Goal: Task Accomplishment & Management: Complete application form

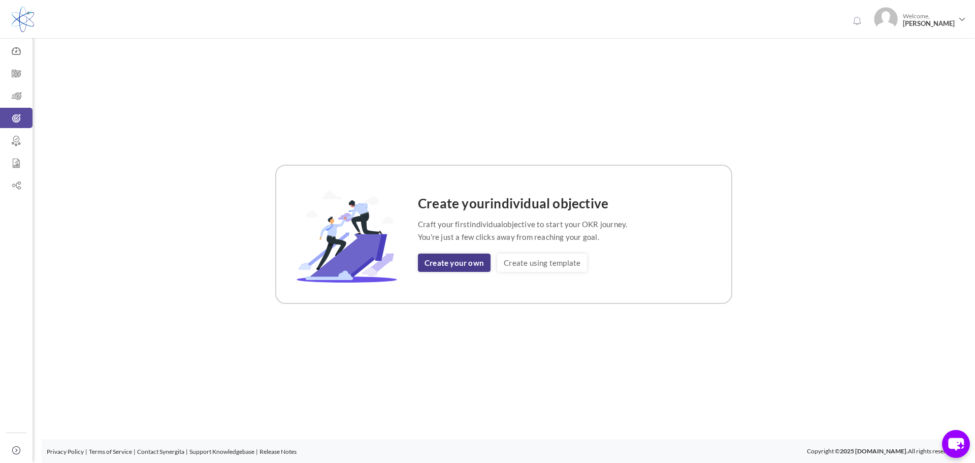
click at [484, 261] on link "Create your own" at bounding box center [454, 262] width 73 height 18
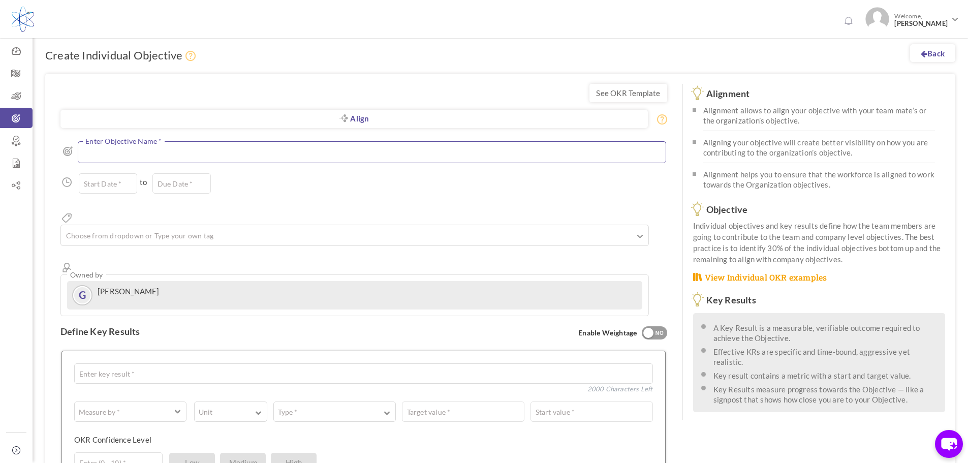
click at [131, 153] on textarea at bounding box center [372, 152] width 588 height 22
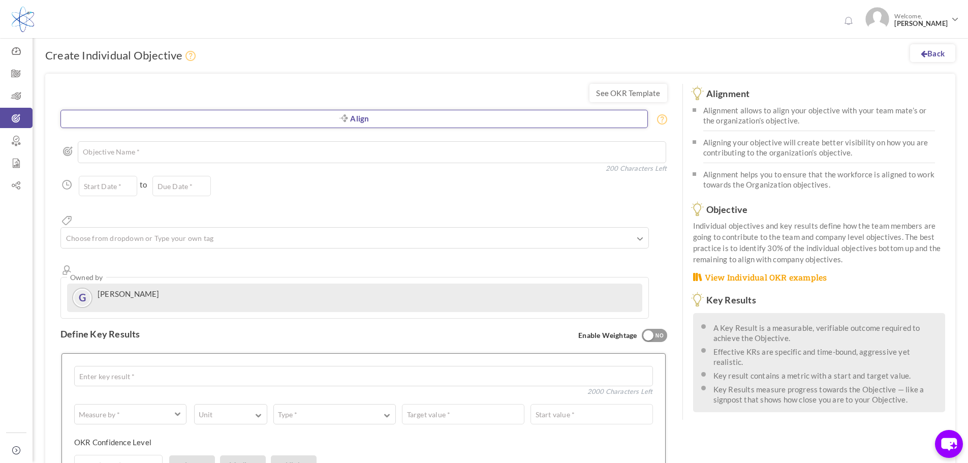
click at [348, 120] on link "Align" at bounding box center [353, 119] width 587 height 18
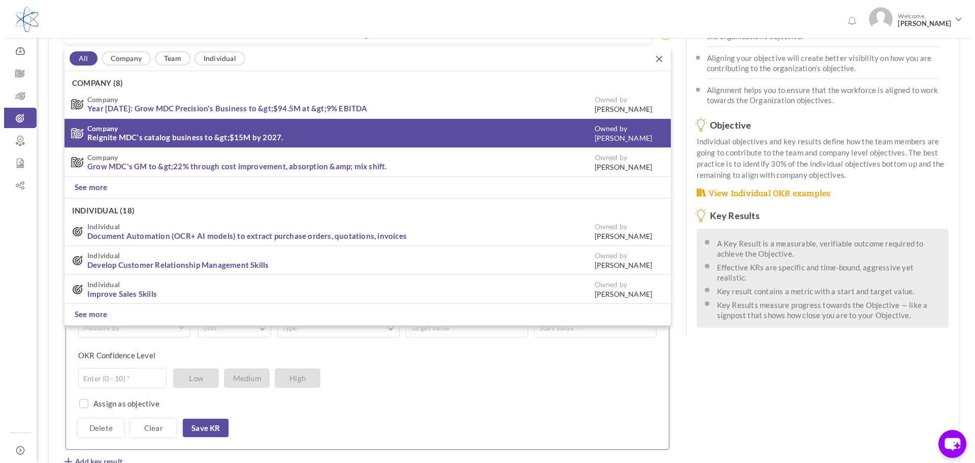
scroll to position [86, 0]
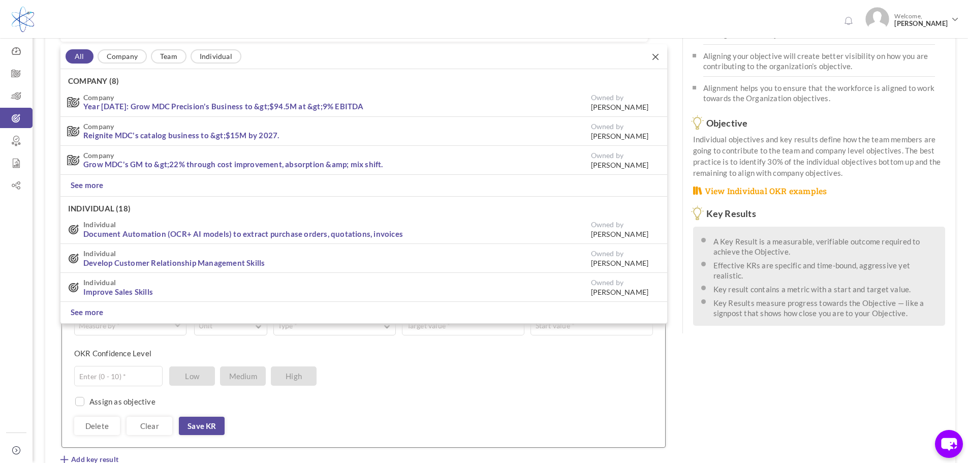
click at [83, 183] on link "See more" at bounding box center [87, 185] width 33 height 11
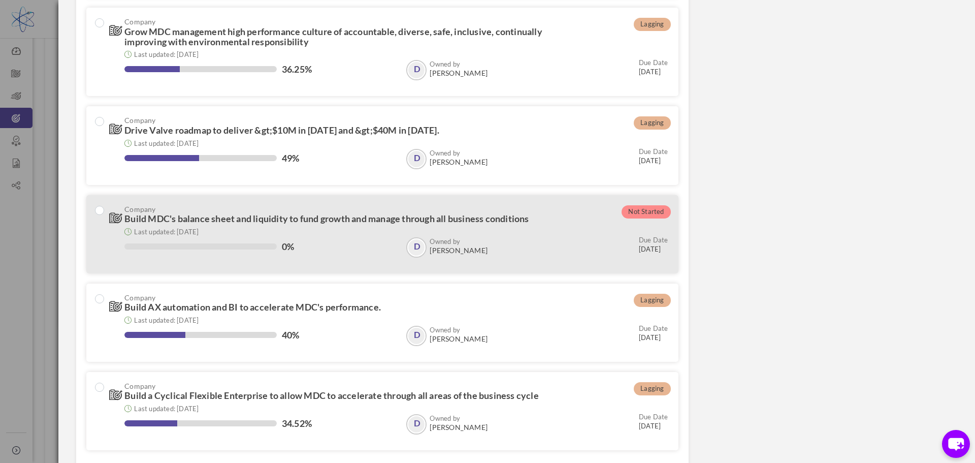
scroll to position [378, 0]
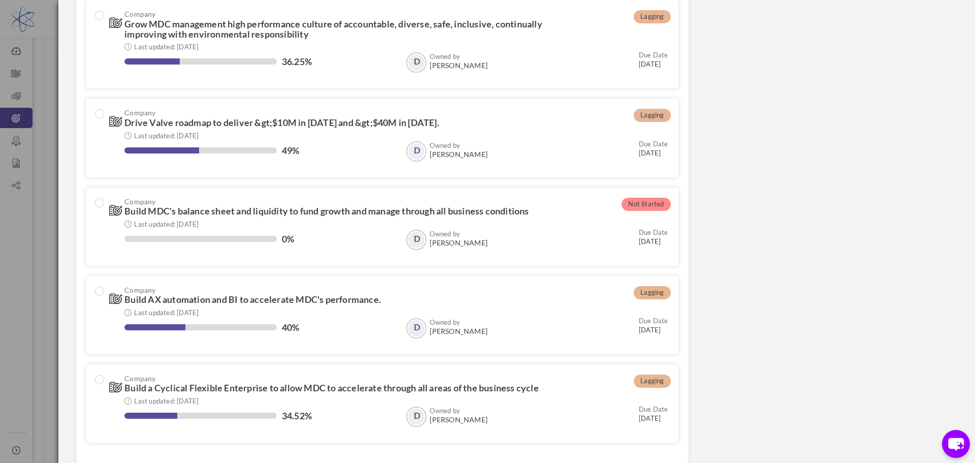
drag, startPoint x: 914, startPoint y: 165, endPoint x: 865, endPoint y: 170, distance: 49.5
click at [912, 165] on div "Filter by Search by tags Search by user View directory Org Unit Reset Apply" at bounding box center [517, 59] width 896 height 808
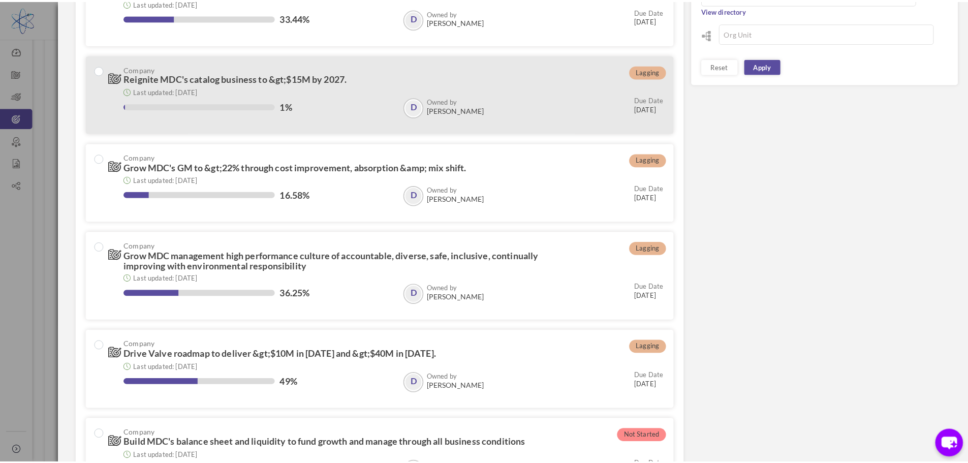
scroll to position [0, 0]
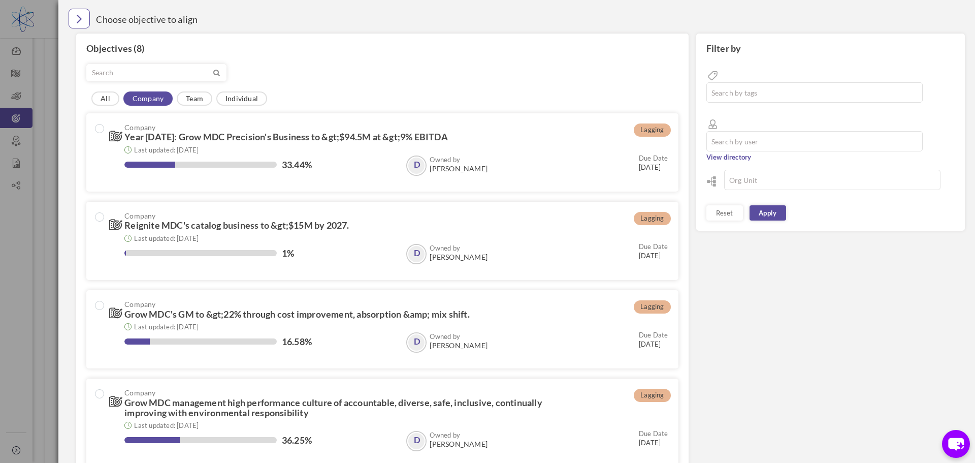
click at [80, 20] on icon "Close" at bounding box center [80, 18] width 6 height 15
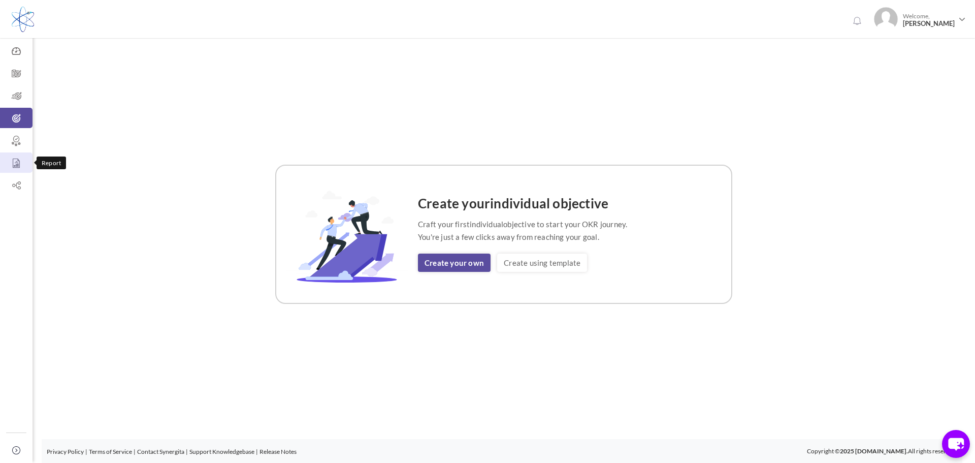
drag, startPoint x: 17, startPoint y: 164, endPoint x: 29, endPoint y: 164, distance: 12.2
click at [17, 164] on icon at bounding box center [16, 163] width 33 height 10
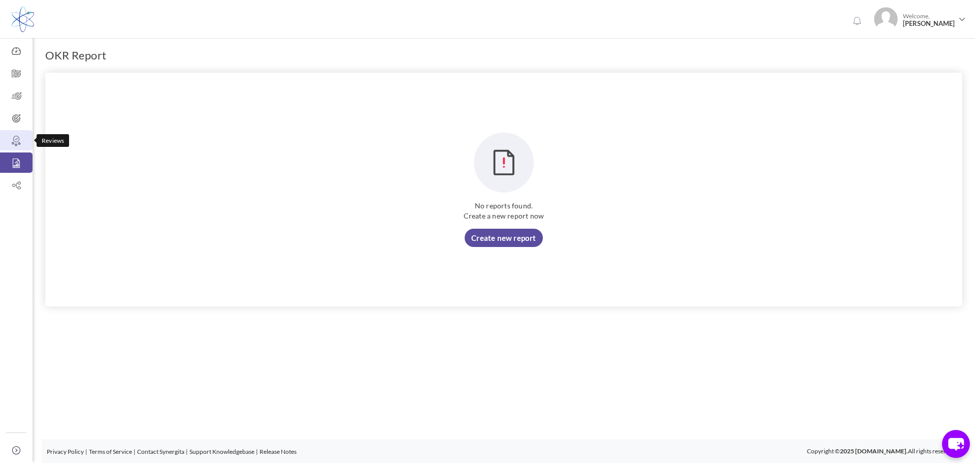
drag, startPoint x: 16, startPoint y: 139, endPoint x: 85, endPoint y: 147, distance: 69.0
click at [16, 139] on icon at bounding box center [16, 141] width 33 height 10
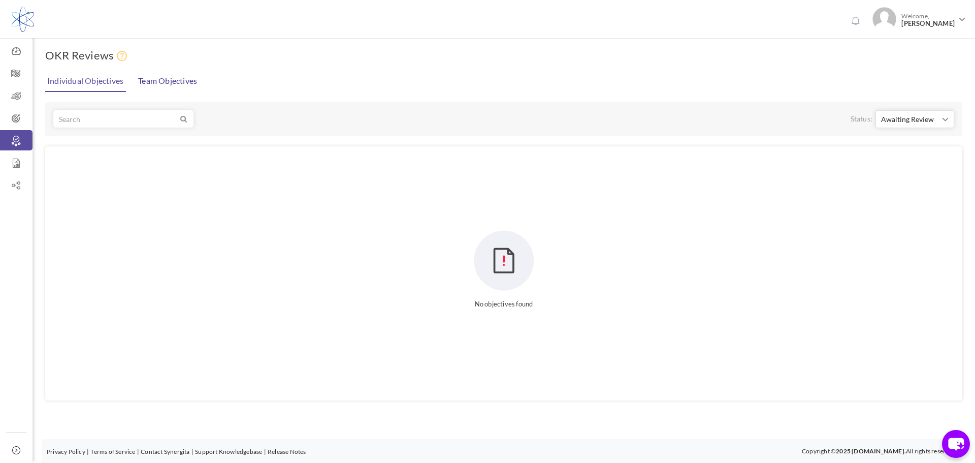
click at [174, 83] on link "Team Objectives" at bounding box center [168, 81] width 64 height 20
click at [23, 121] on icon at bounding box center [16, 118] width 33 height 10
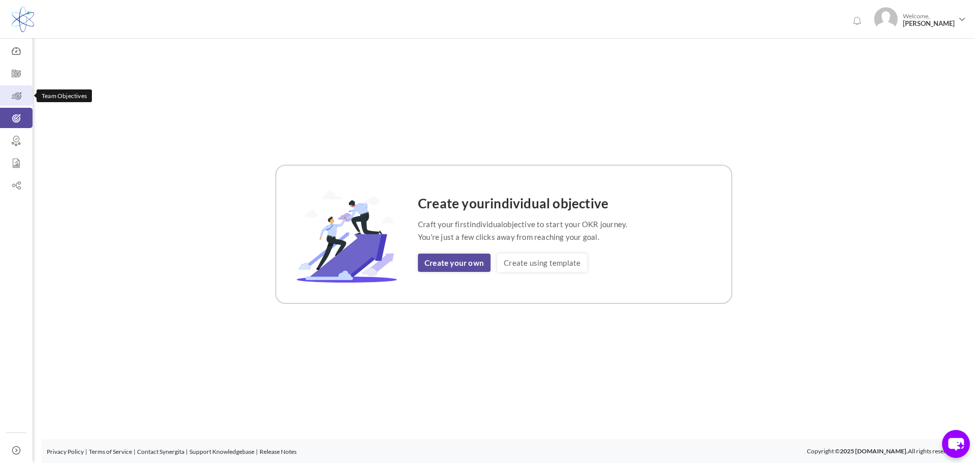
click at [19, 94] on icon at bounding box center [16, 96] width 33 height 10
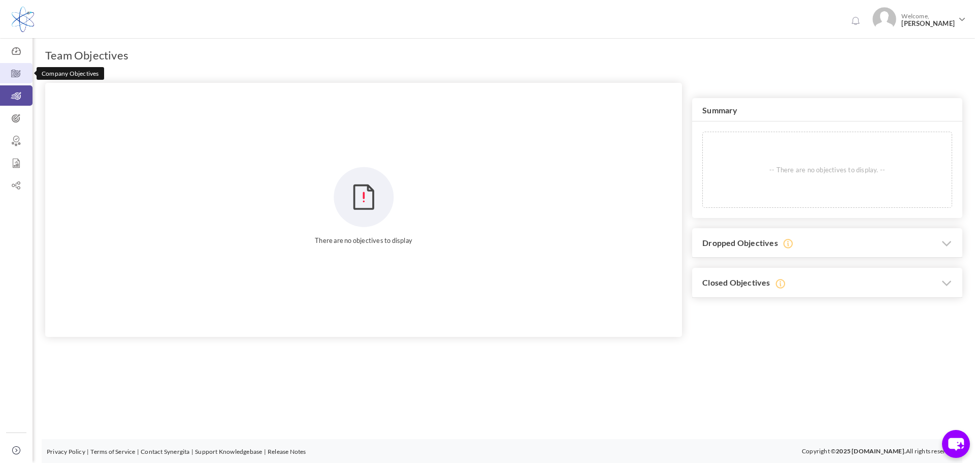
click at [17, 70] on icon at bounding box center [16, 74] width 33 height 10
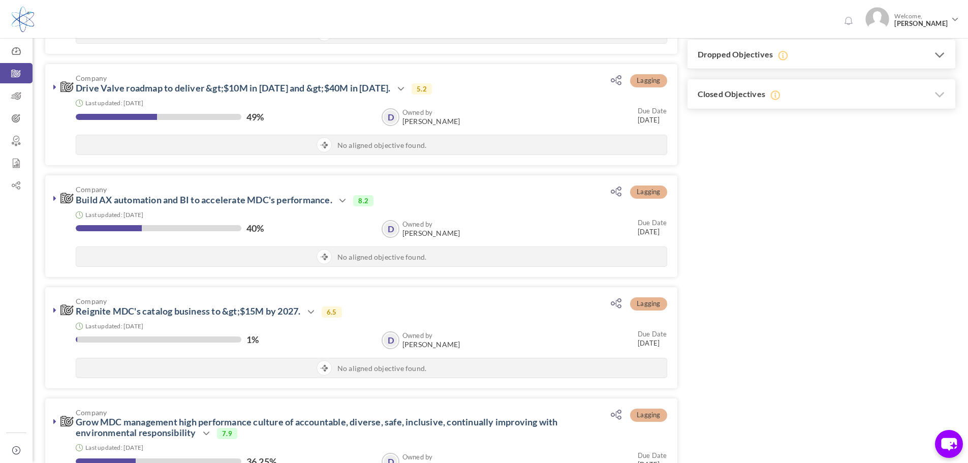
scroll to position [203, 0]
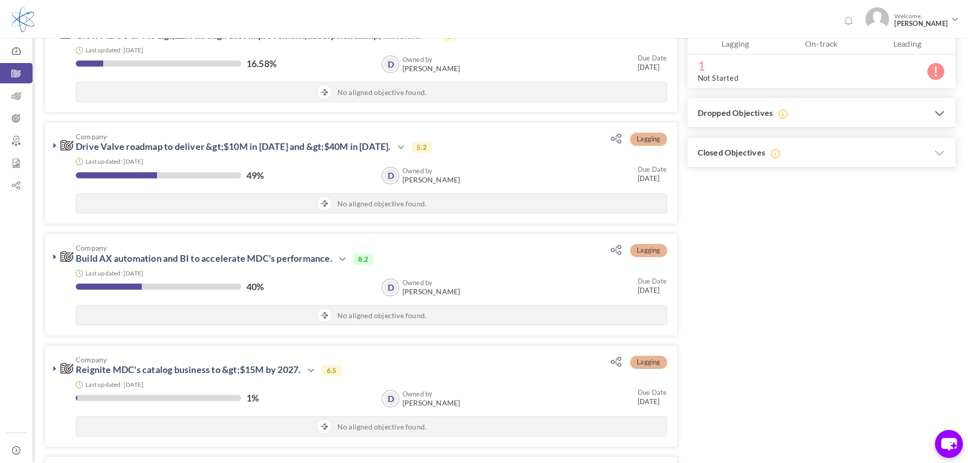
click at [939, 113] on icon at bounding box center [939, 113] width 11 height 16
click at [942, 155] on icon at bounding box center [939, 153] width 11 height 16
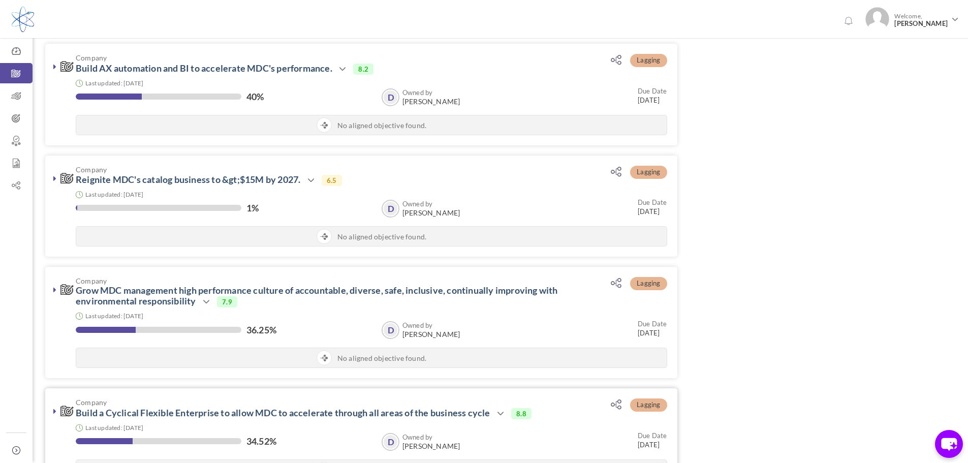
scroll to position [602, 0]
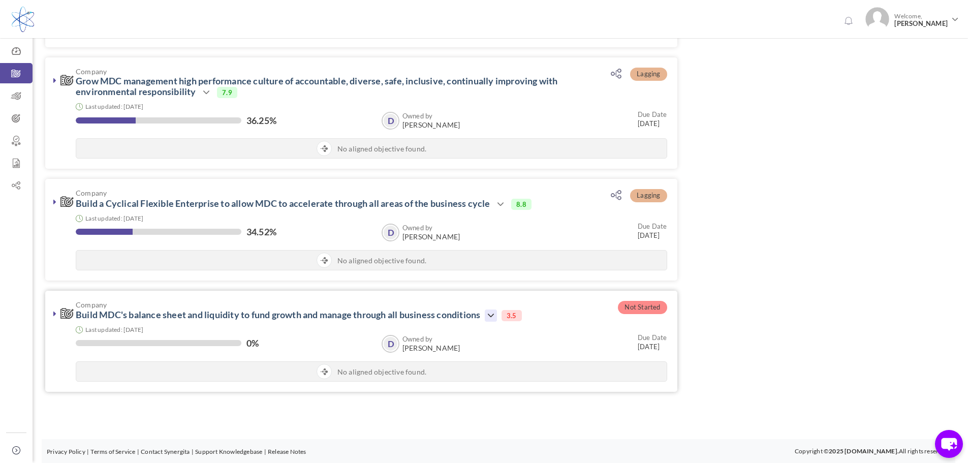
click at [495, 317] on icon at bounding box center [491, 315] width 12 height 12
click at [497, 309] on link at bounding box center [489, 315] width 15 height 12
click at [51, 311] on link at bounding box center [55, 313] width 10 height 10
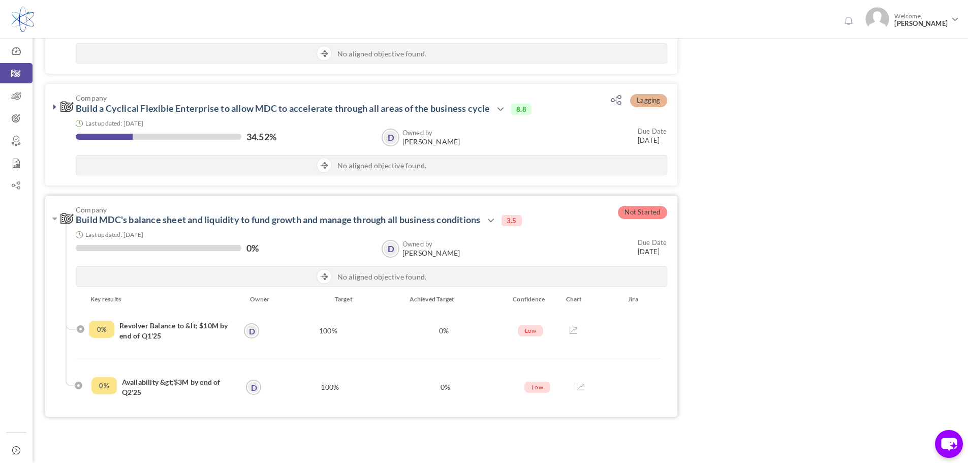
scroll to position [722, 0]
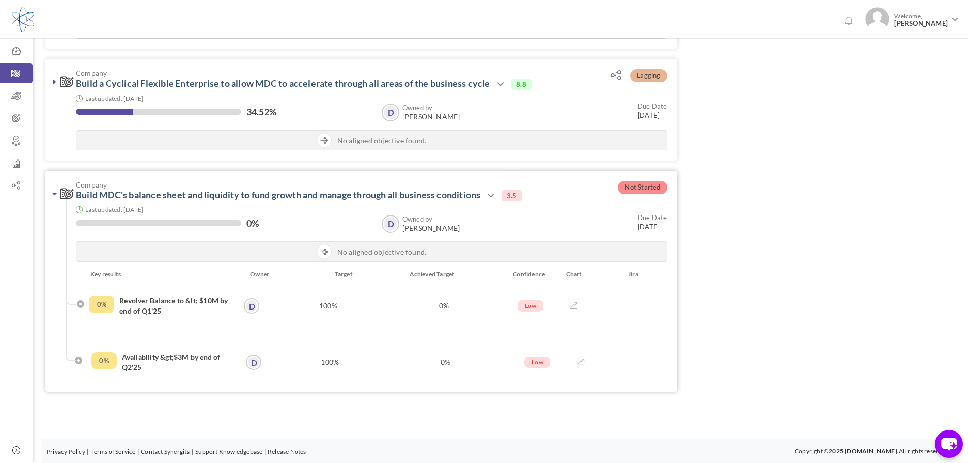
click at [56, 195] on icon at bounding box center [54, 193] width 5 height 8
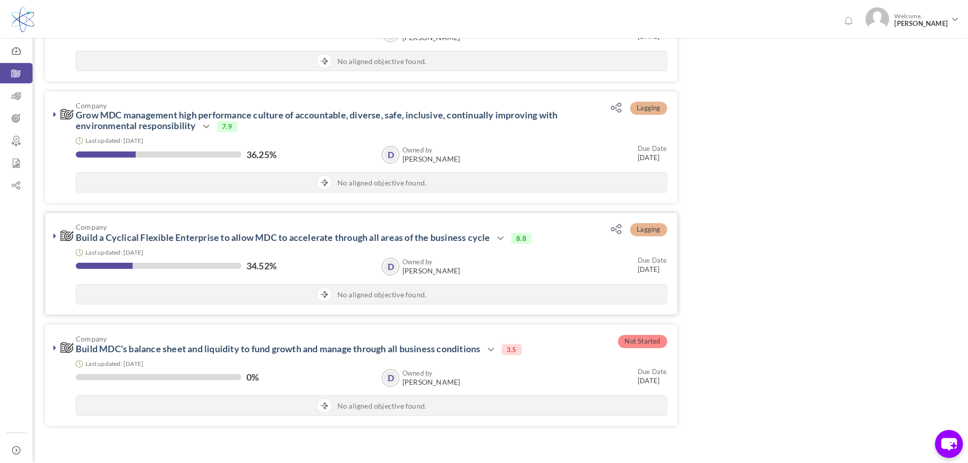
scroll to position [552, 0]
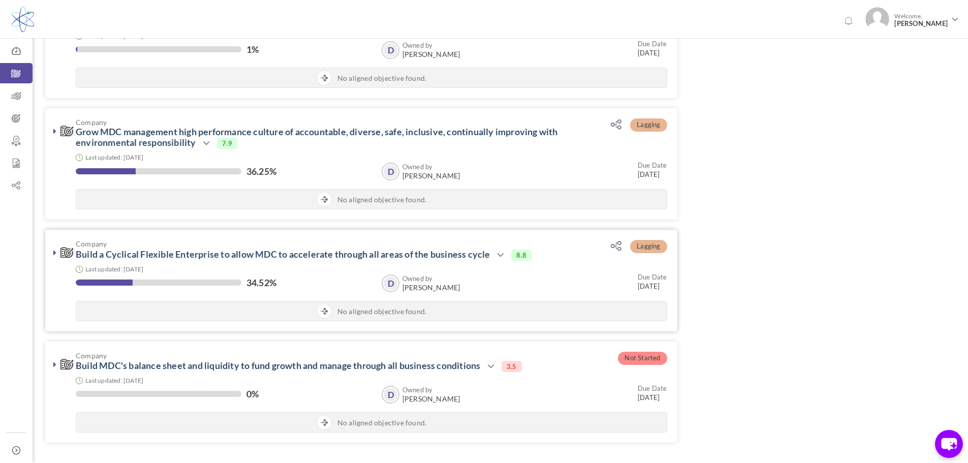
click at [51, 253] on link at bounding box center [55, 252] width 10 height 10
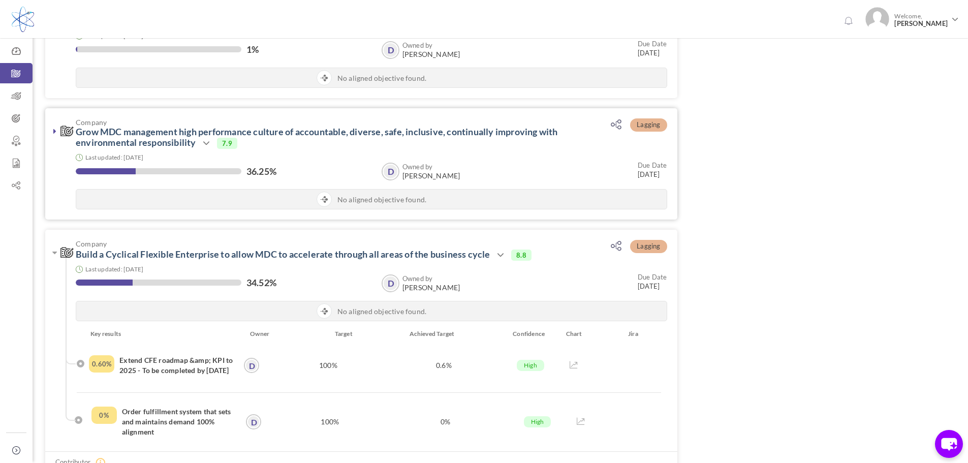
click at [54, 129] on icon at bounding box center [54, 131] width 3 height 8
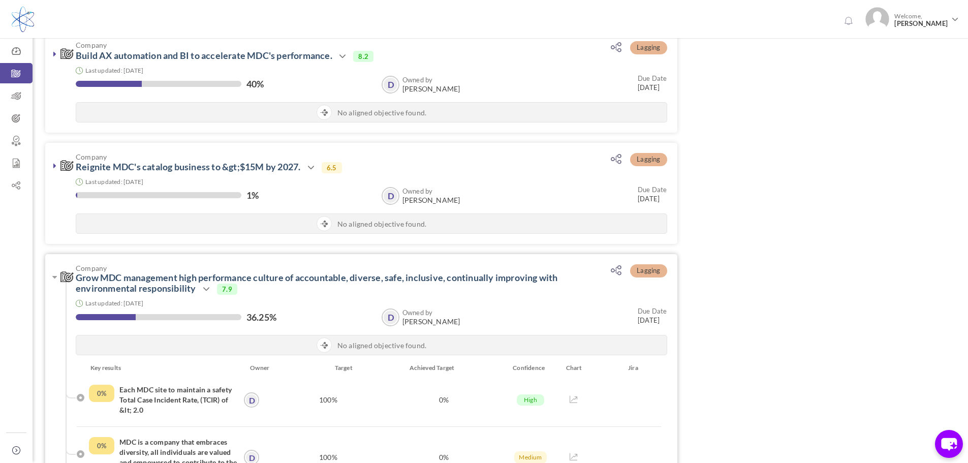
scroll to position [399, 0]
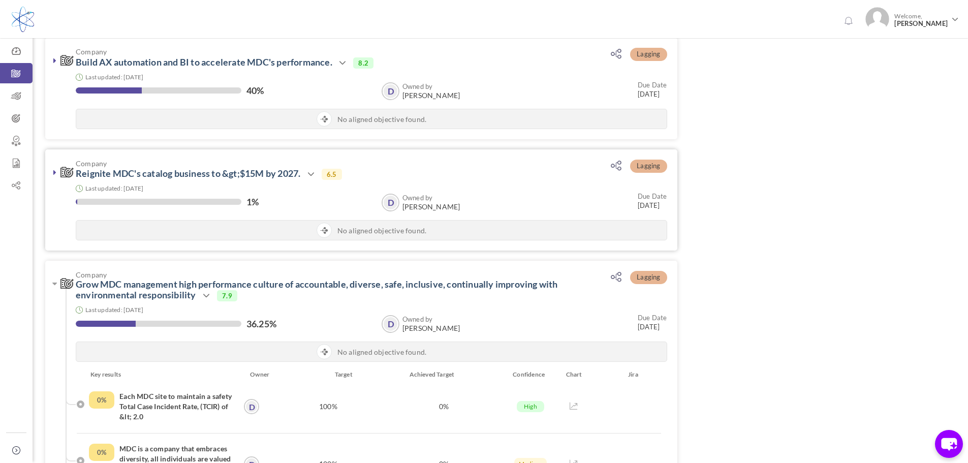
click at [56, 172] on icon at bounding box center [54, 172] width 3 height 8
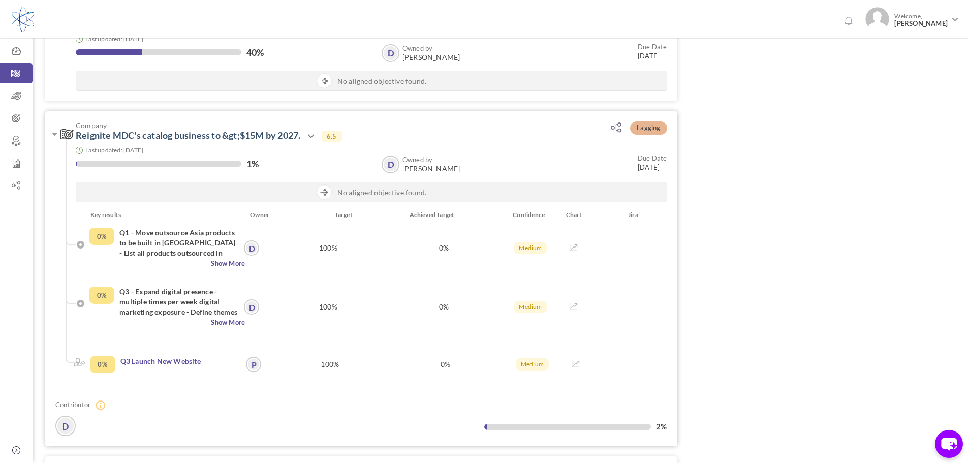
scroll to position [298, 0]
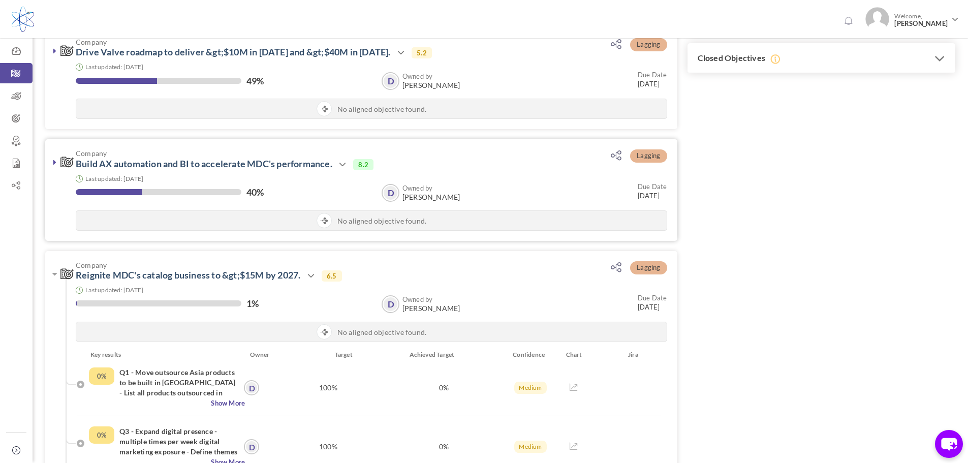
click at [53, 161] on link at bounding box center [55, 162] width 10 height 10
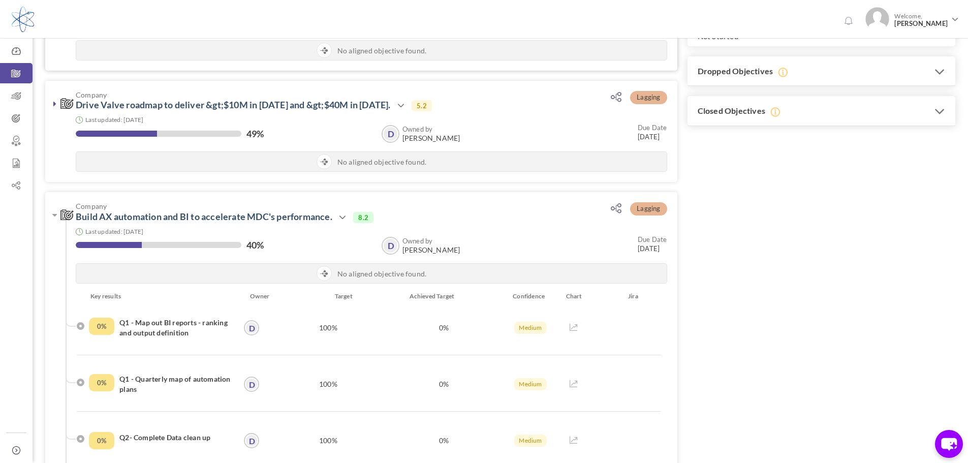
scroll to position [0, 0]
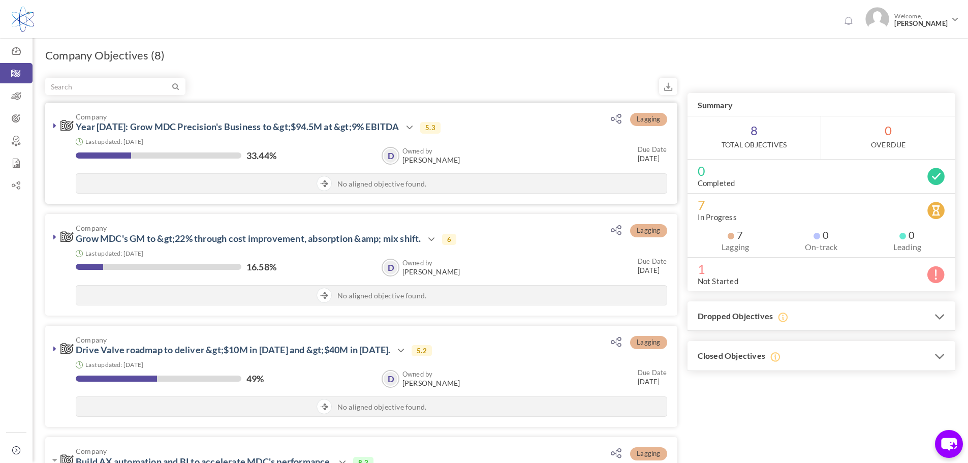
click at [54, 127] on icon at bounding box center [54, 125] width 3 height 8
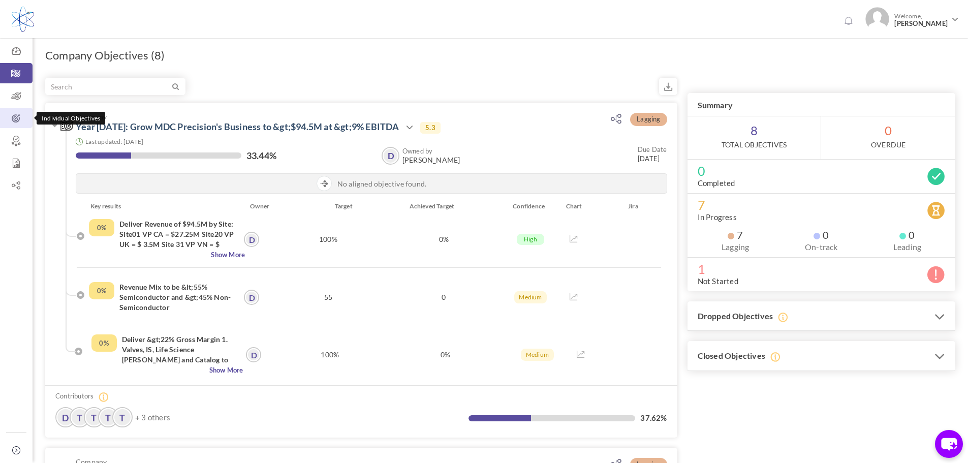
click at [17, 120] on icon at bounding box center [16, 118] width 33 height 10
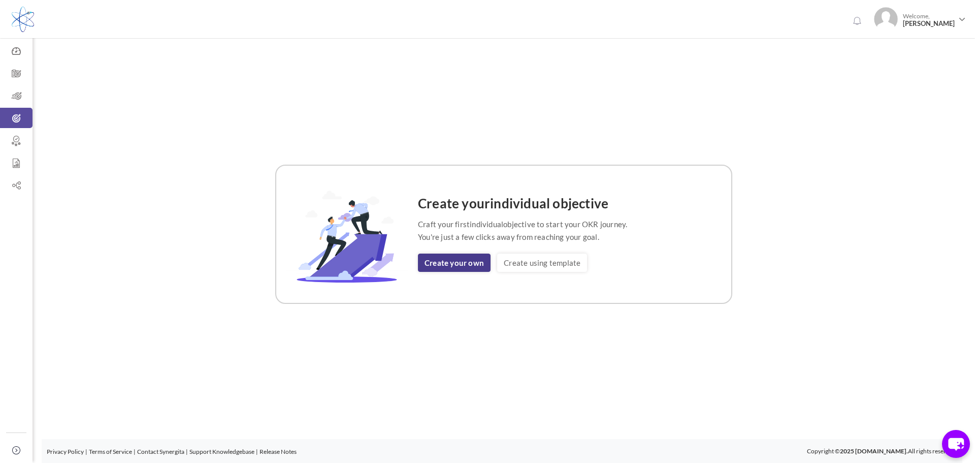
click at [474, 261] on link "Create your own" at bounding box center [454, 262] width 73 height 18
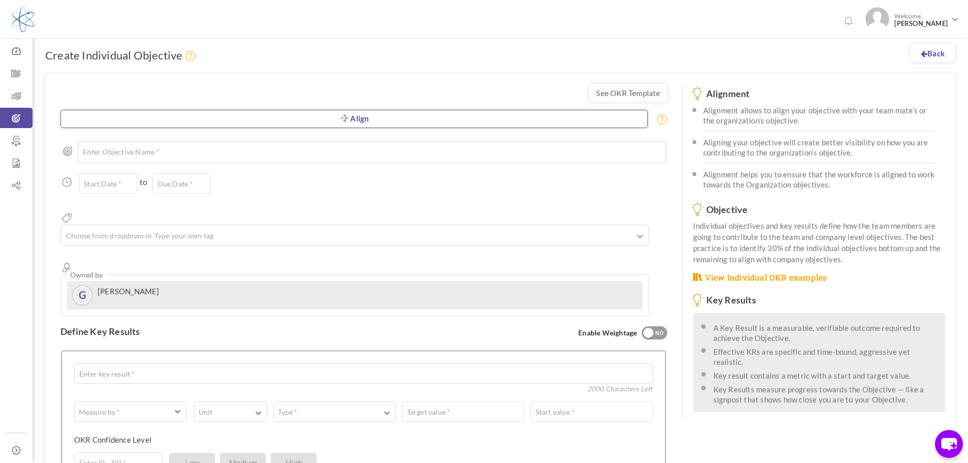
click at [400, 114] on link "Align" at bounding box center [353, 119] width 587 height 18
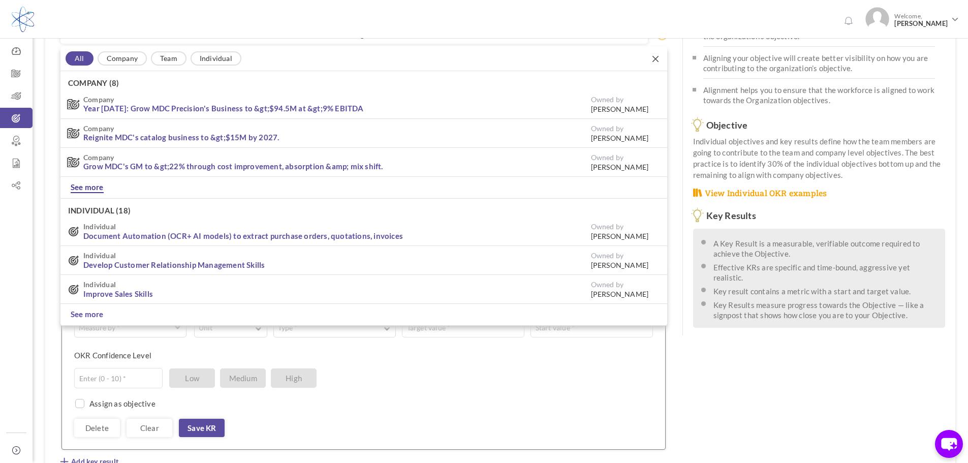
scroll to position [86, 0]
click at [103, 181] on link "See more" at bounding box center [87, 185] width 33 height 11
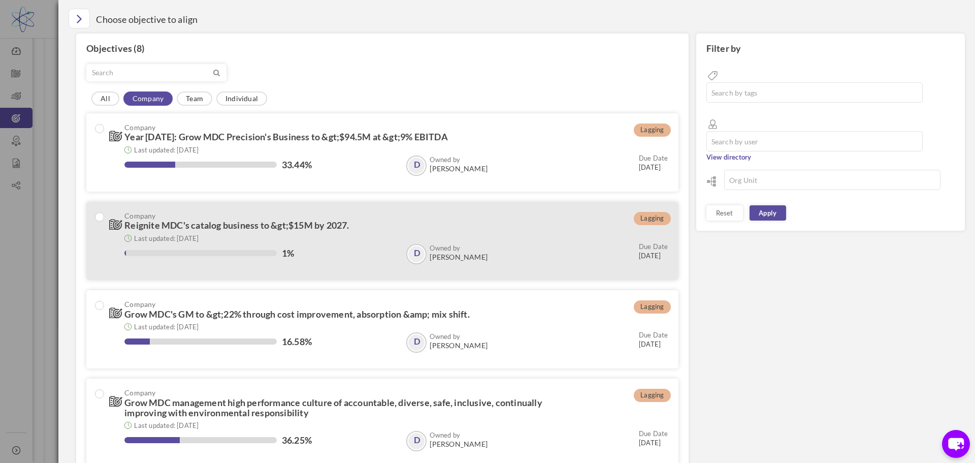
click at [226, 223] on span "Reignite MDC's catalog business to &gt;$15M by 2027." at bounding box center [236, 224] width 225 height 11
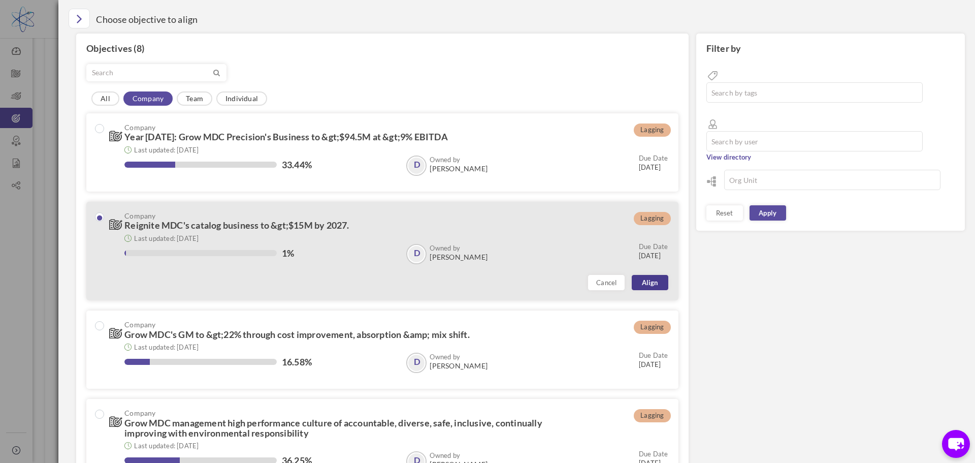
click at [637, 281] on link "Align" at bounding box center [650, 282] width 37 height 15
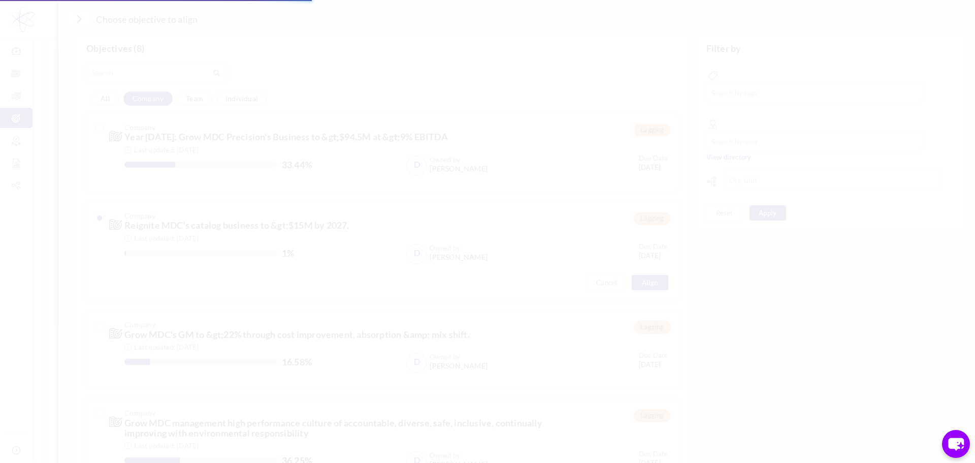
type input "01-Jan-2025"
type input "31-Dec-2025"
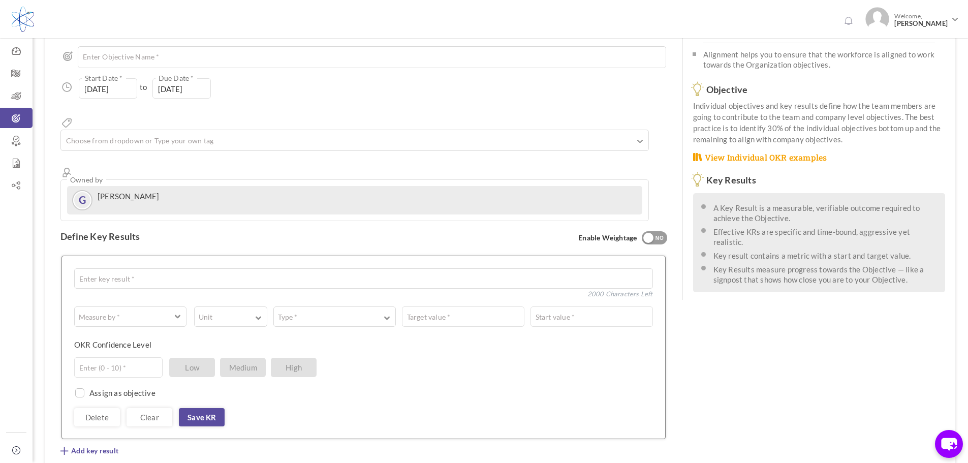
scroll to position [137, 0]
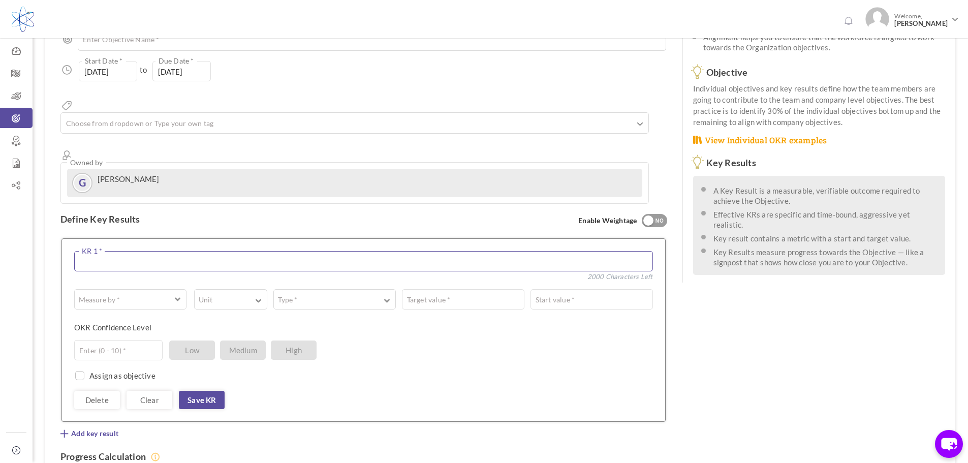
click at [226, 251] on textarea at bounding box center [363, 261] width 579 height 20
click at [86, 251] on textarea "LEading Engineering Team" at bounding box center [363, 261] width 579 height 20
click at [195, 251] on textarea "Leading Engineering Team" at bounding box center [363, 261] width 579 height 20
click at [154, 294] on span "button" at bounding box center [123, 299] width 87 height 10
click at [586, 360] on div "Assign as objective Team Individual Choose Owner * View directory" at bounding box center [363, 370] width 579 height 20
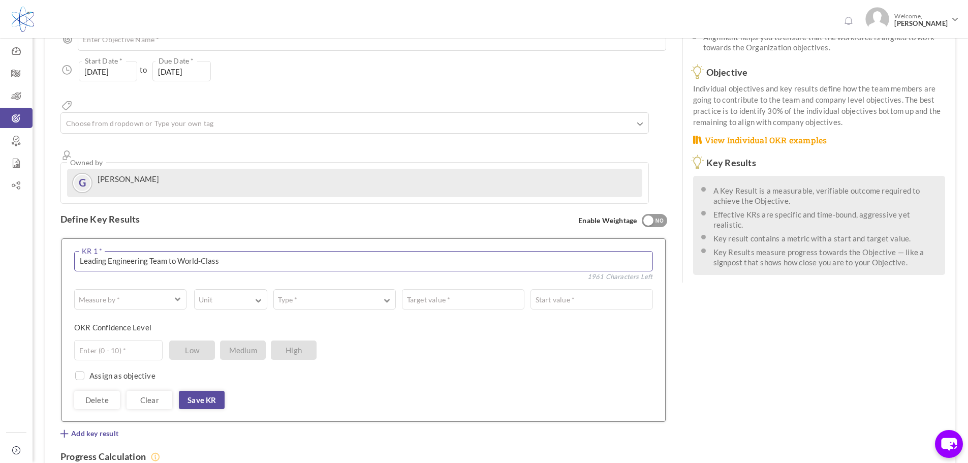
click at [232, 251] on textarea "Leading Engineering Team to World-Class" at bounding box center [363, 261] width 579 height 20
drag, startPoint x: 104, startPoint y: 224, endPoint x: 69, endPoint y: 223, distance: 35.6
click at [69, 238] on div "Leading Engineering Team to World-Class KR 1 * 1961 Characters Left 0 Weightage…" at bounding box center [363, 329] width 604 height 183
click at [253, 251] on textarea "Building MDC Engineering Team to World-Class" at bounding box center [363, 261] width 579 height 20
type textarea "Building MDC Engineering Team to World-Class"
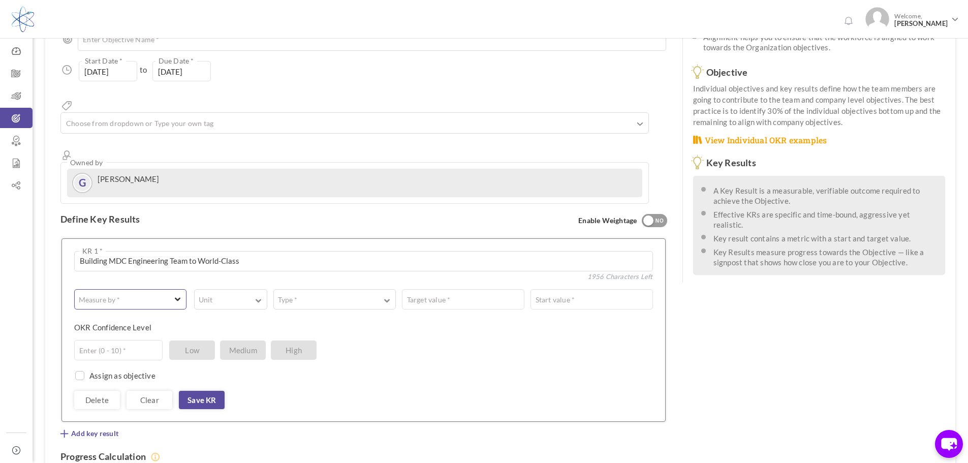
click at [175, 294] on span "button" at bounding box center [178, 298] width 6 height 8
click at [442, 340] on div "Enter (0 - 10) * Low Medium High" at bounding box center [359, 350] width 571 height 20
click at [179, 289] on button "Measure by *" at bounding box center [130, 299] width 112 height 20
click at [472, 340] on div "Enter (0 - 10) * Low Medium High" at bounding box center [359, 350] width 571 height 20
click at [175, 294] on span "button" at bounding box center [178, 298] width 6 height 8
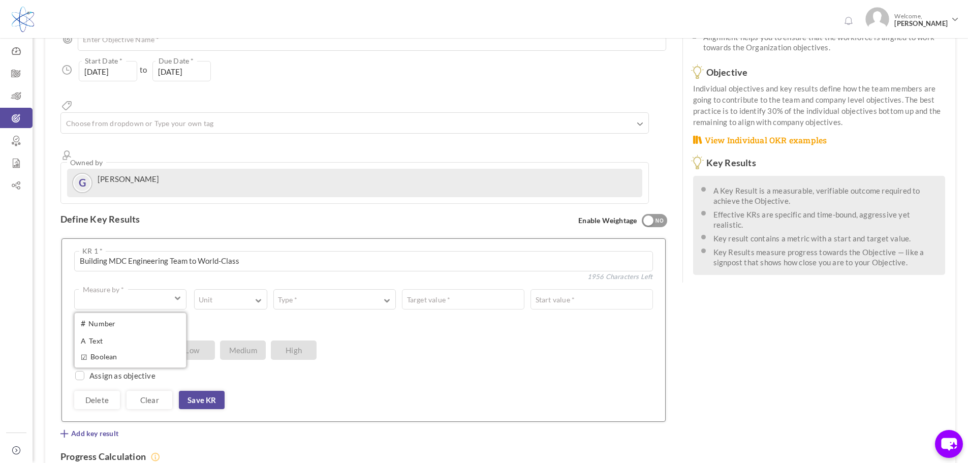
click at [519, 340] on div "Enter (0 - 10) * Low Medium High" at bounding box center [359, 350] width 571 height 20
click at [176, 294] on span "button" at bounding box center [178, 298] width 6 height 8
click at [125, 349] on link "☑ Boolean" at bounding box center [130, 356] width 105 height 15
type input "Completed / Not Completed"
click at [301, 289] on input "Completed / Not Completed" at bounding box center [424, 299] width 457 height 20
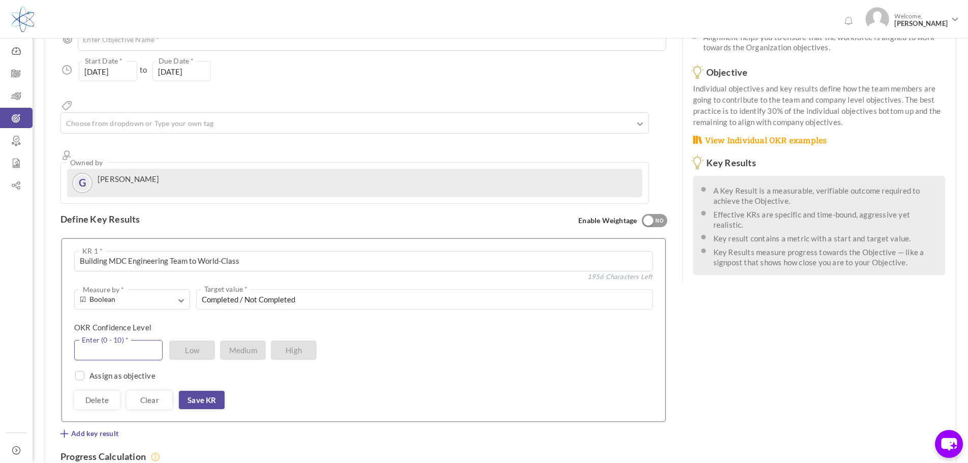
click at [130, 340] on input "text" at bounding box center [118, 350] width 88 height 20
click at [210, 340] on span "Low" at bounding box center [192, 349] width 46 height 19
click at [141, 340] on input "text" at bounding box center [118, 350] width 88 height 20
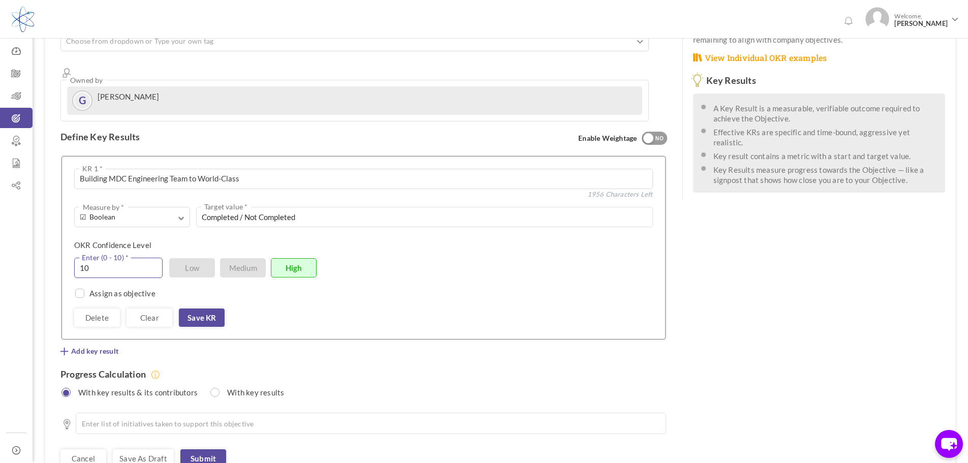
scroll to position [208, 0]
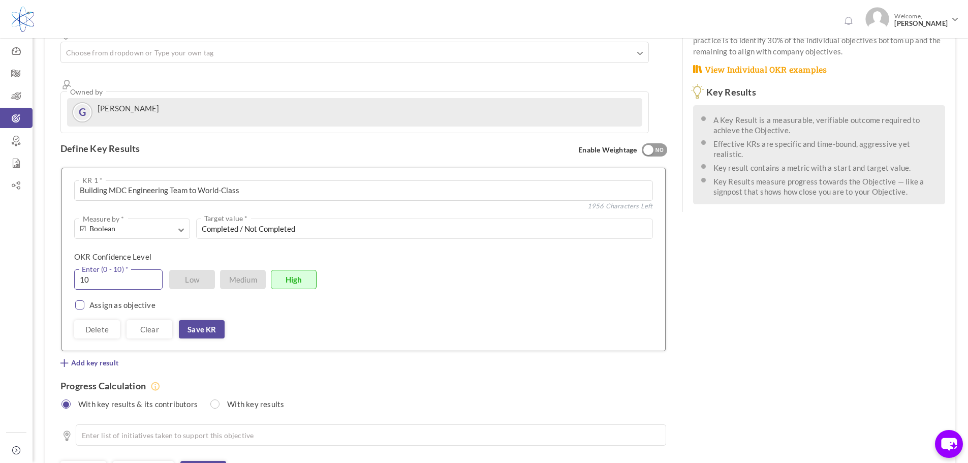
type input "10"
click at [80, 302] on input "checkbox" at bounding box center [77, 306] width 9 height 9
checkbox input "true"
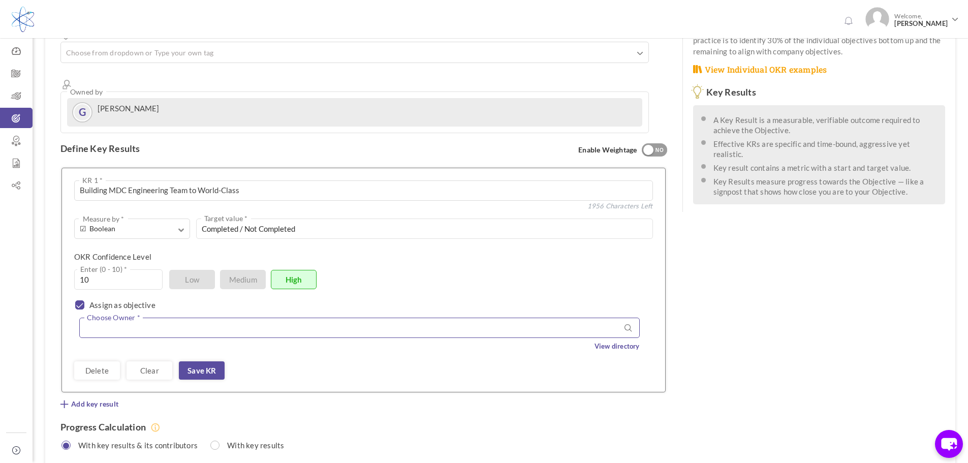
click at [210, 317] on input "text" at bounding box center [359, 327] width 560 height 20
type input "M"
click at [80, 302] on input "checkbox" at bounding box center [77, 306] width 9 height 9
checkbox input "false"
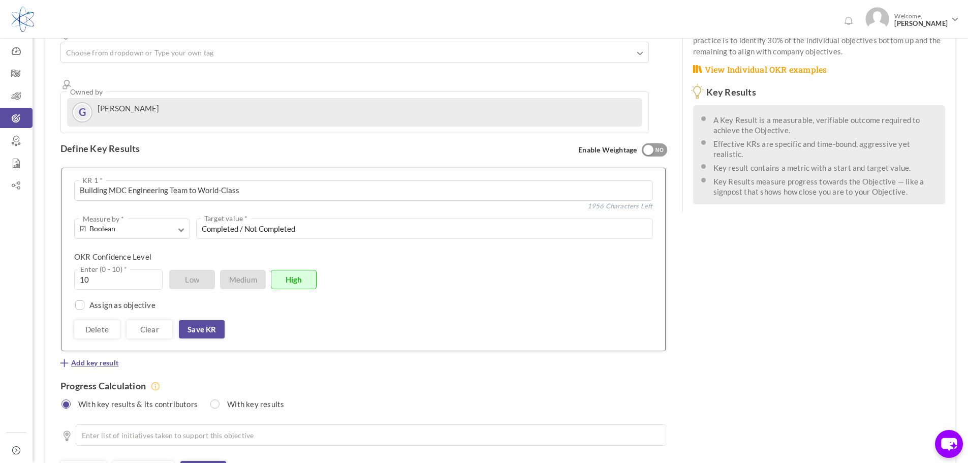
click at [64, 359] on icon at bounding box center [64, 363] width 8 height 8
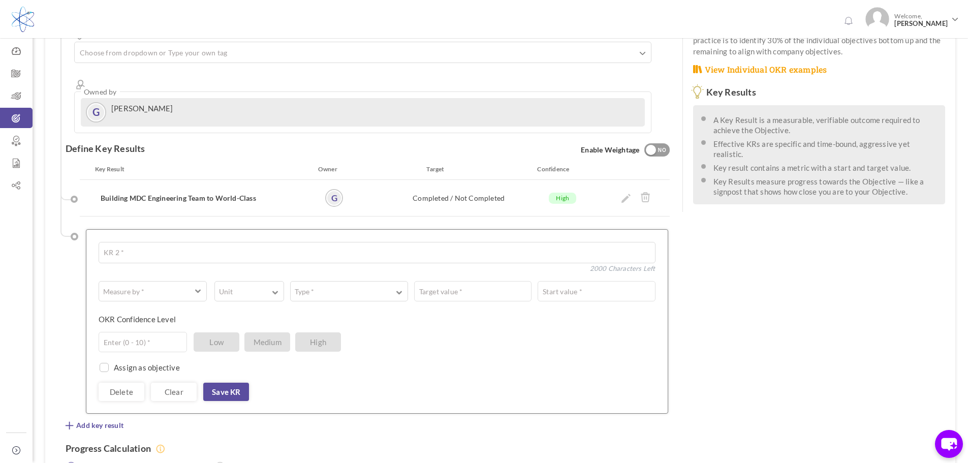
scroll to position [118, 0]
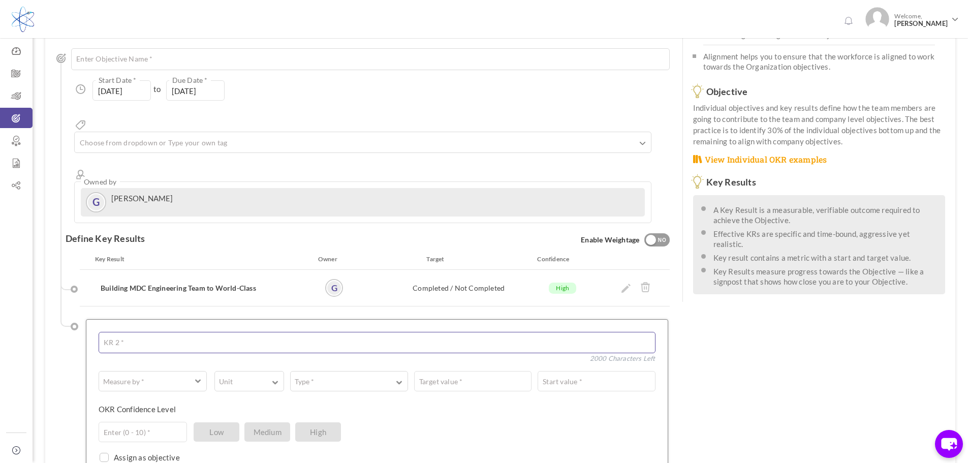
click at [134, 332] on textarea at bounding box center [377, 342] width 557 height 21
type textarea "R"
click at [146, 332] on textarea "Refresh MDc Catalogue" at bounding box center [377, 342] width 557 height 21
click at [204, 332] on textarea "Refresh MDC Catalogue Porfolio" at bounding box center [377, 342] width 557 height 21
click at [231, 332] on textarea "Refresh MDC Catalogue Portfolio" at bounding box center [377, 342] width 557 height 21
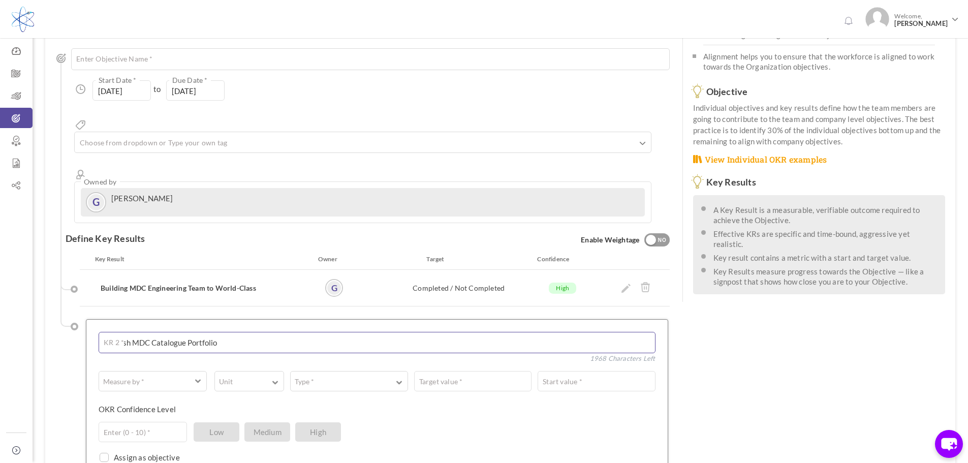
click at [129, 332] on textarea "Refresh MDC Catalogue Portfolio" at bounding box center [377, 342] width 557 height 21
click at [239, 332] on textarea "Refreshing MDC Catalogue Portfolio" at bounding box center [377, 342] width 557 height 21
click at [161, 376] on span "button" at bounding box center [145, 381] width 83 height 10
click at [258, 332] on textarea "Refreshing MDC Catalogue Portfolio" at bounding box center [377, 342] width 557 height 21
type textarea "Refreshing MDC Catalogue Portfolio - Market Driven"
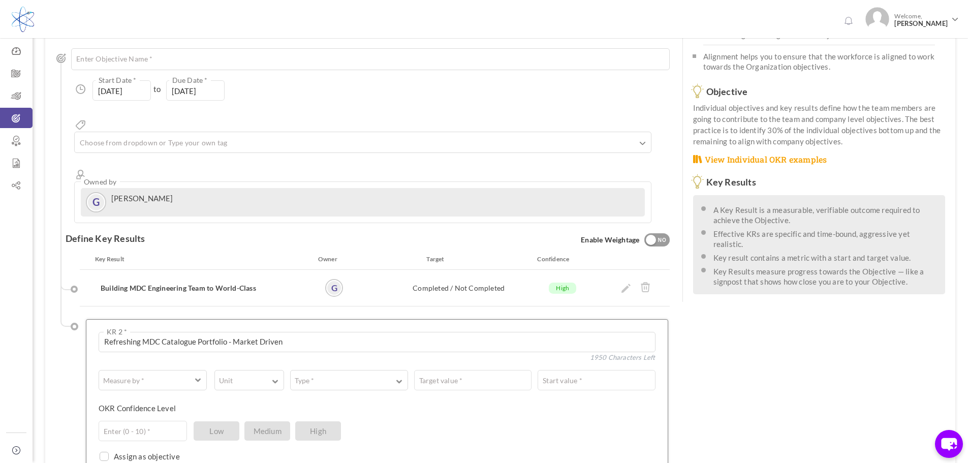
click at [811, 371] on div "See OKR Template Align Aligned Objective Company Reignite MDC's catalog busines…" at bounding box center [500, 298] width 910 height 685
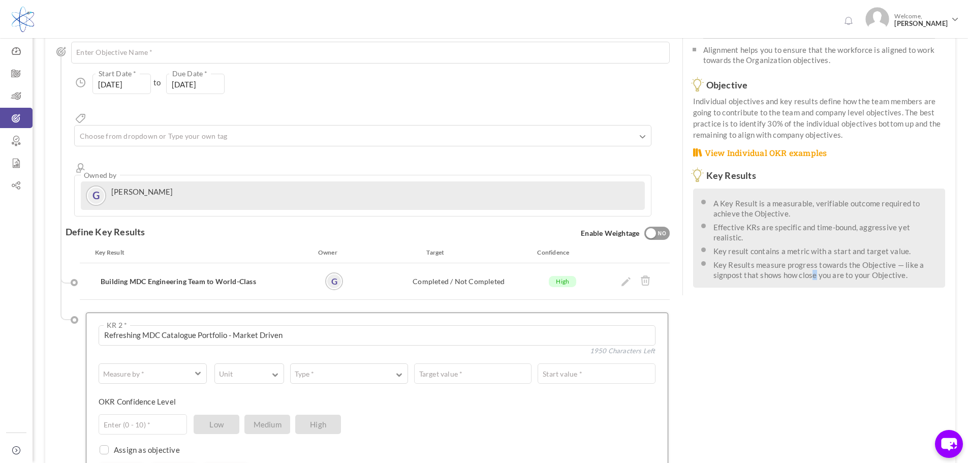
scroll to position [219, 0]
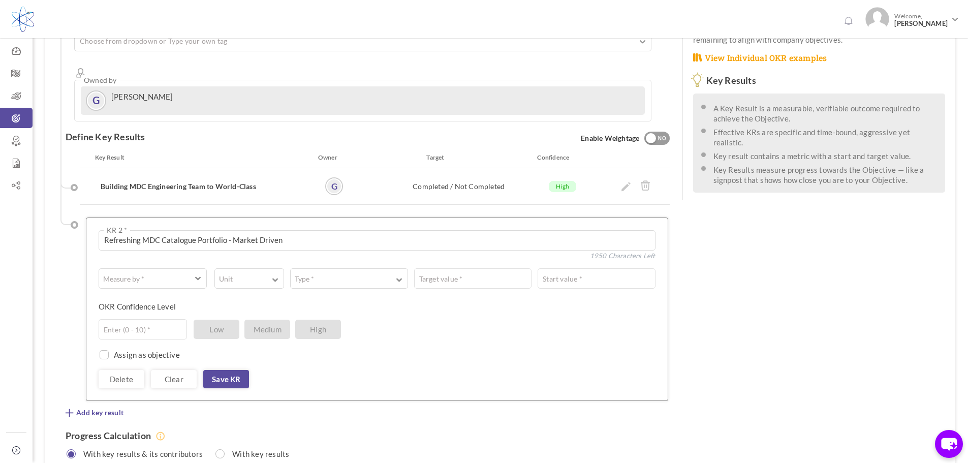
click at [148, 349] on label "Assign as objective" at bounding box center [147, 354] width 66 height 10
click at [104, 351] on input "checkbox" at bounding box center [102, 355] width 9 height 9
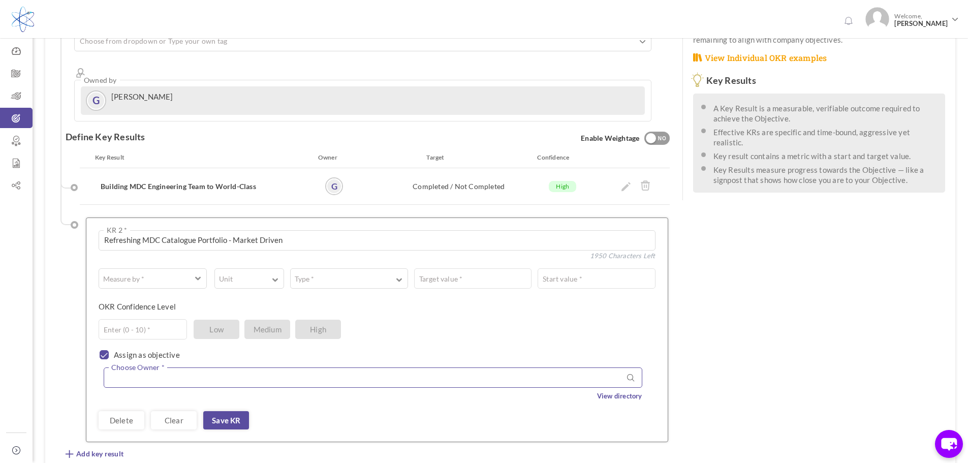
click at [263, 367] on input "text" at bounding box center [373, 377] width 538 height 20
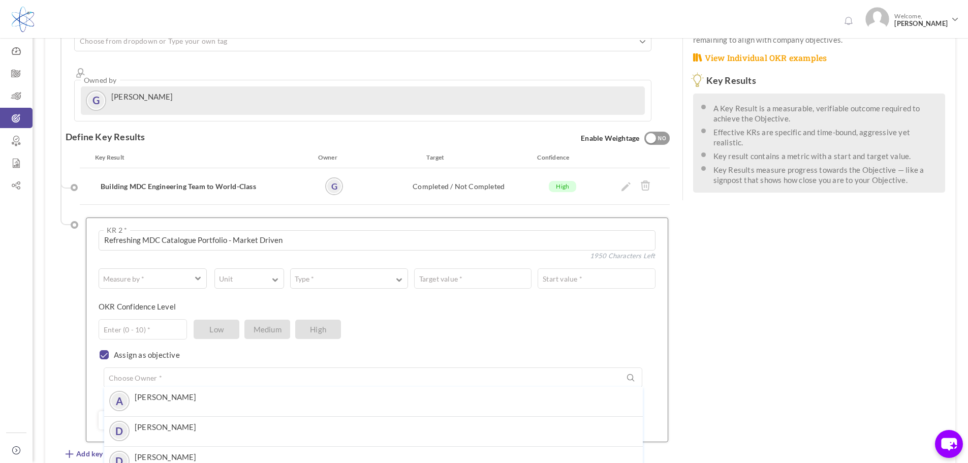
click at [820, 327] on div "See OKR Template Align Aligned Objective Company Reignite MDC's catalog busines…" at bounding box center [500, 217] width 910 height 726
click at [102, 351] on input "checkbox" at bounding box center [102, 355] width 9 height 9
checkbox input "false"
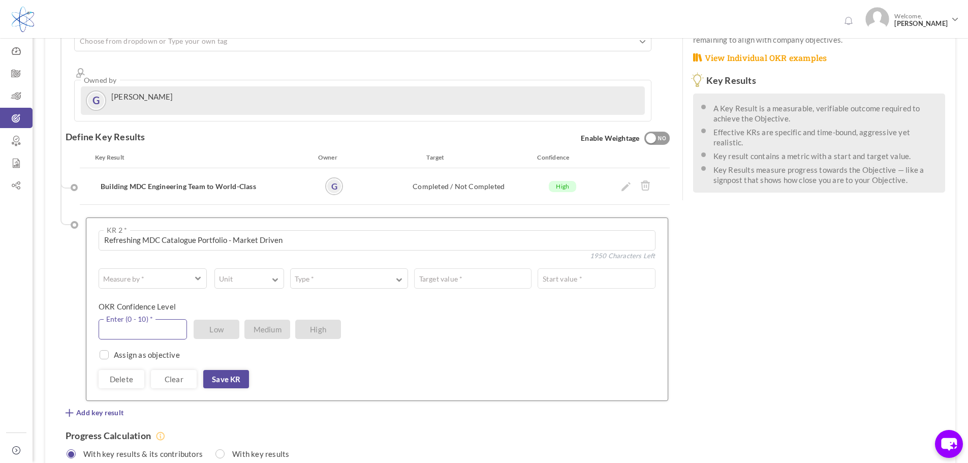
click at [142, 319] on input "text" at bounding box center [143, 329] width 88 height 20
type input "10"
drag, startPoint x: 905, startPoint y: 310, endPoint x: 897, endPoint y: 308, distance: 8.4
click at [897, 308] on div "See OKR Template Align Aligned Objective Company Reignite MDC's catalog busines…" at bounding box center [500, 196] width 910 height 685
click at [199, 273] on span "button" at bounding box center [198, 277] width 6 height 8
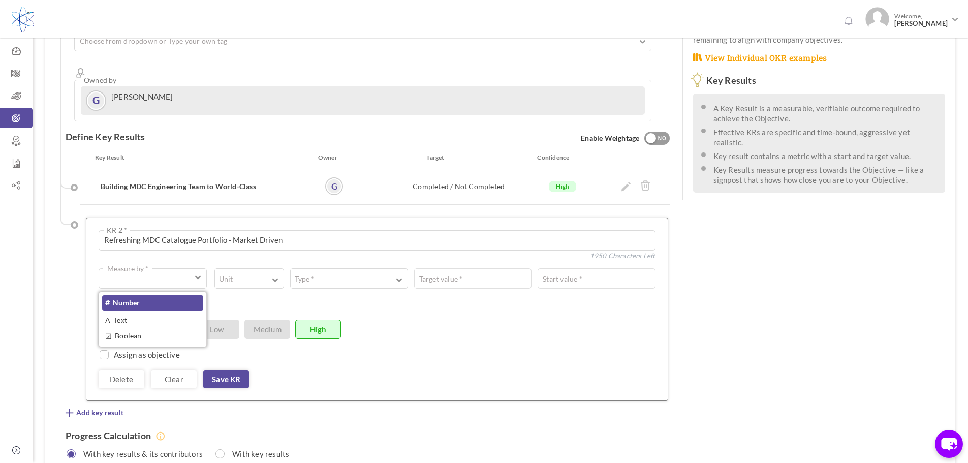
click at [141, 295] on link "# Number" at bounding box center [152, 302] width 101 height 15
click at [200, 273] on span "button" at bounding box center [198, 277] width 6 height 9
click at [135, 328] on link "☑ Boolean" at bounding box center [152, 335] width 101 height 15
type input "Completed / Not Completed"
click at [523, 319] on div "10 Enter (0 - 10) * Low Medium High" at bounding box center [373, 329] width 549 height 20
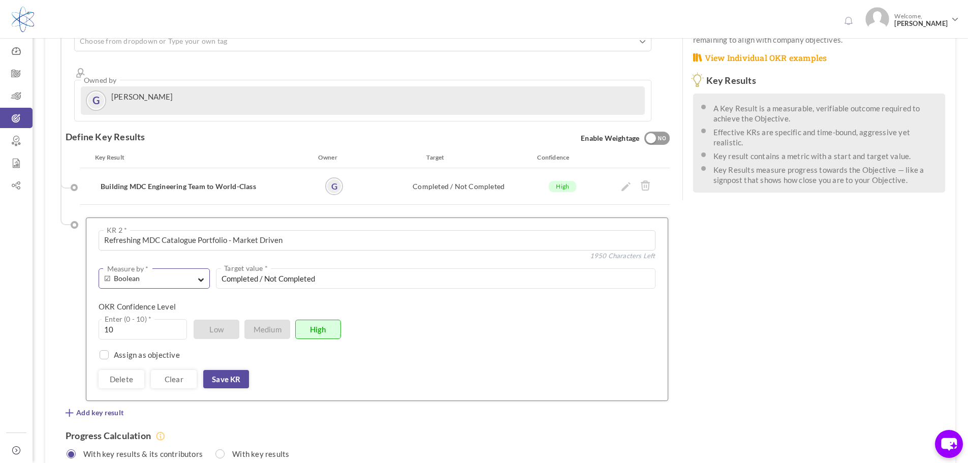
click at [202, 273] on span "button" at bounding box center [201, 277] width 6 height 9
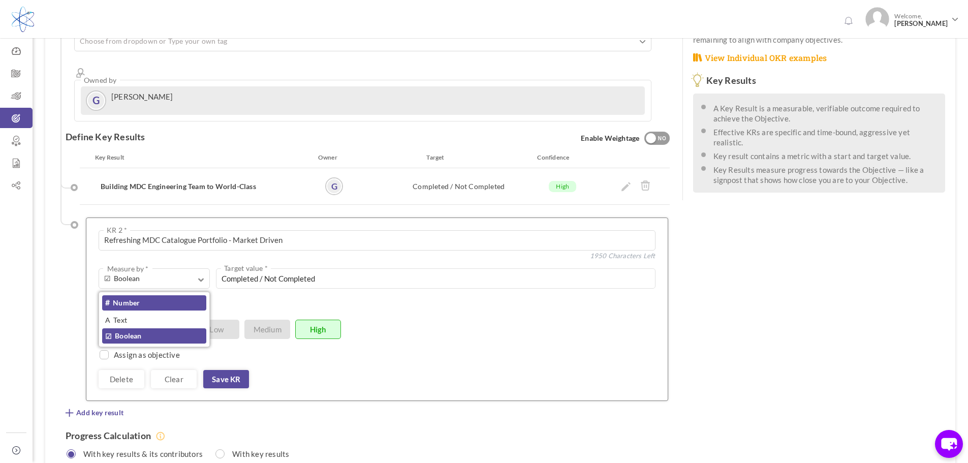
click at [124, 295] on link "# Number" at bounding box center [154, 302] width 104 height 15
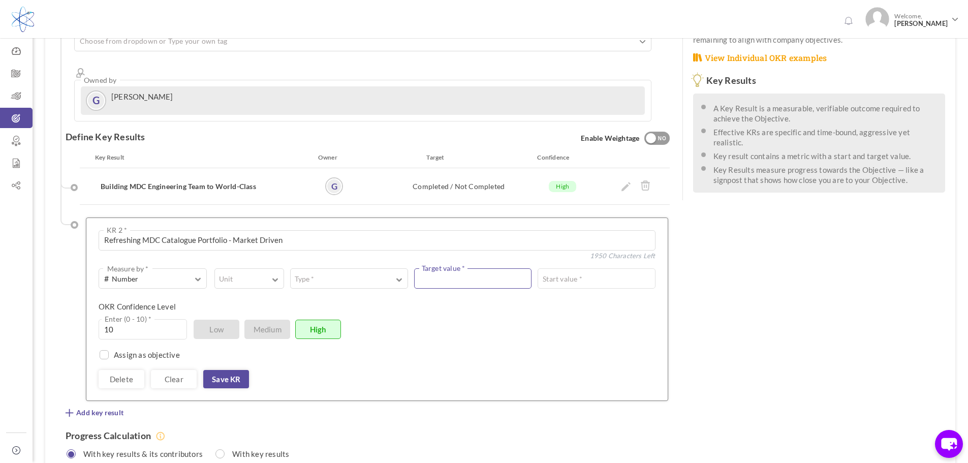
click at [509, 268] on input "text" at bounding box center [472, 278] width 117 height 20
click at [260, 268] on button "Unit" at bounding box center [249, 278] width 70 height 20
click at [531, 339] on div "Assign as objective Team Individual Choose Owner * View directory" at bounding box center [377, 349] width 557 height 20
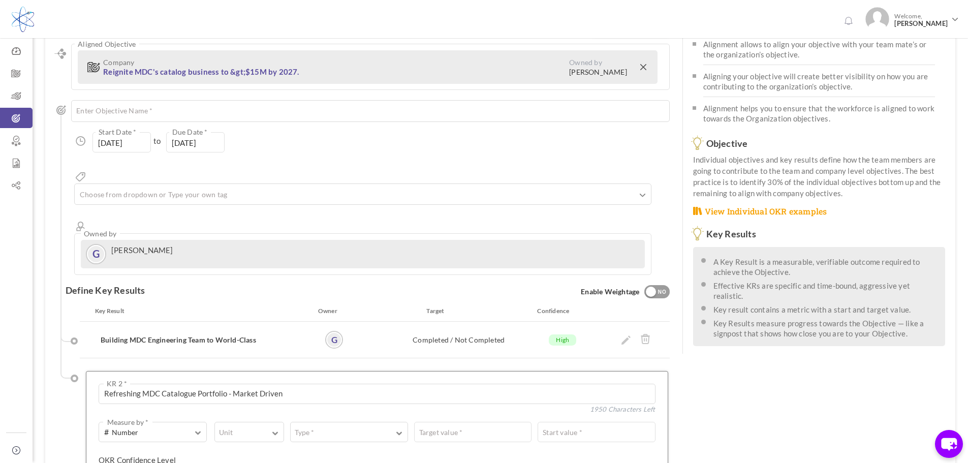
scroll to position [169, 0]
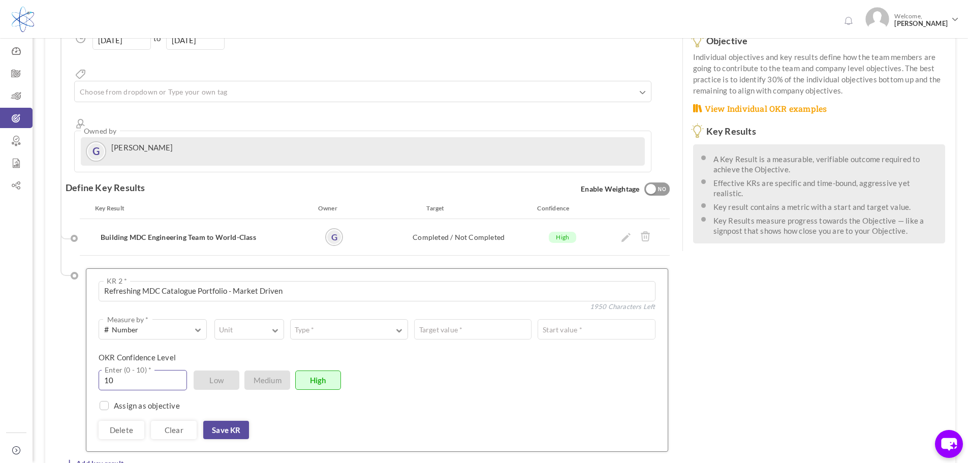
click at [171, 370] on input "10" at bounding box center [143, 380] width 88 height 20
drag, startPoint x: 131, startPoint y: 347, endPoint x: 47, endPoint y: 345, distance: 83.3
click at [47, 345] on div "See OKR Template Align Aligned Objective Company Reignite MDC's catalog busines…" at bounding box center [363, 247] width 637 height 685
click at [197, 324] on span "button" at bounding box center [198, 328] width 6 height 9
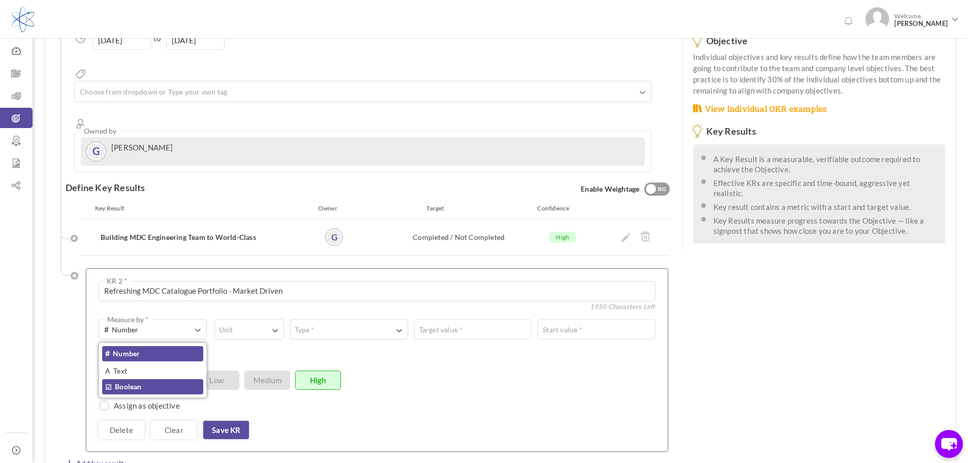
click at [125, 379] on link "☑ Boolean" at bounding box center [152, 386] width 101 height 15
type input "Completed / Not Completed"
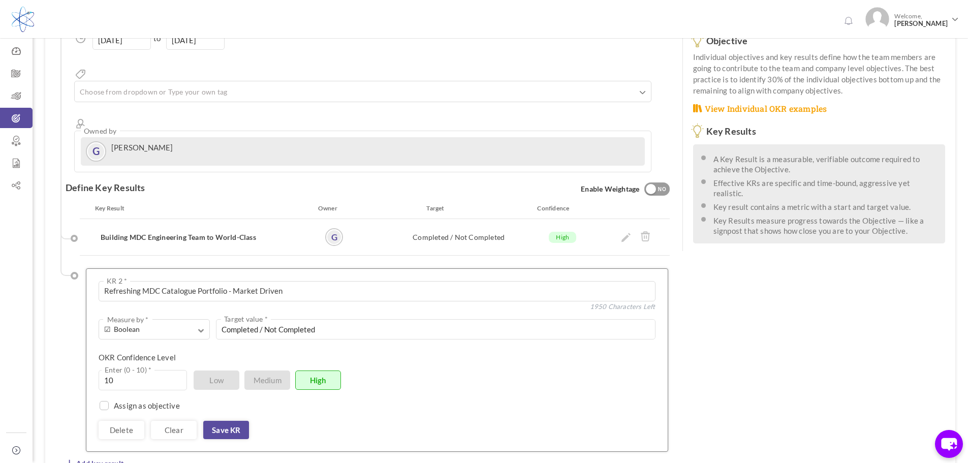
click at [528, 390] on div "Assign as objective Team Individual Choose Owner * View directory" at bounding box center [377, 400] width 557 height 20
click at [203, 324] on span "button" at bounding box center [201, 328] width 6 height 9
click at [492, 374] on div "☑ Boolean Measure by * # Number A Text ☑ Boolean Unit # % $ ₹ £ Custom Type * E…" at bounding box center [377, 379] width 557 height 120
click at [203, 324] on span "button" at bounding box center [201, 328] width 6 height 9
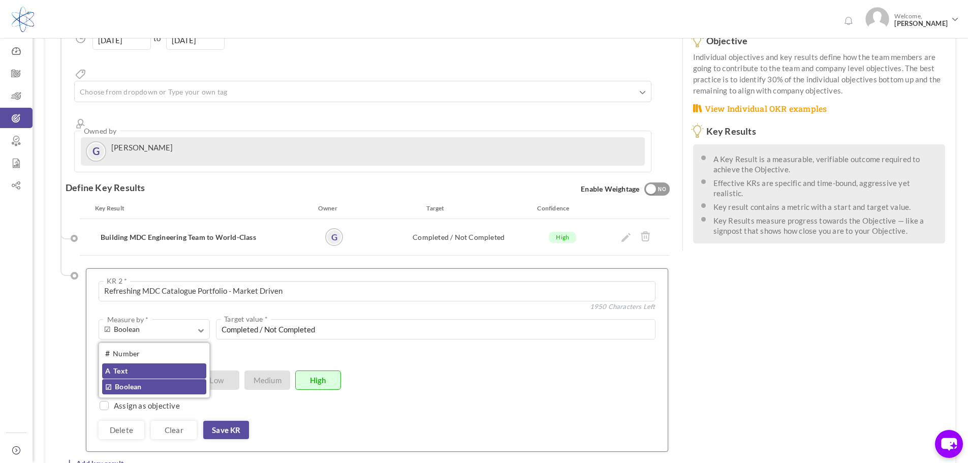
click at [141, 363] on link "A Text" at bounding box center [154, 370] width 104 height 15
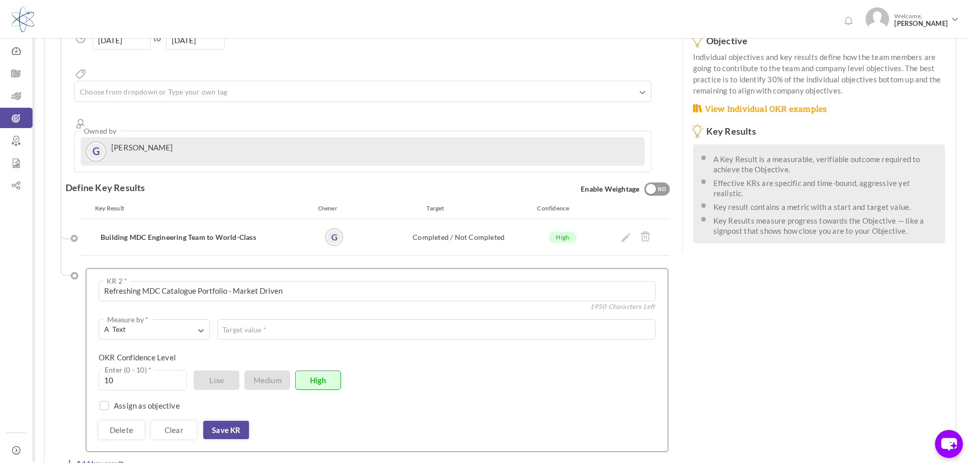
click at [405, 352] on div "OKR Confidence Level 10 Enter (0 - 10) * Low Medium High" at bounding box center [373, 361] width 549 height 18
click at [200, 319] on button "A Text Measure by *" at bounding box center [154, 329] width 111 height 20
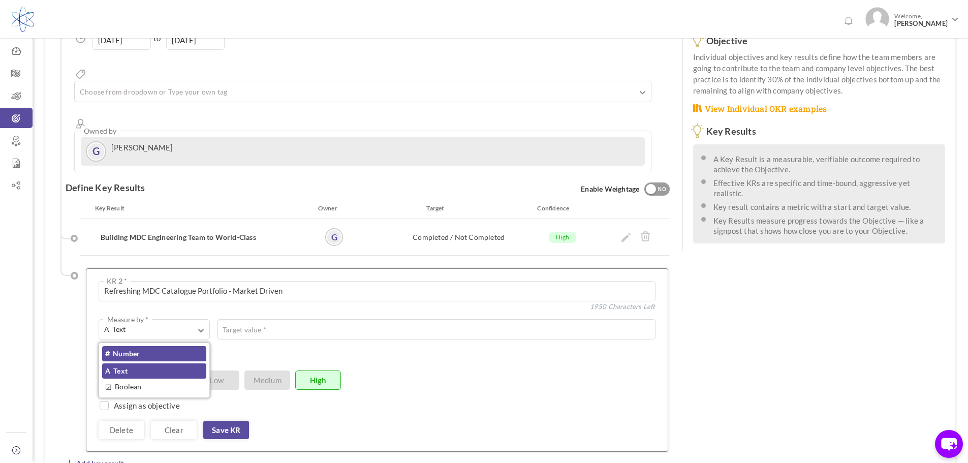
click at [155, 346] on link "# Number" at bounding box center [154, 353] width 104 height 15
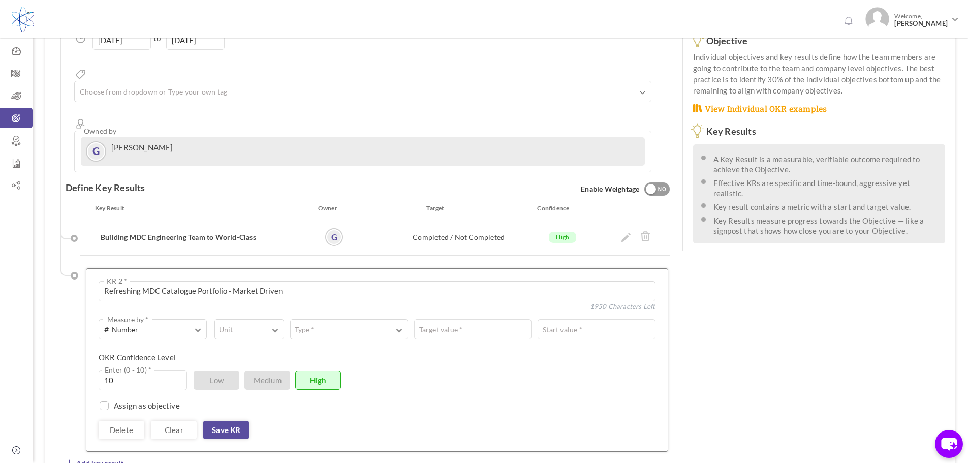
click at [483, 370] on div "10 Enter (0 - 10) * Low Medium High" at bounding box center [373, 380] width 549 height 20
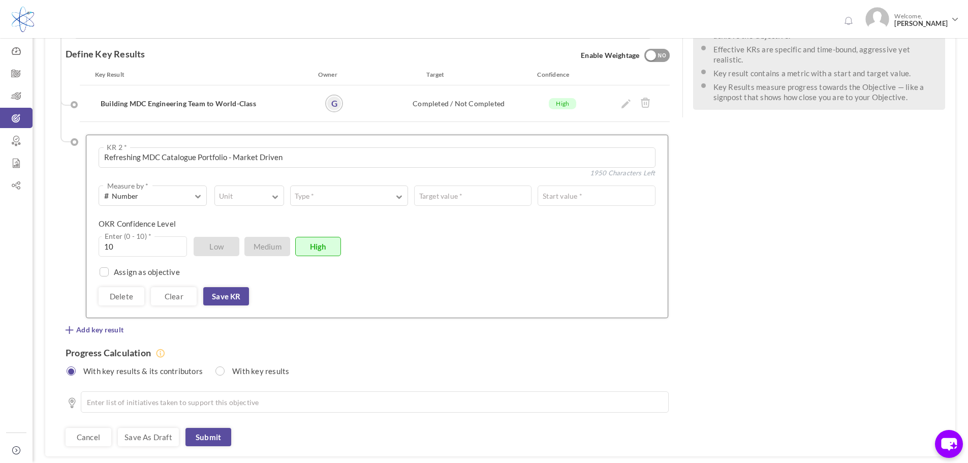
scroll to position [320, 0]
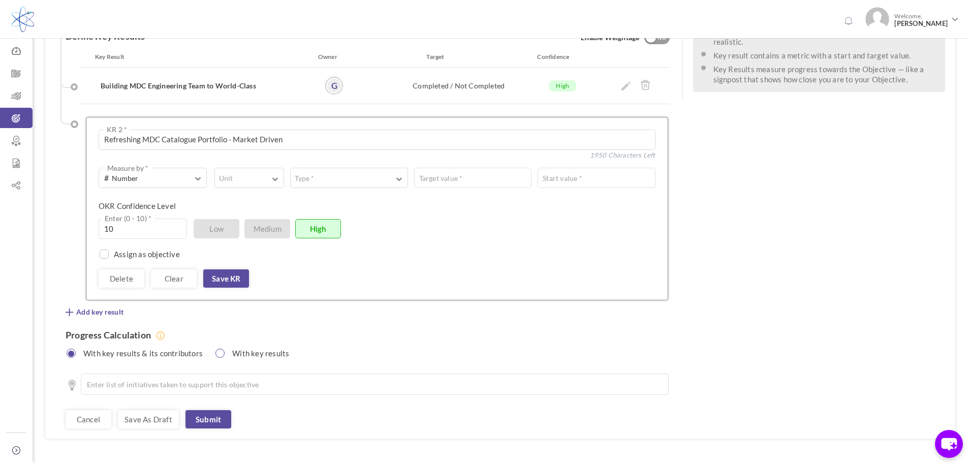
click at [218, 348] on input "radio" at bounding box center [220, 352] width 9 height 9
radio input "true"
click at [218, 348] on input "radio" at bounding box center [220, 352] width 9 height 9
click at [82, 345] on label "With key results & its contributors" at bounding box center [139, 351] width 137 height 13
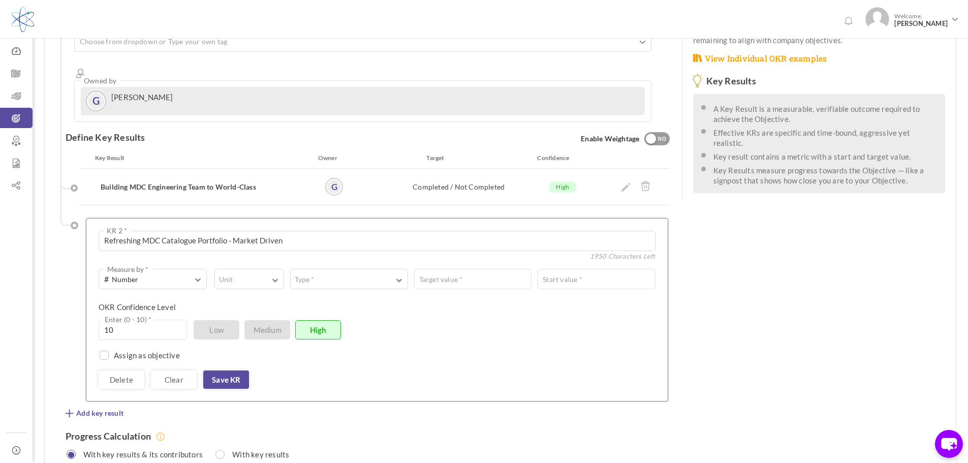
scroll to position [218, 0]
click at [912, 325] on div "See OKR Template Align Aligned Objective Company Reignite MDC's catalog busines…" at bounding box center [500, 197] width 910 height 685
click at [197, 269] on button "# Number Measure by *" at bounding box center [153, 279] width 108 height 20
click at [756, 325] on div "See OKR Template Align Aligned Objective Company Reignite MDC's catalog busines…" at bounding box center [500, 197] width 910 height 685
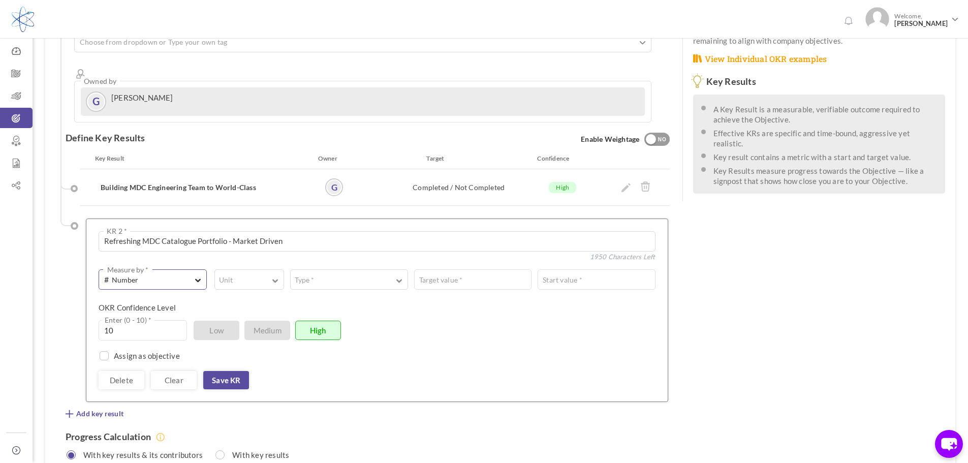
click at [201, 274] on span "button" at bounding box center [198, 278] width 6 height 9
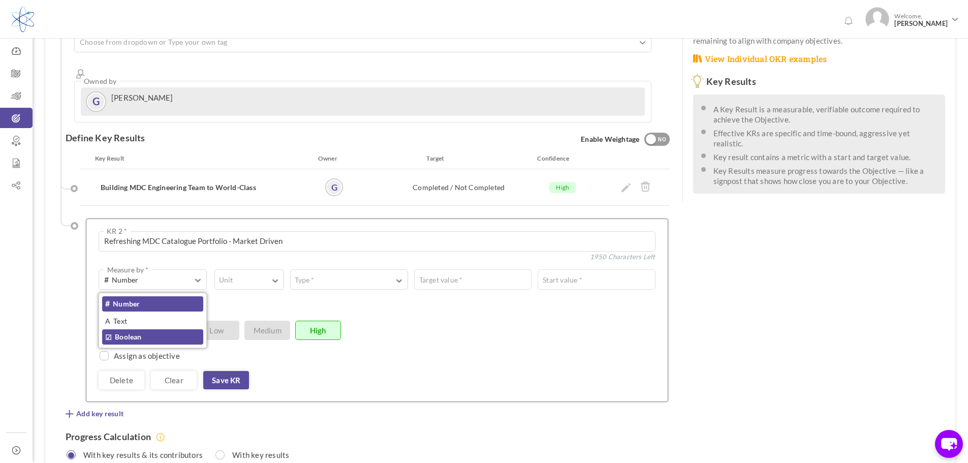
click at [129, 329] on link "☑ Boolean" at bounding box center [152, 336] width 101 height 15
type input "Completed / Not Completed"
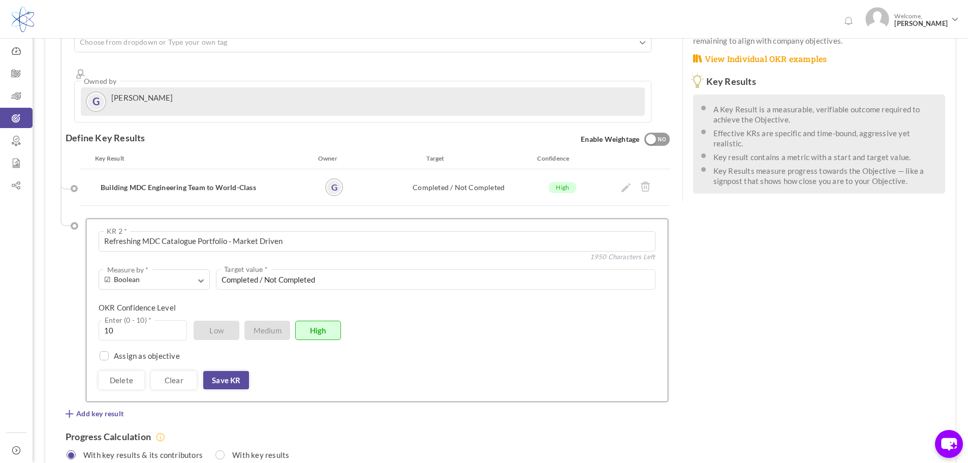
click at [764, 315] on div "See OKR Template Align Aligned Objective Company Reignite MDC's catalog busines…" at bounding box center [500, 197] width 910 height 685
drag, startPoint x: 238, startPoint y: 344, endPoint x: 246, endPoint y: 346, distance: 7.9
click at [238, 371] on link "Save KR" at bounding box center [226, 380] width 46 height 18
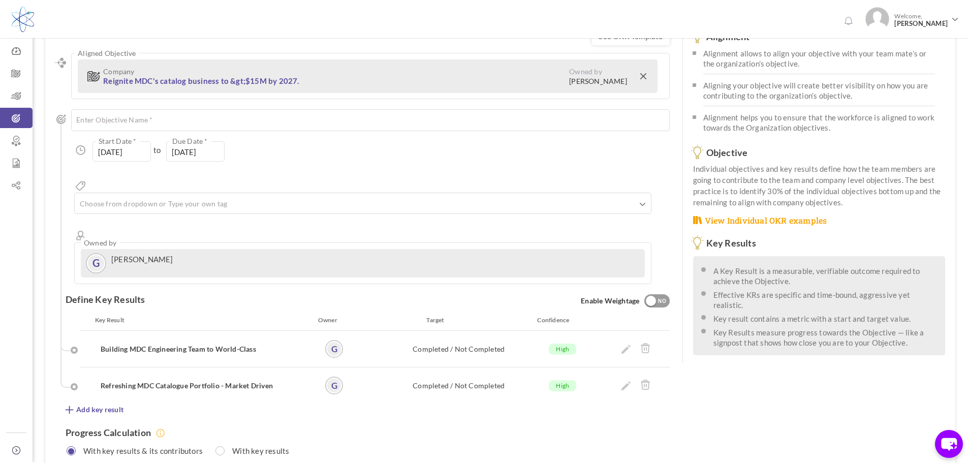
scroll to position [53, 0]
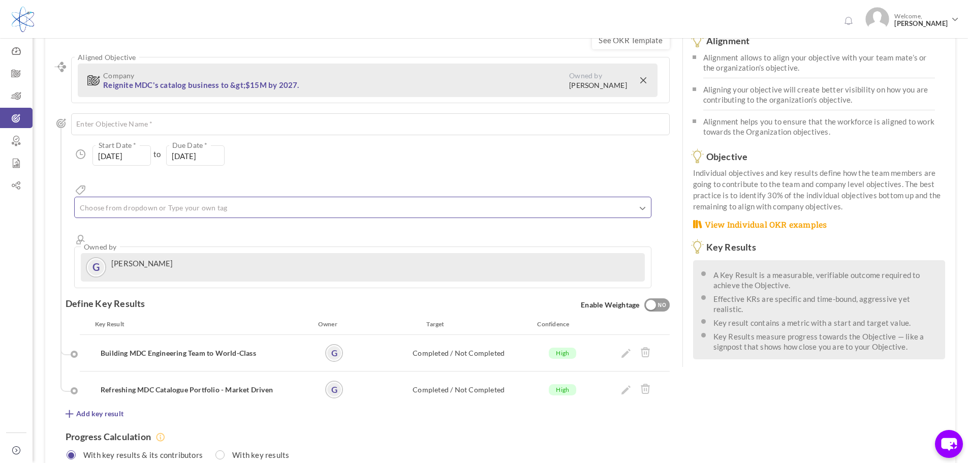
click at [318, 201] on ul at bounding box center [363, 209] width 576 height 17
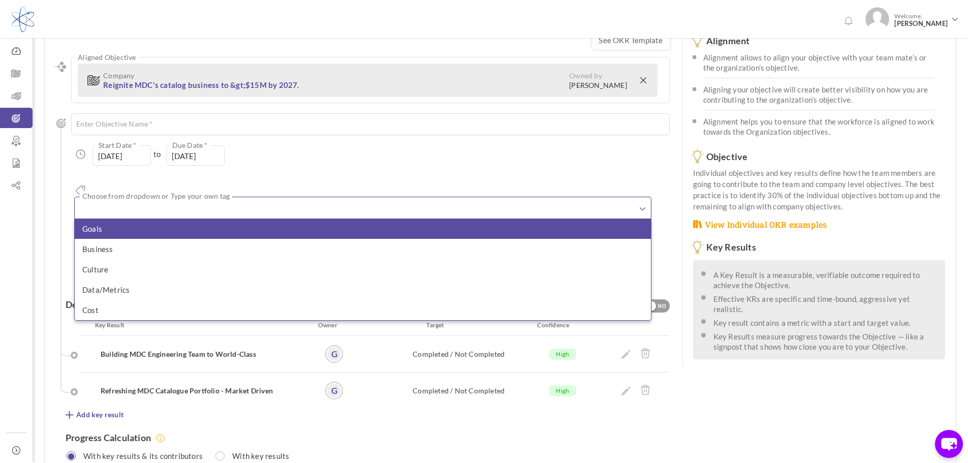
click at [292, 218] on li "Goals" at bounding box center [363, 228] width 576 height 20
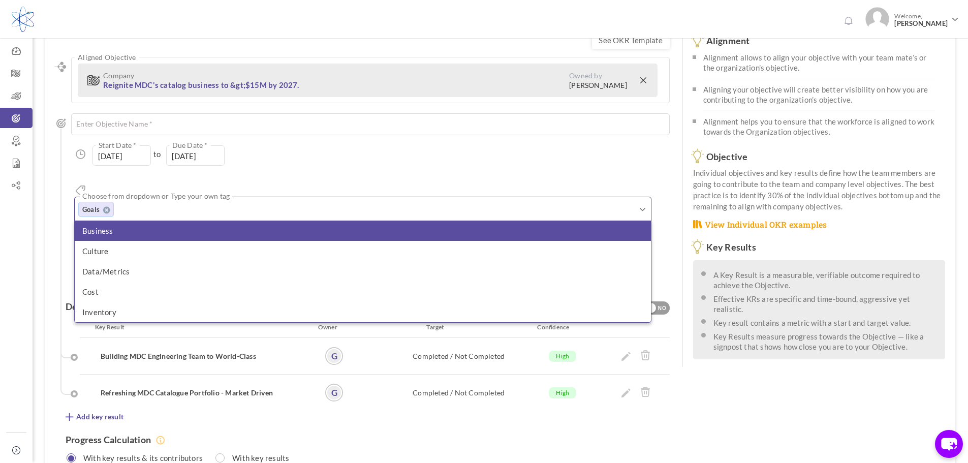
click at [349, 220] on li "Business" at bounding box center [363, 230] width 576 height 20
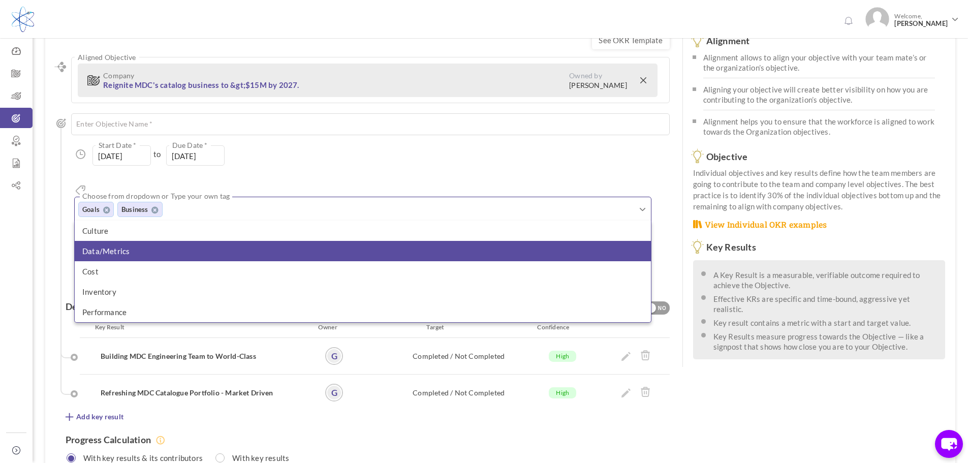
scroll to position [104, 0]
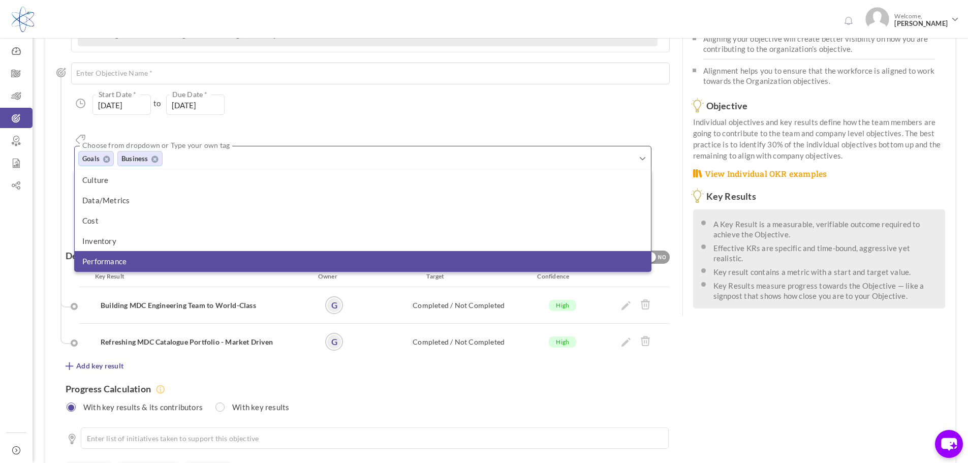
click at [387, 251] on li "Performance" at bounding box center [363, 261] width 576 height 20
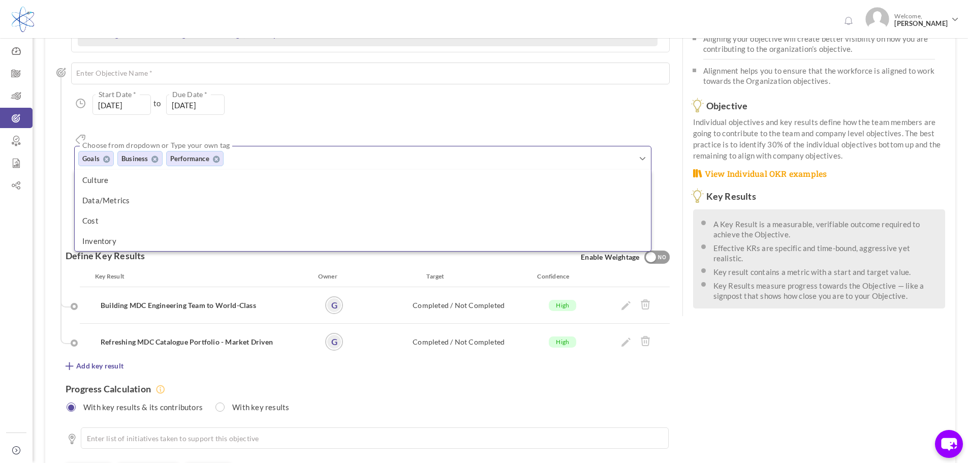
click at [808, 389] on div "See OKR Template Align Aligned Objective Company Reignite MDC's catalog busines…" at bounding box center [500, 231] width 910 height 522
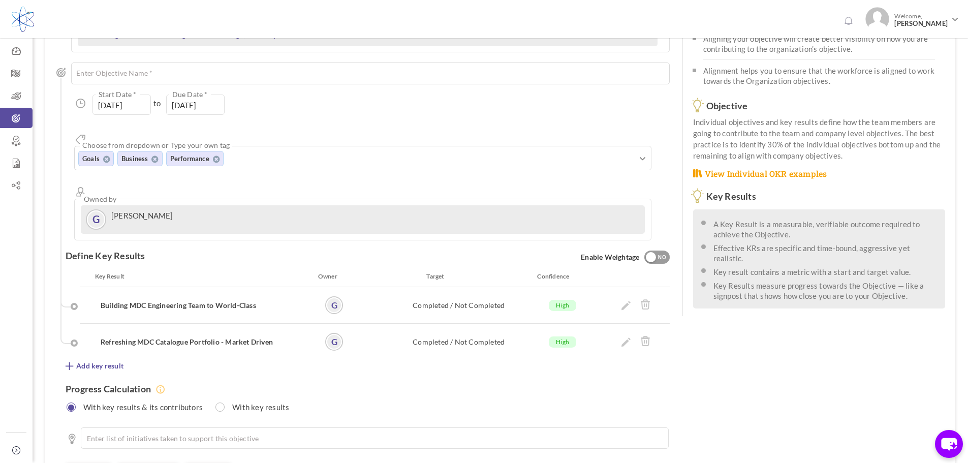
click at [648, 252] on div at bounding box center [651, 257] width 10 height 10
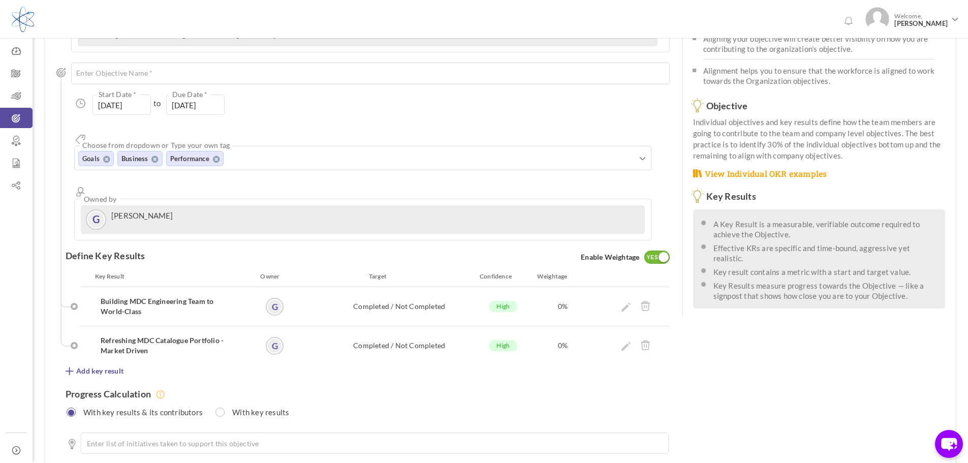
scroll to position [154, 0]
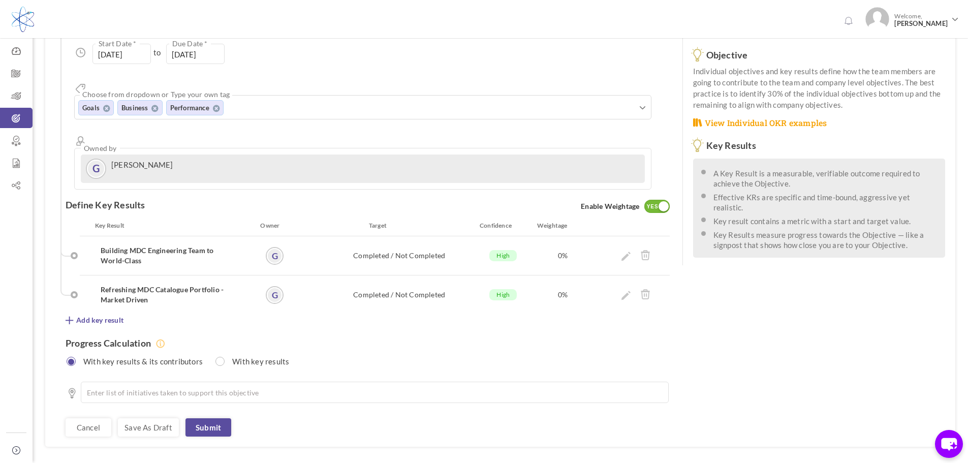
click at [736, 317] on div "See OKR Template Align Aligned Objective Company Reignite MDC's catalog busines…" at bounding box center [500, 182] width 910 height 527
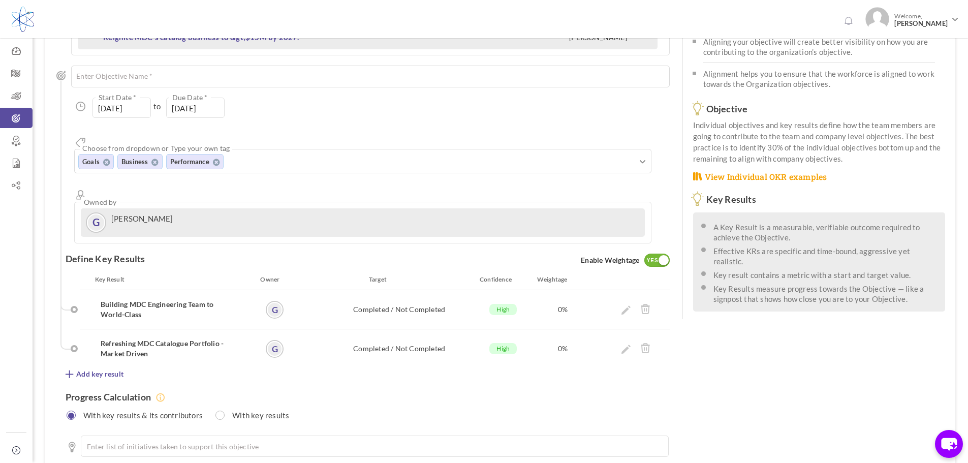
scroll to position [104, 0]
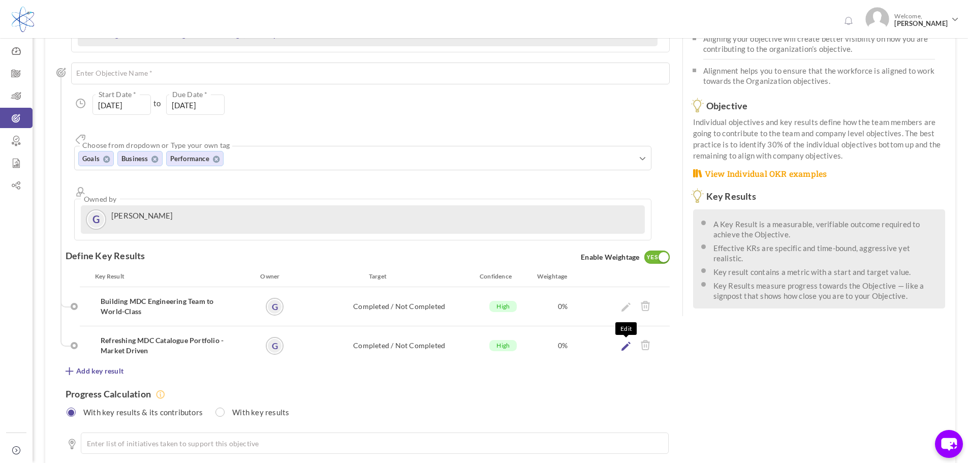
click at [625, 341] on icon at bounding box center [625, 345] width 9 height 9
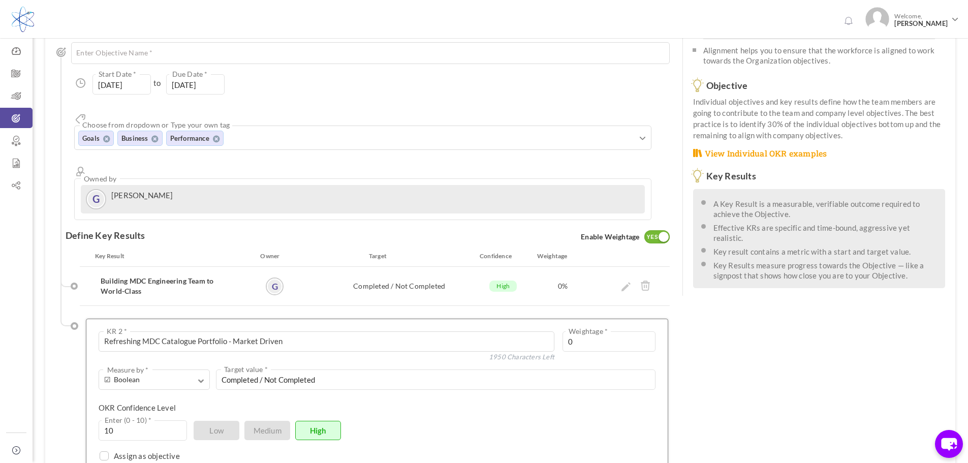
scroll to position [154, 0]
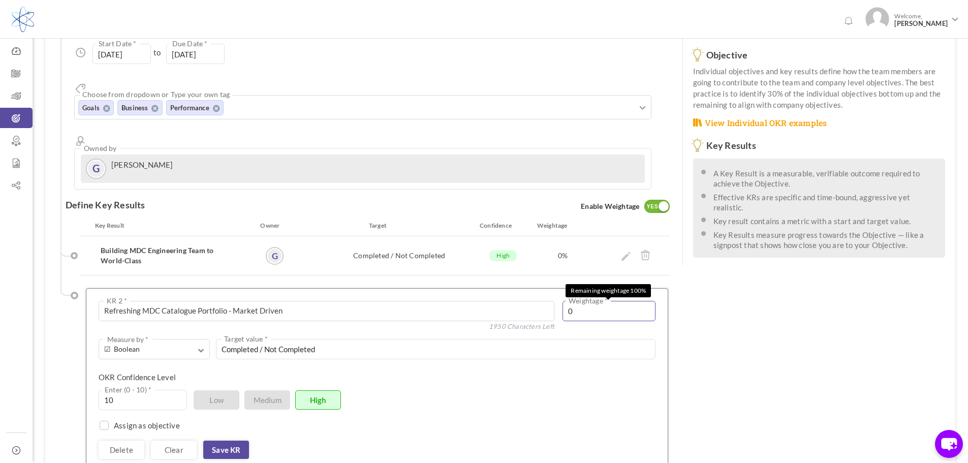
click at [611, 301] on input "0" at bounding box center [608, 311] width 93 height 20
click at [733, 342] on div "See OKR Template Align Aligned Objective Company Reignite MDC's catalog busines…" at bounding box center [500, 264] width 910 height 690
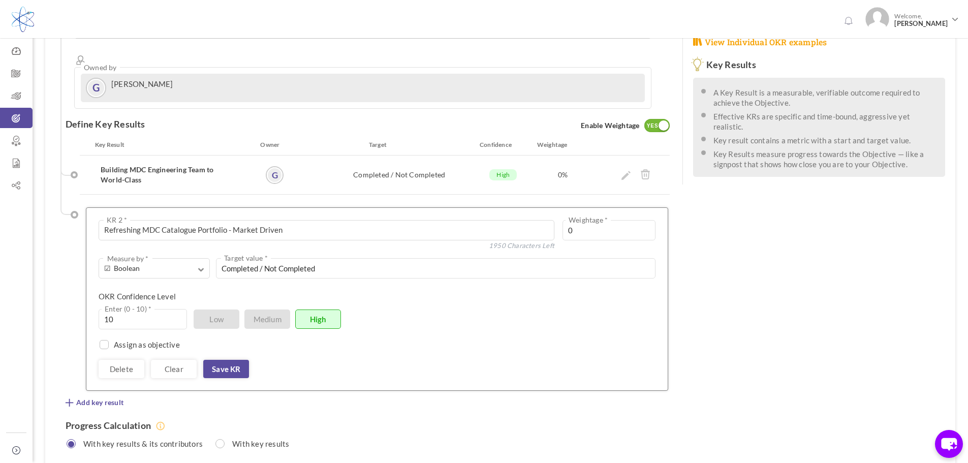
scroll to position [326, 0]
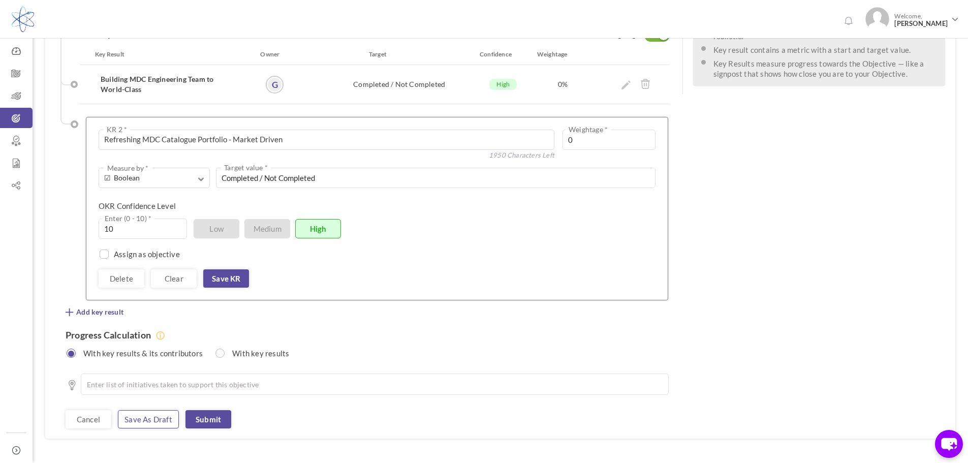
click at [146, 410] on link "Save as draft" at bounding box center [148, 419] width 61 height 18
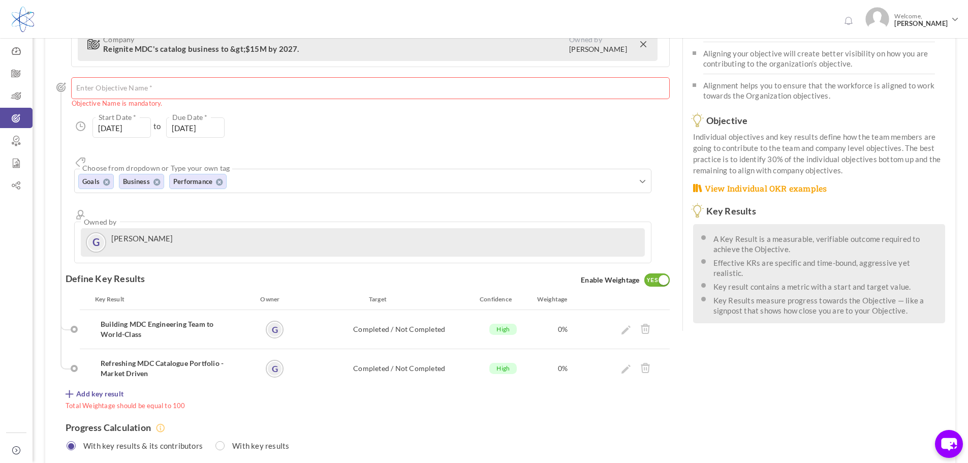
scroll to position [85, 0]
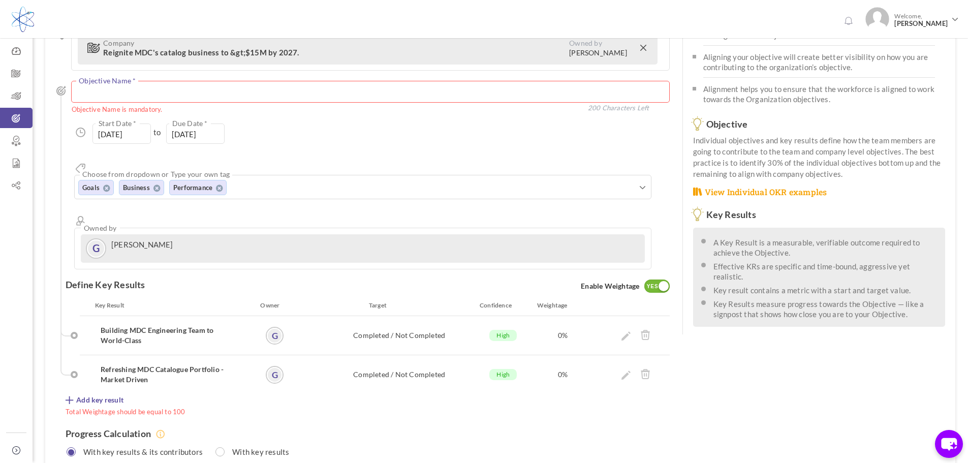
click at [179, 93] on textarea at bounding box center [370, 92] width 598 height 22
type textarea "$"
drag, startPoint x: 31, startPoint y: 106, endPoint x: 12, endPoint y: 106, distance: 18.8
click at [12, 106] on div "Trial Extended! Subscribe to continue using all the features. 0 Welcome, Glenn …" at bounding box center [484, 256] width 968 height 683
type textarea "Multi Millions Catalogue"
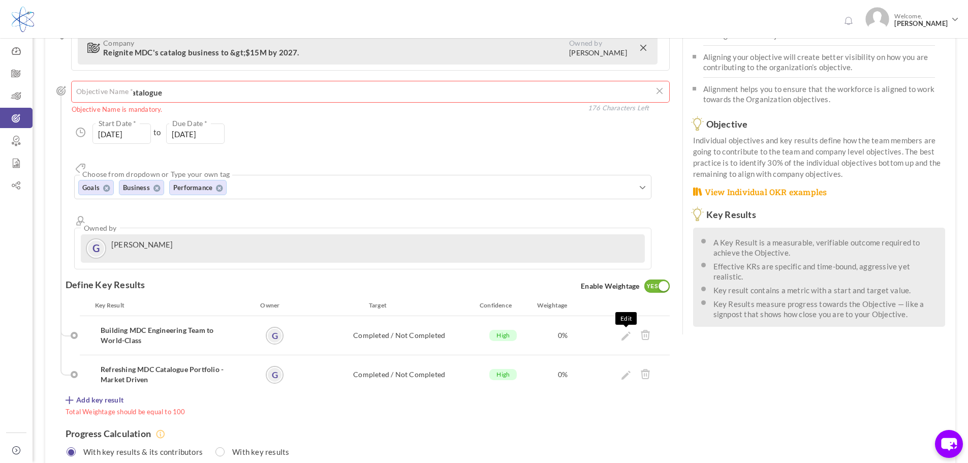
click at [624, 331] on icon at bounding box center [625, 335] width 9 height 9
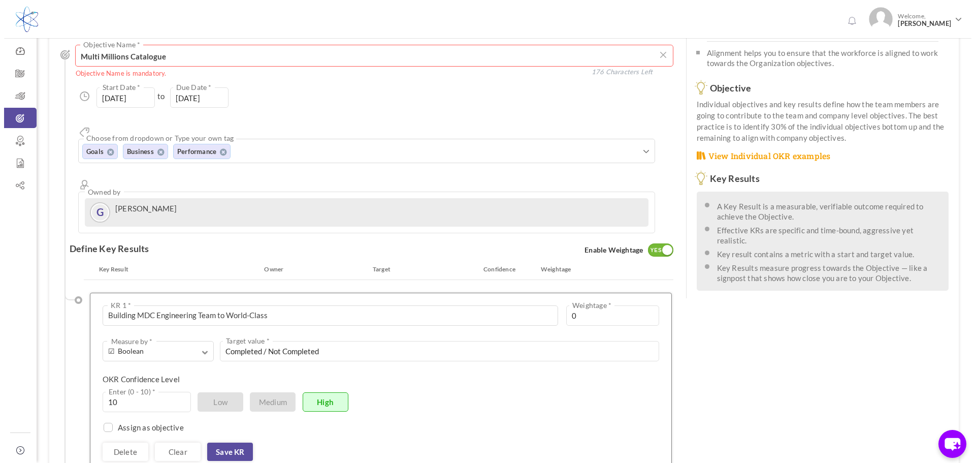
scroll to position [305, 0]
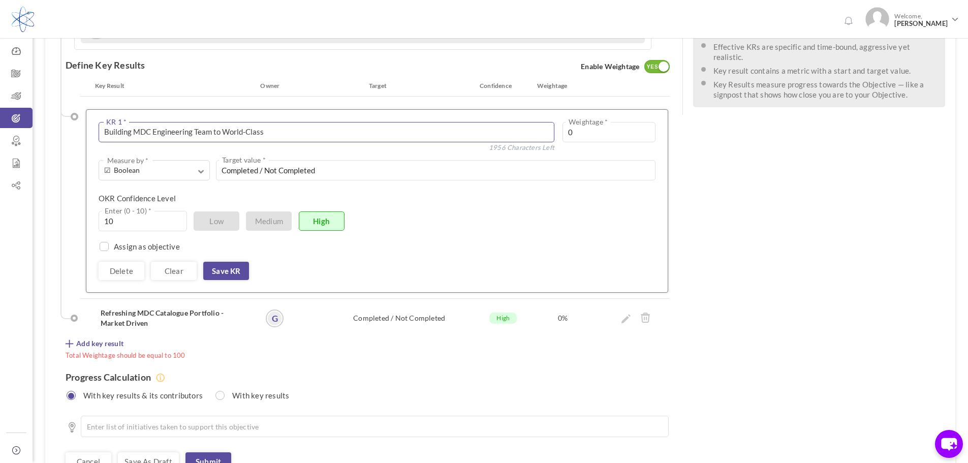
drag, startPoint x: 276, startPoint y: 92, endPoint x: 67, endPoint y: 102, distance: 209.5
click at [67, 101] on ul "Key Result Owner Target Confidence Weightage Building MDC Engineering Team to W…" at bounding box center [364, 204] width 609 height 247
click at [129, 262] on link "Delete" at bounding box center [122, 271] width 46 height 18
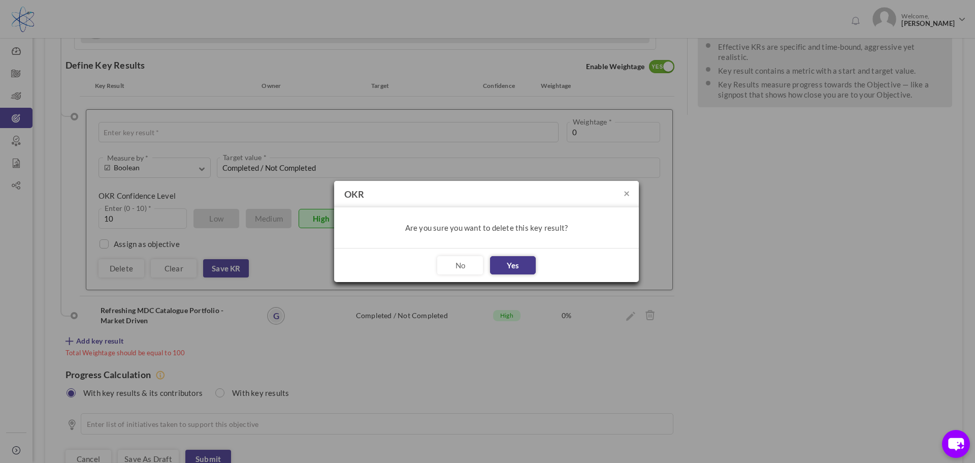
click at [509, 264] on button "Yes" at bounding box center [513, 265] width 46 height 18
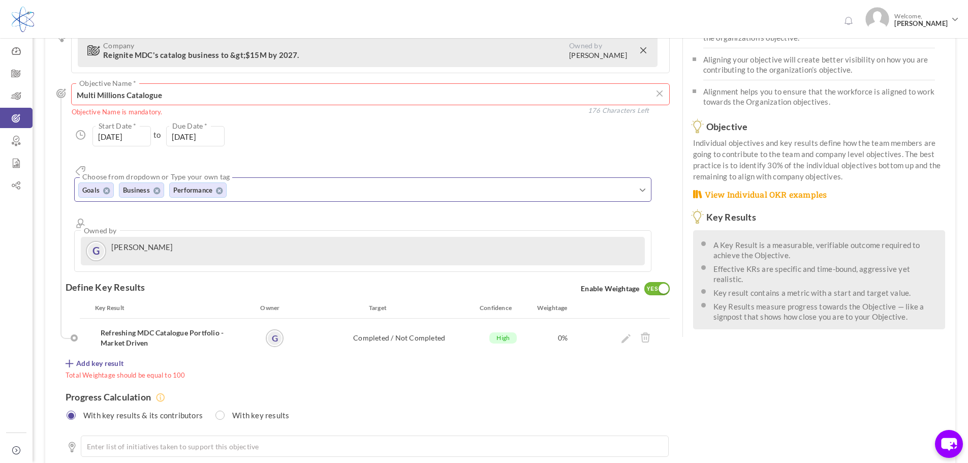
scroll to position [0, 0]
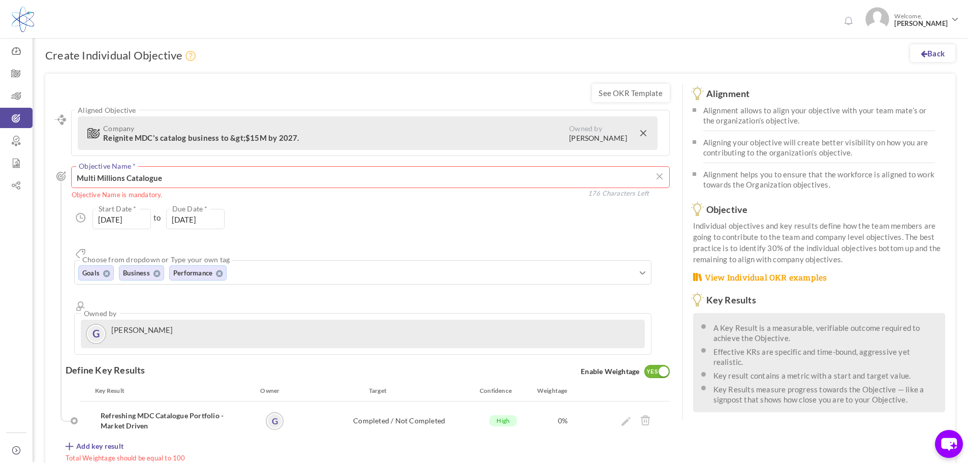
drag, startPoint x: 173, startPoint y: 177, endPoint x: -31, endPoint y: 184, distance: 203.8
click at [0, 184] on html "Trial Extended! Subscribe to continue using all the features. 0 Welcome, Glenn …" at bounding box center [484, 231] width 968 height 463
paste textarea "Building MDC Engineering Team to World-Class"
type textarea "Building MDC Engineering Team to World-Class"
click at [606, 206] on div "Aligned Objective Company Reignite MDC's catalog business to &gt;$15M by 2027. …" at bounding box center [368, 232] width 604 height 245
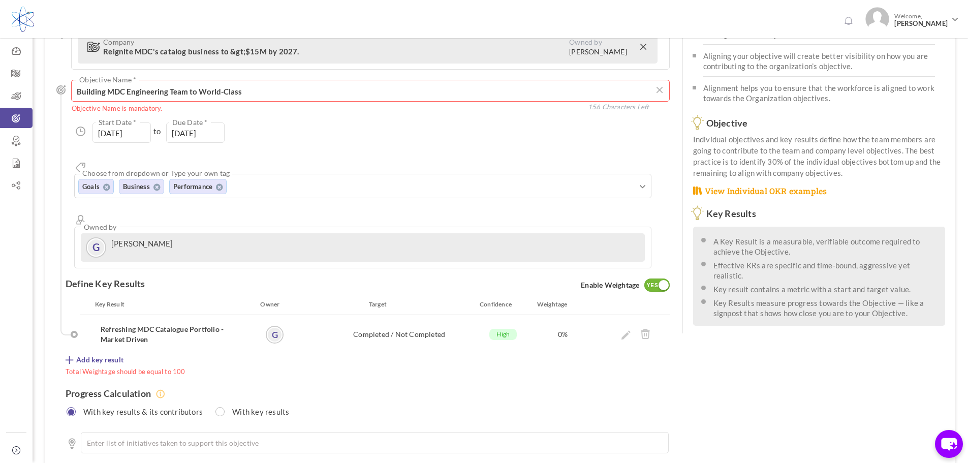
scroll to position [102, 0]
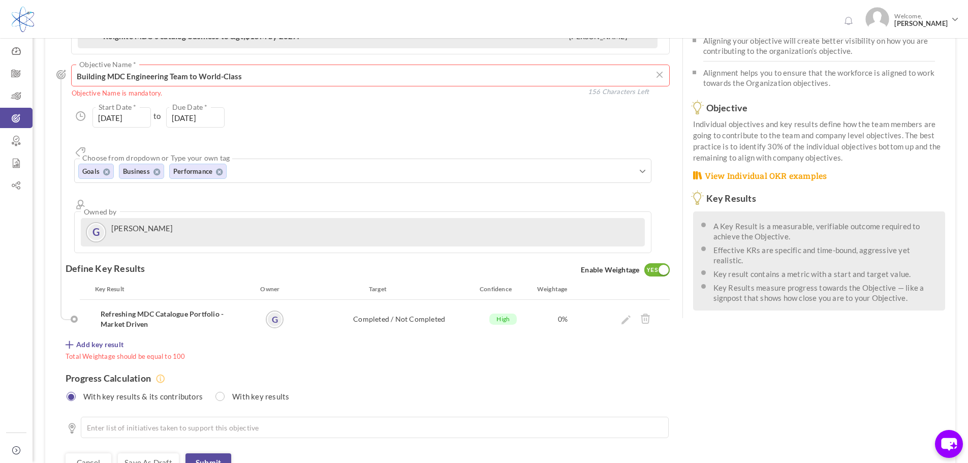
click at [767, 374] on div "See OKR Template Align Aligned Objective Company Reignite MDC's catalog busines…" at bounding box center [500, 226] width 910 height 509
click at [650, 313] on icon at bounding box center [645, 318] width 10 height 11
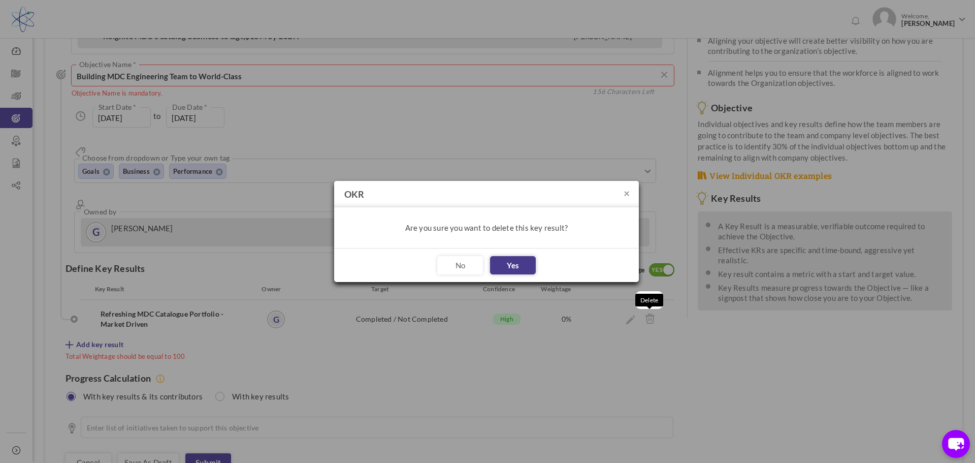
click at [509, 268] on button "Yes" at bounding box center [513, 265] width 46 height 18
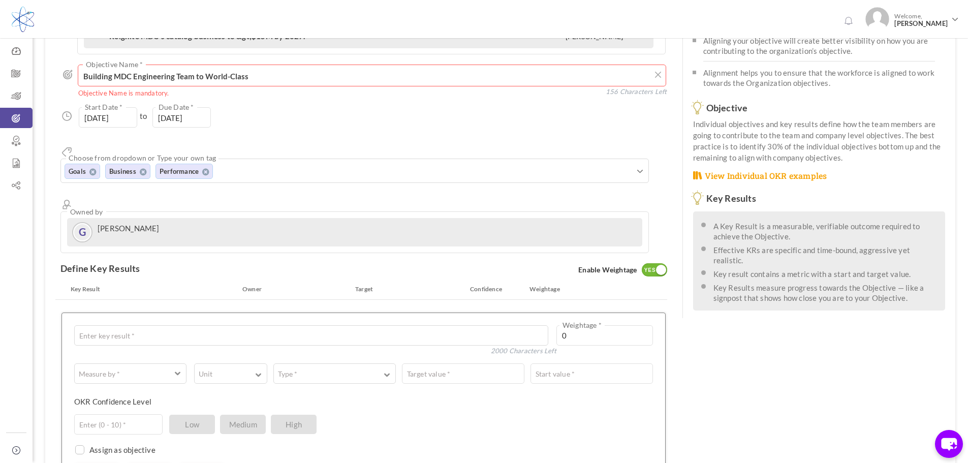
click at [195, 253] on div "Define Key Results Enable Weightage YES NO" at bounding box center [363, 268] width 606 height 31
click at [165, 325] on textarea at bounding box center [311, 335] width 474 height 20
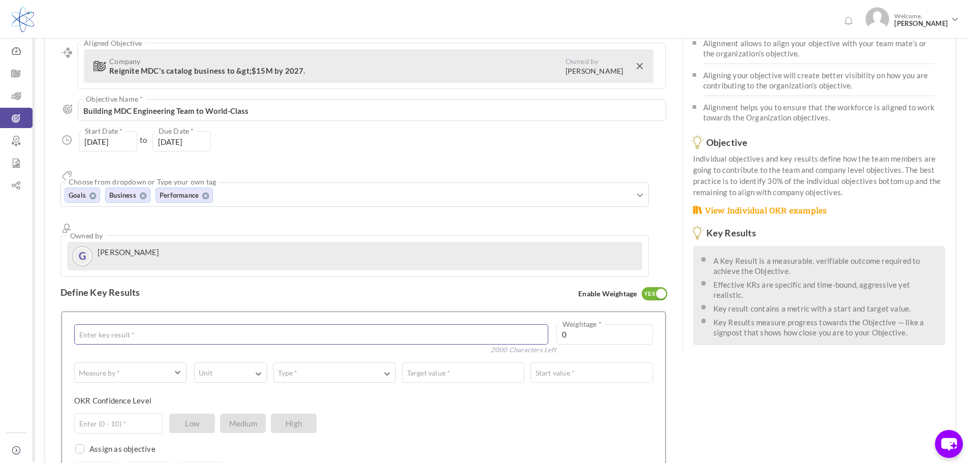
scroll to position [51, 0]
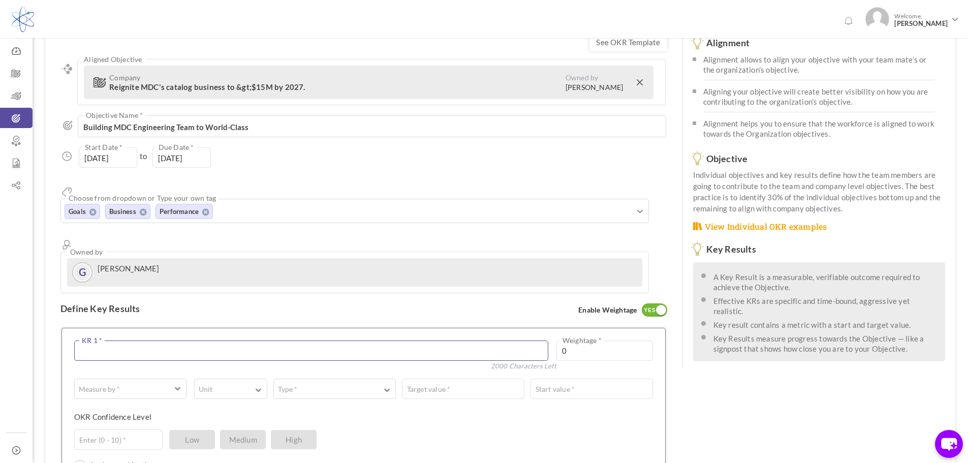
click at [161, 340] on textarea at bounding box center [311, 350] width 474 height 20
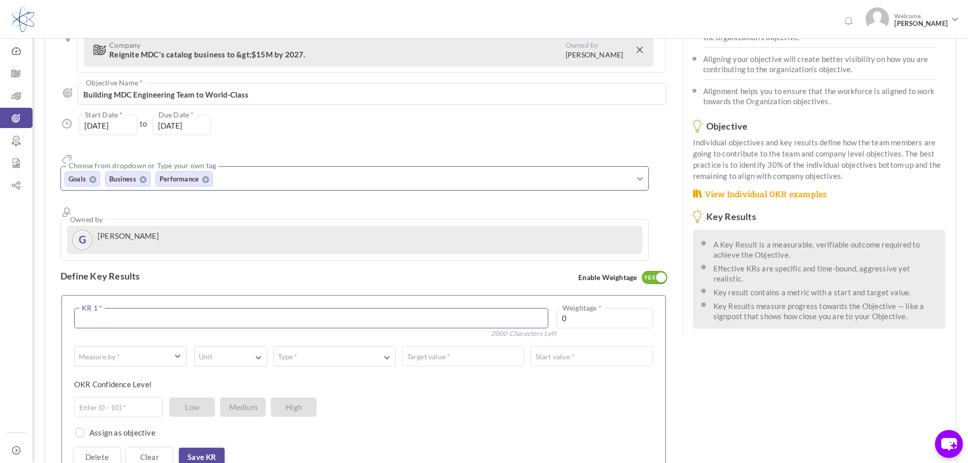
scroll to position [102, 0]
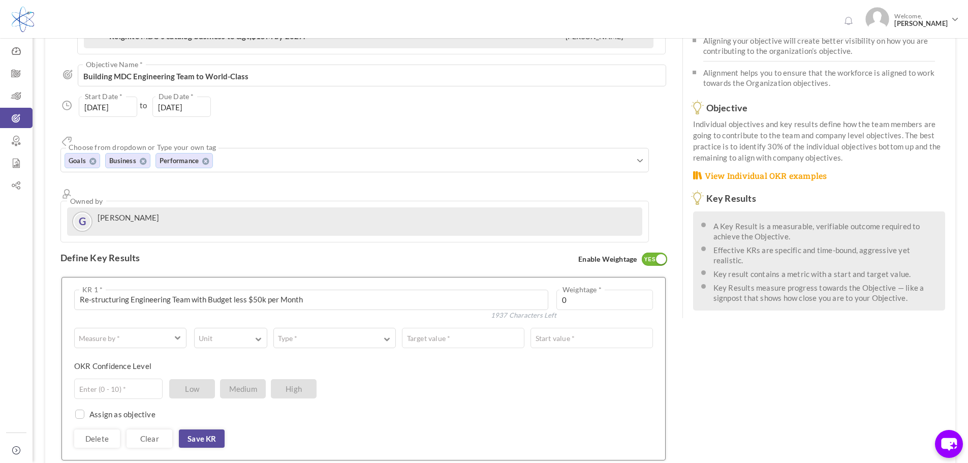
click at [651, 429] on div "Delete Clear Save KR" at bounding box center [363, 438] width 579 height 18
drag, startPoint x: 320, startPoint y: 266, endPoint x: 193, endPoint y: 263, distance: 128.0
click at [193, 290] on textarea "Re-structuring Engineering Team with Budget less $50k per Month" at bounding box center [311, 300] width 474 height 20
click at [132, 290] on textarea "Re-structuring Engineering Team" at bounding box center [311, 300] width 474 height 20
click at [233, 290] on textarea "Re-structuring Global Engineering Team" at bounding box center [311, 300] width 474 height 20
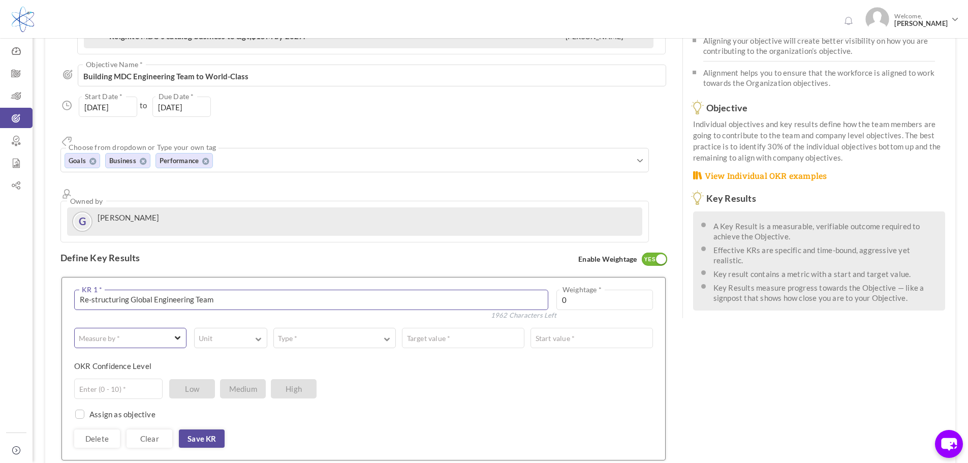
type textarea "Re-structuring Global Engineering Team"
click at [162, 333] on span "button" at bounding box center [123, 338] width 87 height 10
click at [124, 388] on link "☑ Boolean" at bounding box center [130, 395] width 105 height 15
type input "Completed / Not Completed"
drag, startPoint x: 132, startPoint y: 355, endPoint x: 138, endPoint y: 353, distance: 5.9
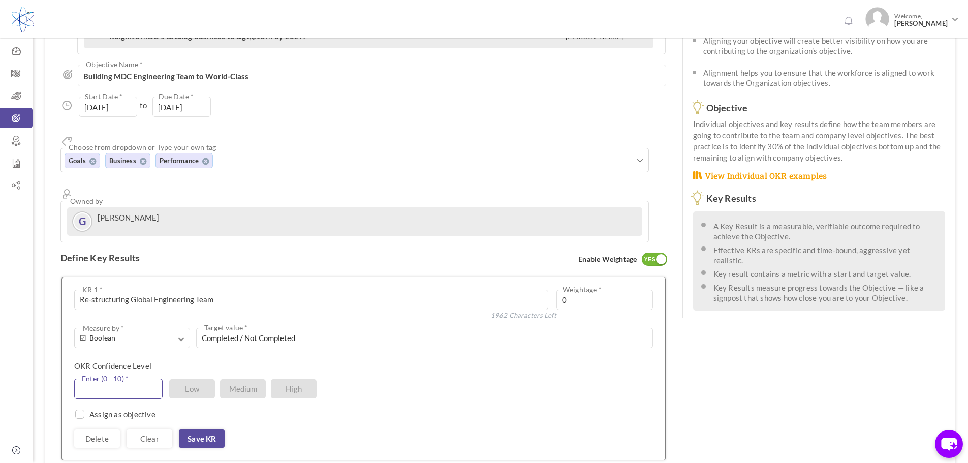
click at [132, 378] on input "text" at bounding box center [118, 388] width 88 height 20
type input "10"
drag, startPoint x: 469, startPoint y: 359, endPoint x: 472, endPoint y: 351, distance: 8.4
click at [470, 378] on div "10 Enter (0 - 10) * Low Medium High" at bounding box center [359, 388] width 571 height 20
drag, startPoint x: 203, startPoint y: 406, endPoint x: 218, endPoint y: 402, distance: 15.8
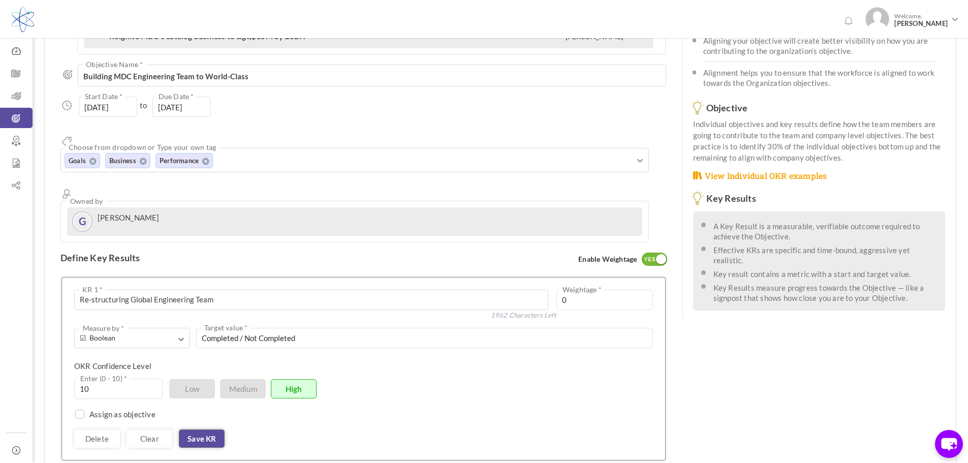
click at [203, 429] on link "Save KR" at bounding box center [202, 438] width 46 height 18
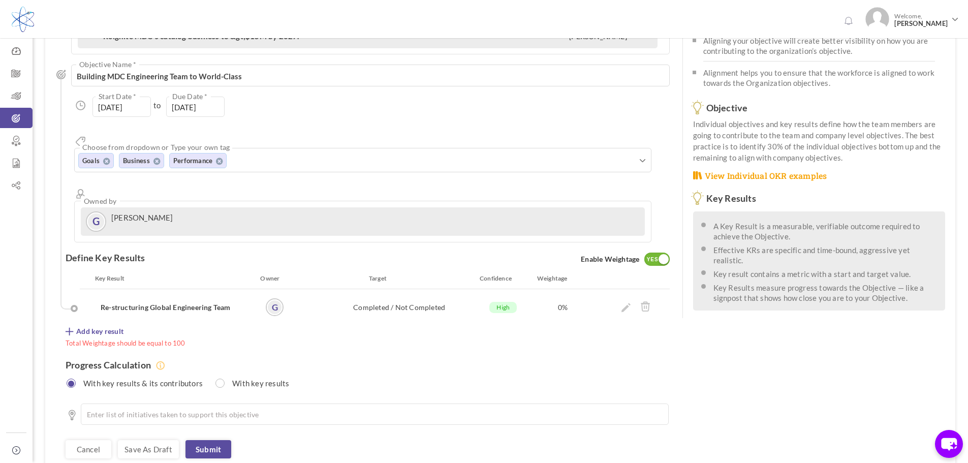
drag, startPoint x: 67, startPoint y: 294, endPoint x: 88, endPoint y: 293, distance: 20.8
click at [67, 328] on icon at bounding box center [70, 332] width 8 height 8
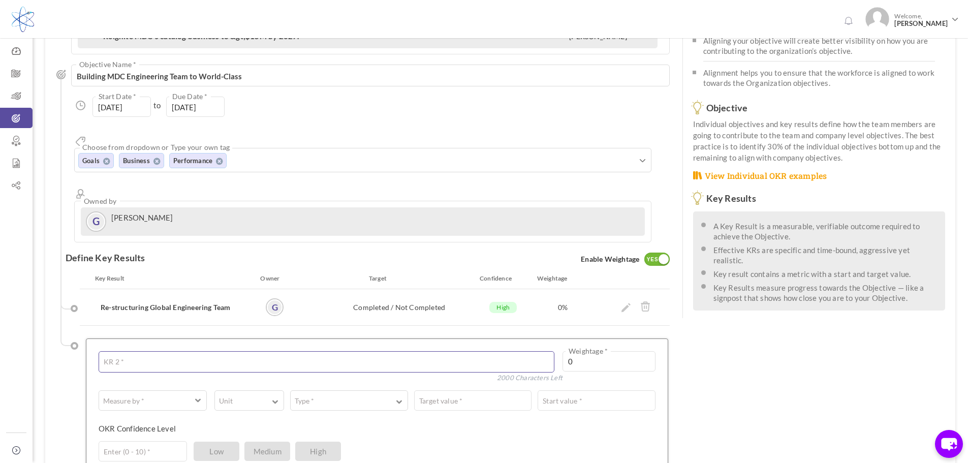
click at [249, 351] on textarea at bounding box center [327, 361] width 456 height 21
click at [417, 351] on textarea at bounding box center [327, 361] width 456 height 21
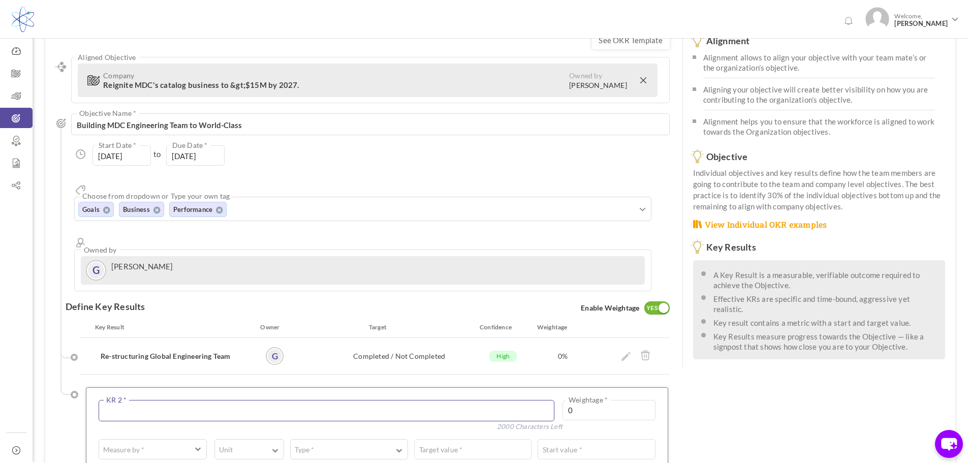
scroll to position [0, 0]
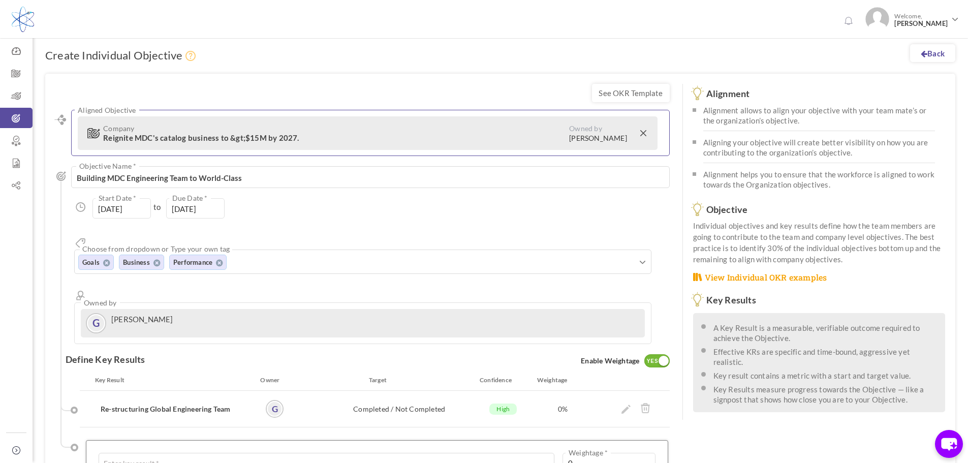
click at [443, 144] on div "Company Reignite MDC's catalog business to &gt;$15M by 2027. Owned by David Dut…" at bounding box center [367, 133] width 579 height 34
click at [642, 131] on link at bounding box center [645, 133] width 10 height 18
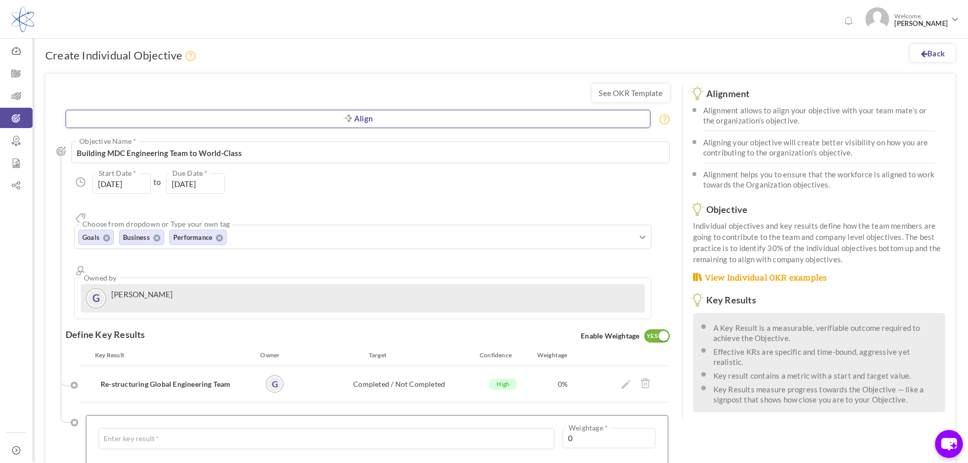
click at [326, 123] on link "Align" at bounding box center [358, 119] width 585 height 18
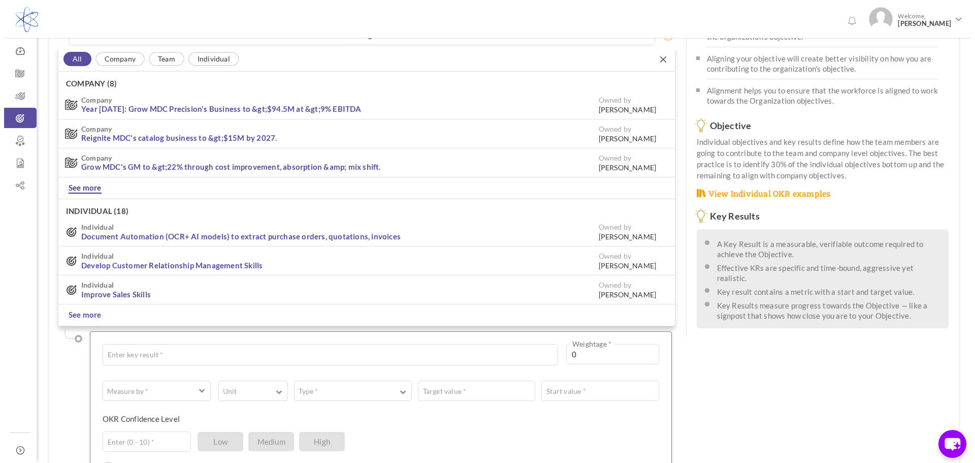
scroll to position [86, 0]
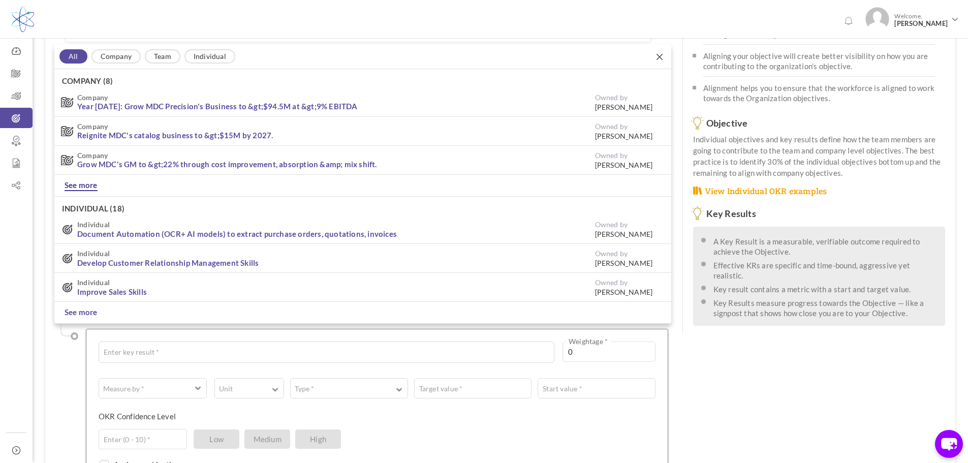
click at [91, 184] on link "See more" at bounding box center [81, 185] width 33 height 11
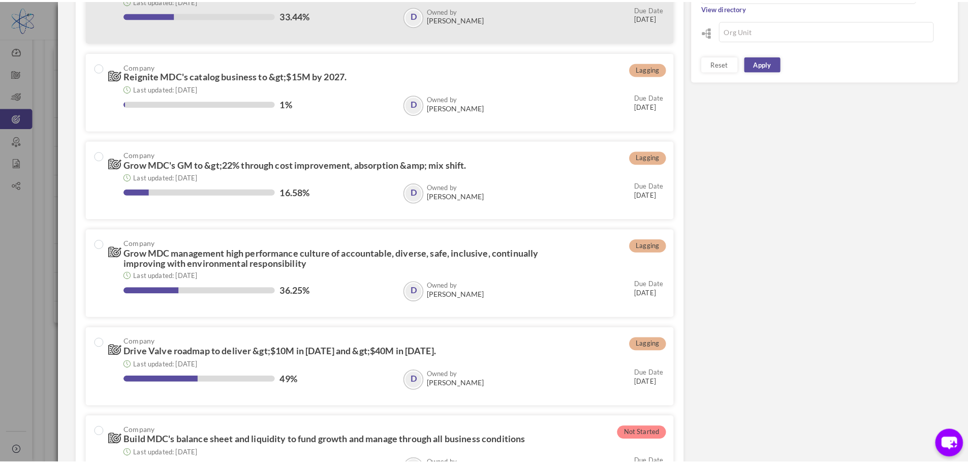
scroll to position [152, 0]
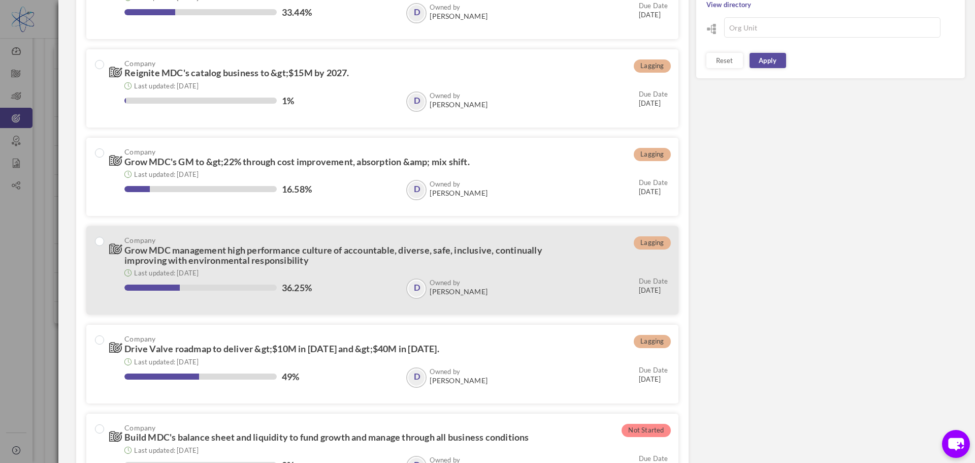
click at [362, 257] on h3 "Company Grow MDC management high performance culture of accountable, diverse, s…" at bounding box center [345, 250] width 472 height 29
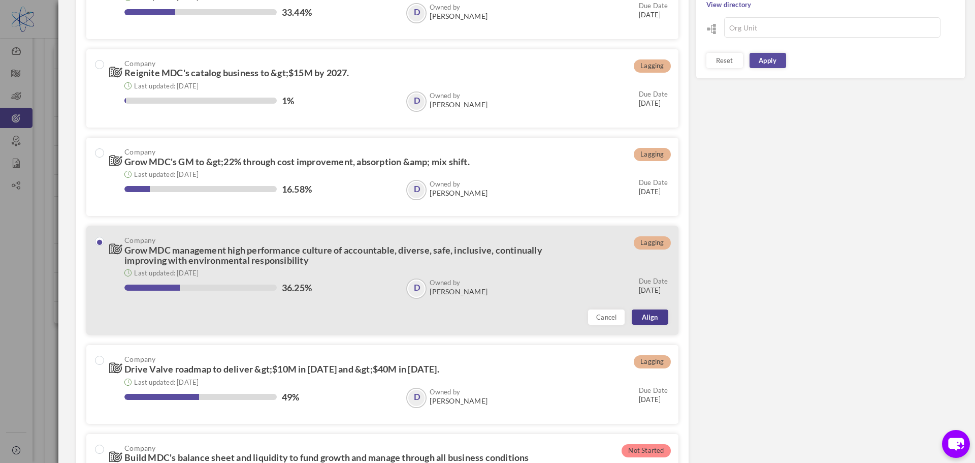
click at [654, 319] on link "Align" at bounding box center [650, 316] width 37 height 15
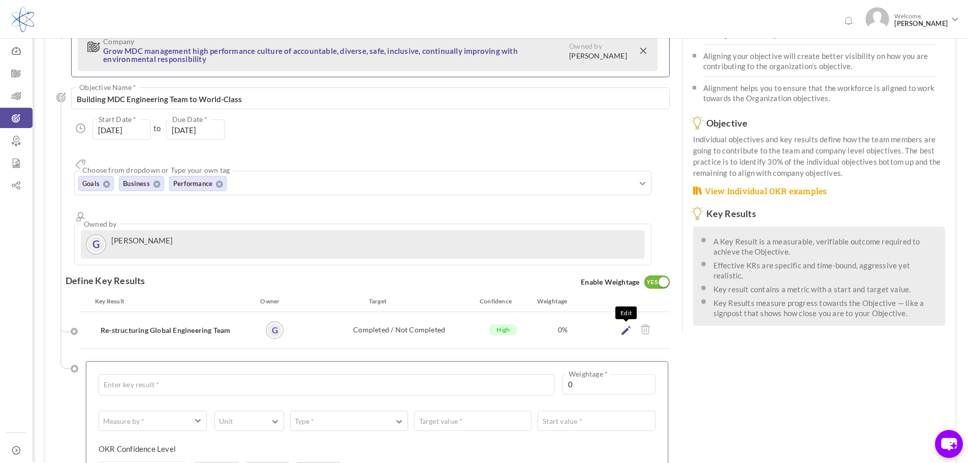
click at [627, 326] on icon at bounding box center [625, 330] width 9 height 9
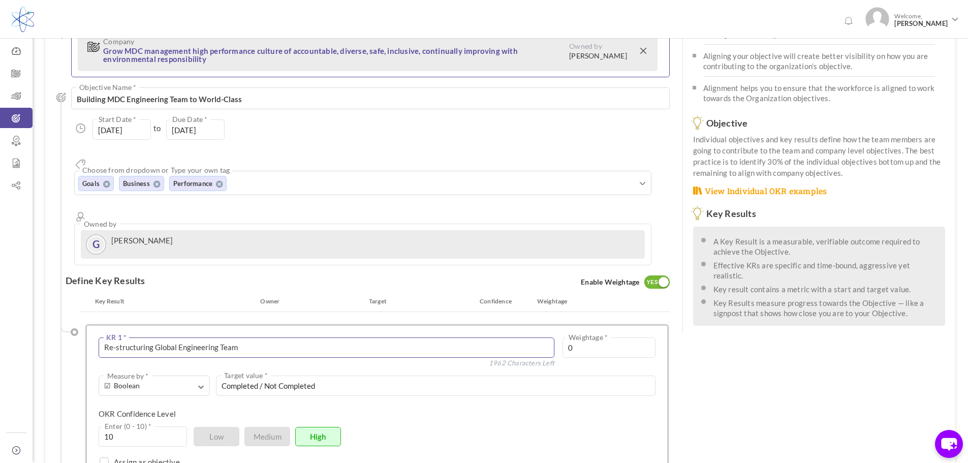
click at [266, 337] on textarea "Re-structuring Global Engineering Team" at bounding box center [327, 347] width 456 height 20
type textarea "Re-structuring Global Engineering Team for Multitasking"
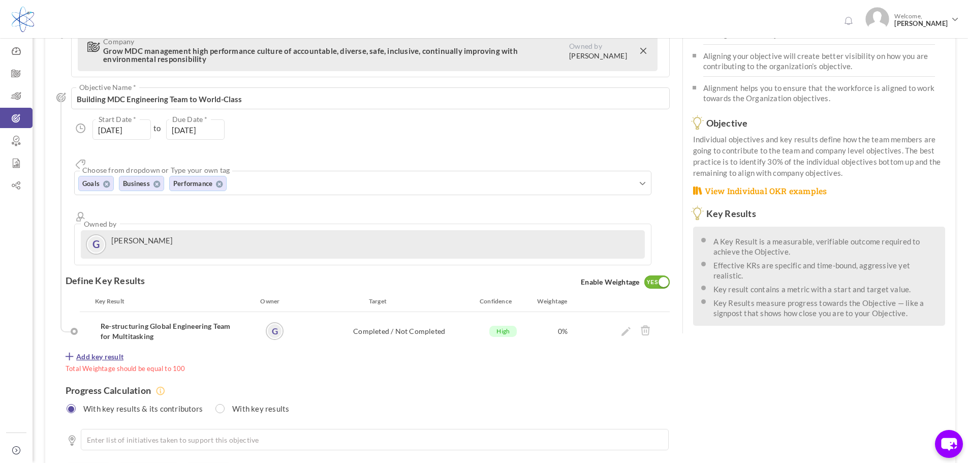
click at [110, 351] on span "Add key result" at bounding box center [99, 356] width 47 height 10
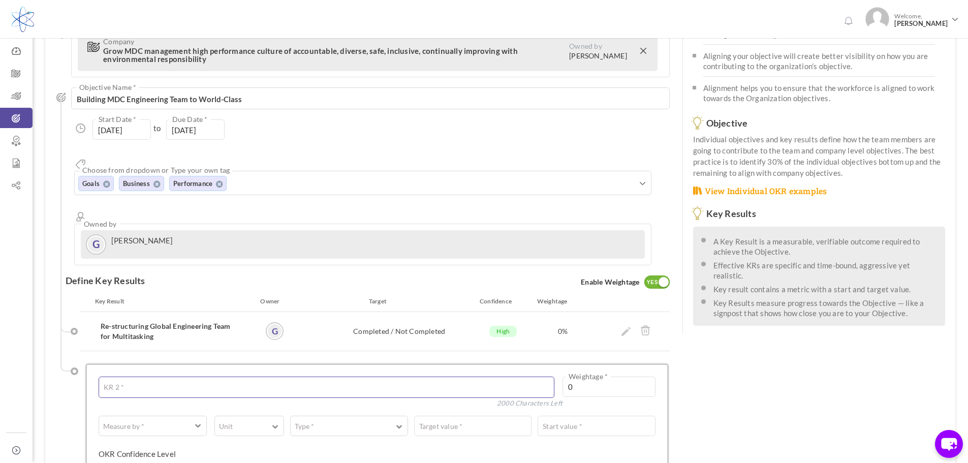
click at [215, 376] on textarea at bounding box center [327, 386] width 456 height 21
click at [625, 327] on icon at bounding box center [625, 331] width 9 height 9
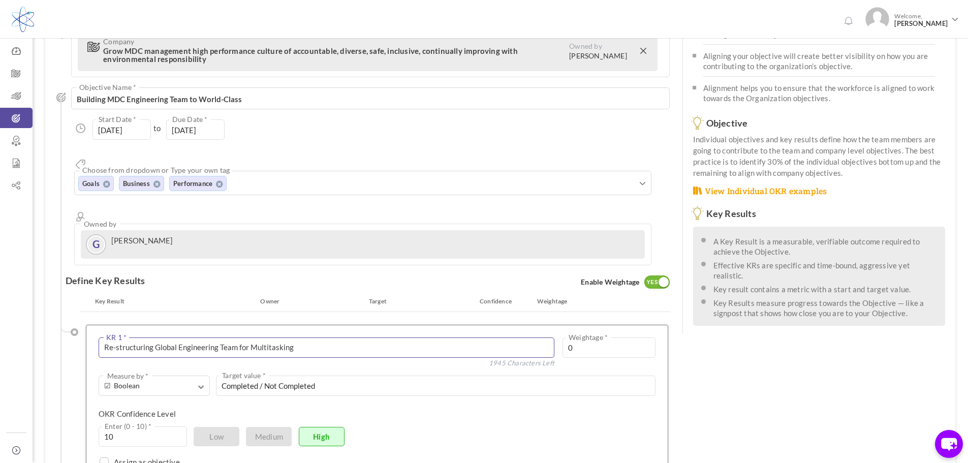
drag, startPoint x: 323, startPoint y: 311, endPoint x: -99, endPoint y: 326, distance: 421.3
click at [0, 326] on html "Trial Extended! Subscribe to continue using all the features. 0 Welcome, Glenn …" at bounding box center [484, 145] width 968 height 463
paste textarea "Structure Engineering Team to be compact, lean and flexible with highly account…"
click at [148, 337] on textarea "Re-structuring Global Engineering Team for Multitasking" at bounding box center [327, 347] width 456 height 20
type textarea "Re-Structure Global Engineering Team to be compact, lean and flexible with high…"
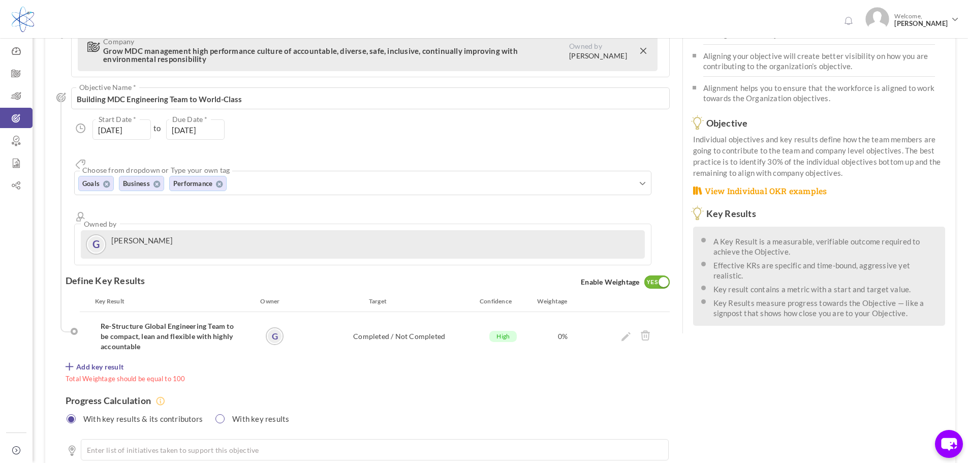
click at [218, 414] on input "radio" at bounding box center [220, 418] width 9 height 9
radio input "true"
click at [71, 414] on input "radio" at bounding box center [71, 418] width 9 height 9
radio input "true"
click at [91, 362] on span "Add key result" at bounding box center [99, 367] width 47 height 10
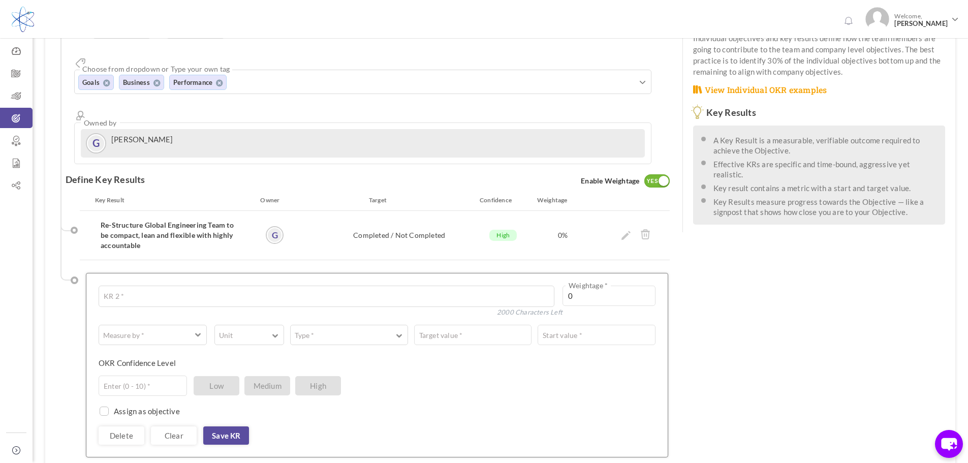
scroll to position [188, 0]
click at [312, 285] on textarea at bounding box center [327, 295] width 456 height 21
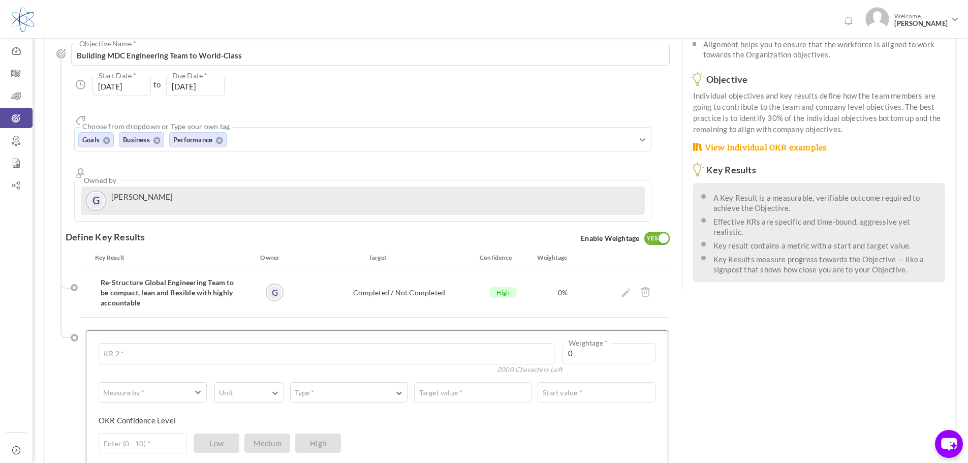
scroll to position [137, 0]
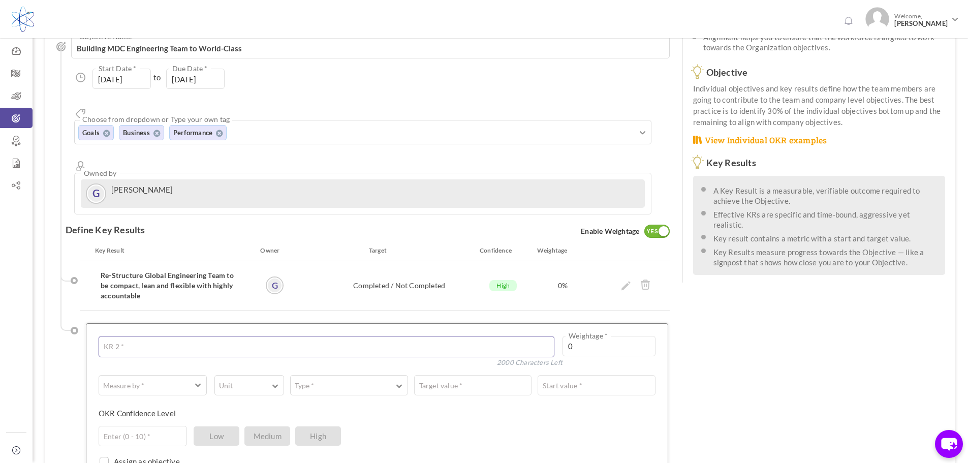
click at [248, 336] on textarea at bounding box center [327, 346] width 456 height 21
click at [229, 336] on textarea at bounding box center [327, 346] width 456 height 21
click at [629, 281] on icon at bounding box center [625, 285] width 9 height 9
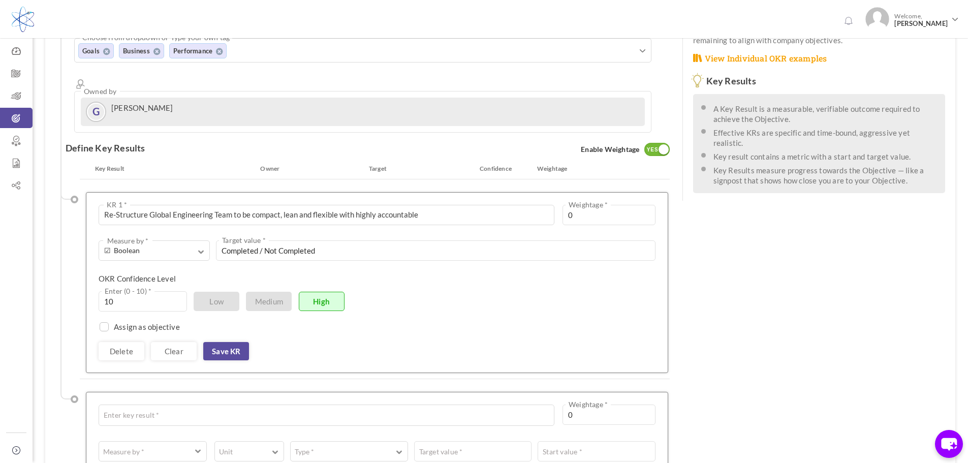
scroll to position [239, 0]
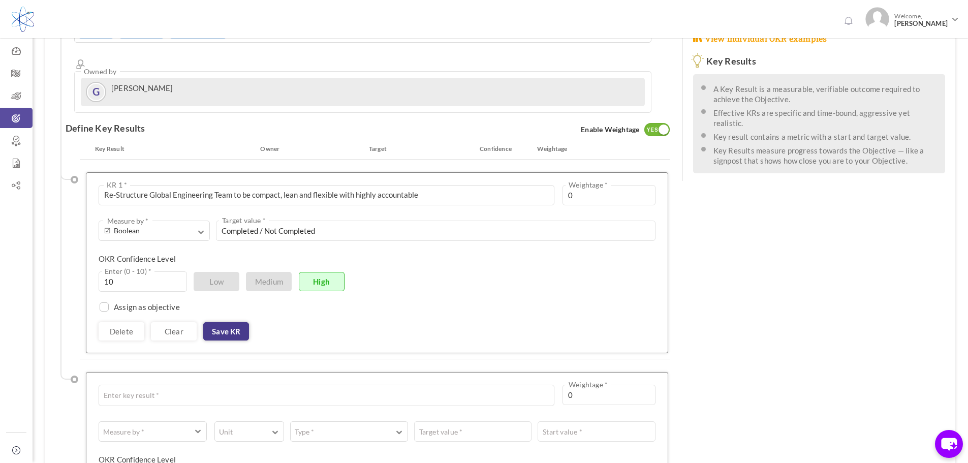
click at [235, 322] on link "Save KR" at bounding box center [226, 331] width 46 height 18
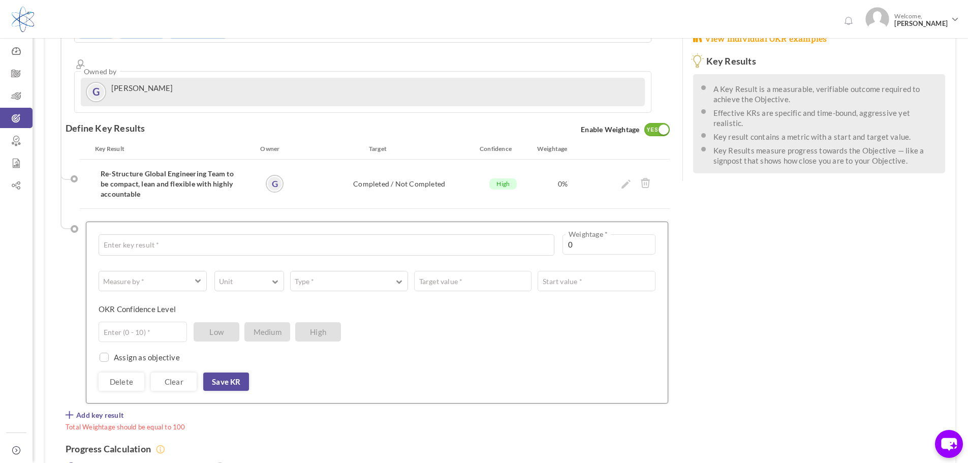
scroll to position [290, 0]
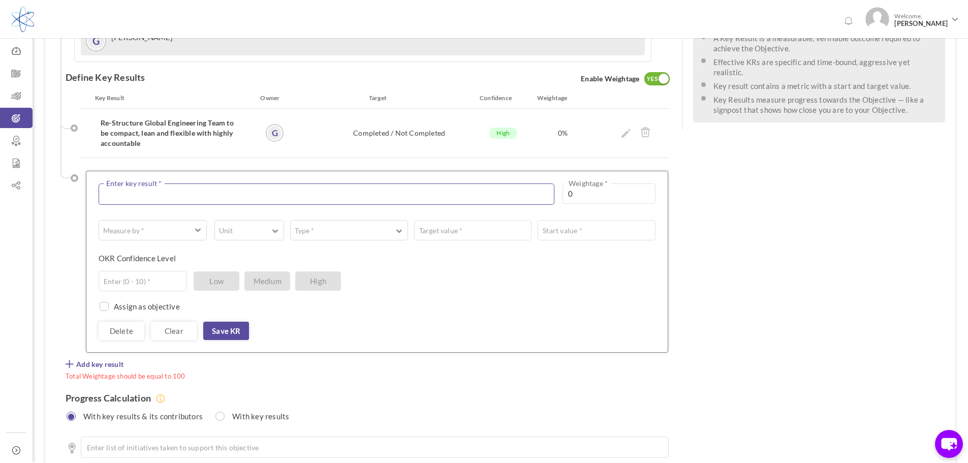
click at [162, 183] on textarea at bounding box center [327, 193] width 456 height 21
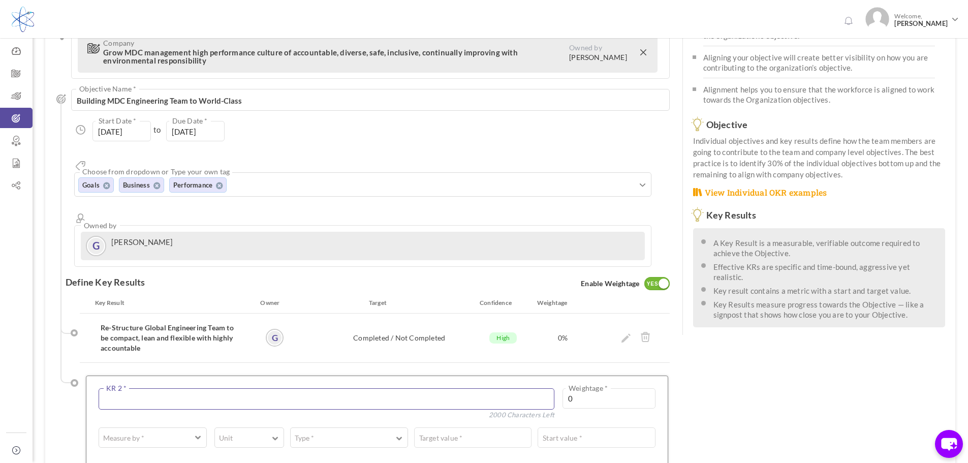
scroll to position [137, 0]
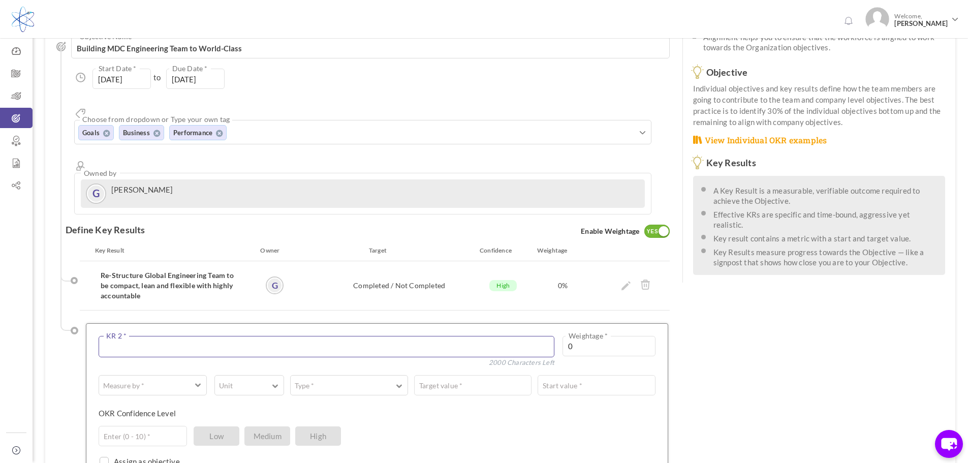
click at [168, 336] on textarea at bounding box center [327, 346] width 456 height 21
click at [265, 336] on textarea "Mentoring Site Leaders as Business Driven" at bounding box center [327, 346] width 456 height 21
click at [287, 336] on textarea "Mentoring Site Leaders as Business Driven Purpose" at bounding box center [327, 346] width 456 height 21
drag, startPoint x: 138, startPoint y: 310, endPoint x: 66, endPoint y: 312, distance: 72.2
click at [66, 312] on ul "Key Result Owner Target Confidence Weightage Re-Structure Global Engineering Te…" at bounding box center [364, 374] width 609 height 259
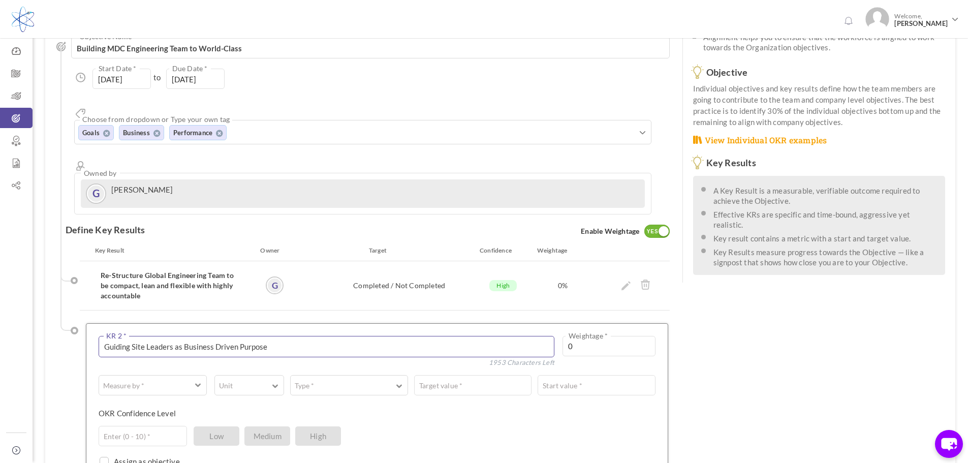
click at [144, 336] on textarea "Guiding Site Leaders as Business Driven Purpose" at bounding box center [327, 346] width 456 height 21
drag, startPoint x: 257, startPoint y: 310, endPoint x: 83, endPoint y: 314, distance: 173.8
click at [83, 319] on li "Low Guiding Sites Leaders as Business Driven Purpose KR 2 * 1952 Characters Lef…" at bounding box center [375, 411] width 590 height 184
type textarea "Guiding Sites Leaders as Business Driven Purpose"
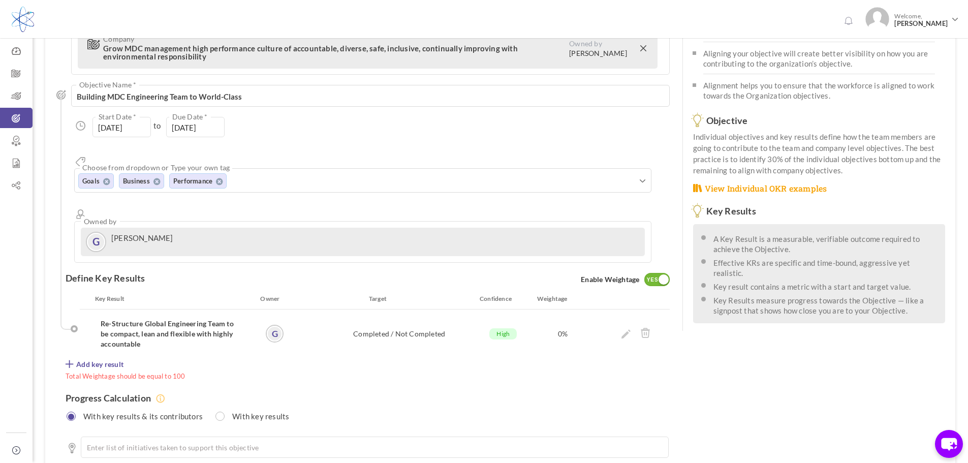
scroll to position [102, 0]
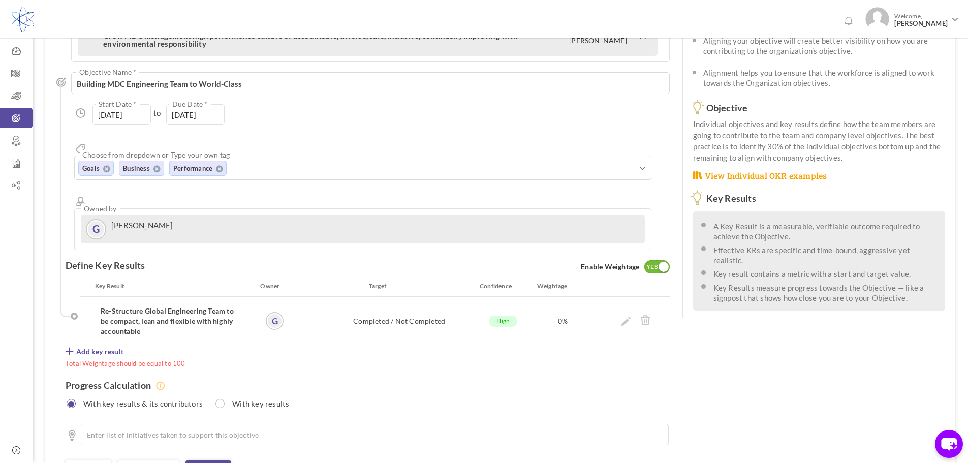
click at [77, 346] on span "Add key result" at bounding box center [99, 351] width 47 height 10
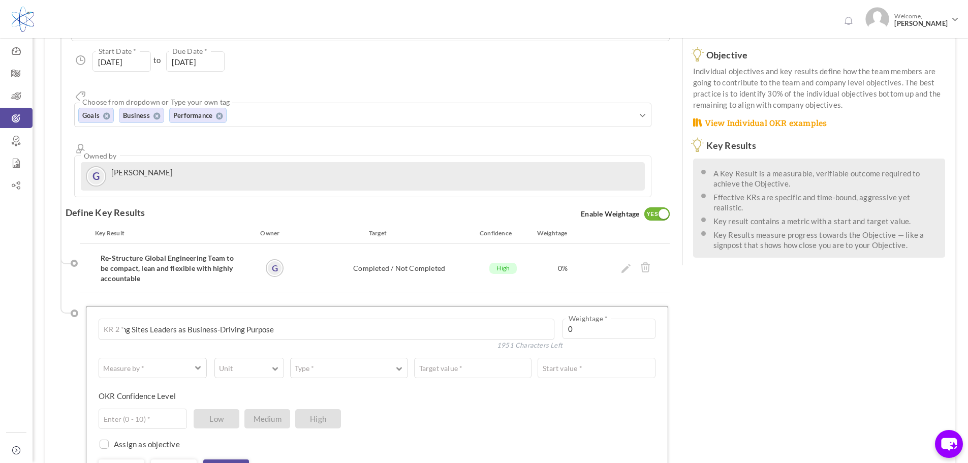
scroll to position [203, 0]
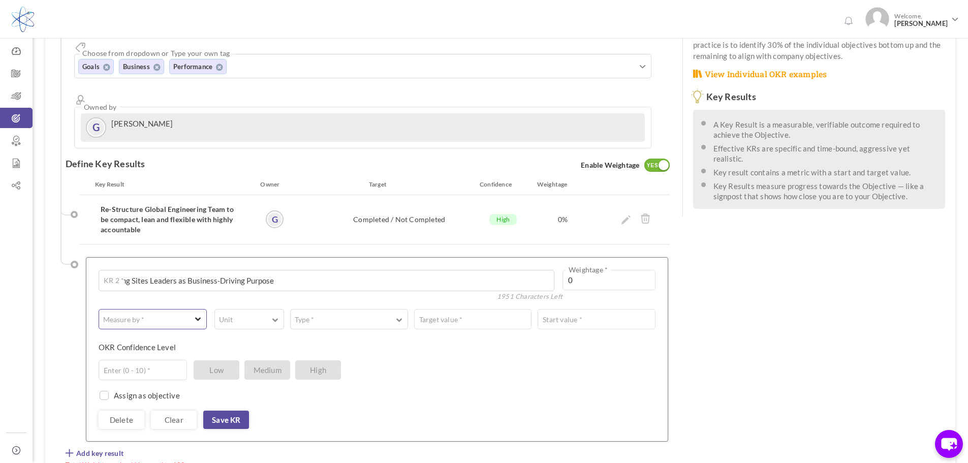
type textarea "Guiding Sites Leaders as Business-Driving Purpose"
click at [189, 309] on button "Measure by *" at bounding box center [153, 319] width 108 height 20
click at [174, 336] on link "# Number" at bounding box center [152, 343] width 101 height 15
click at [255, 309] on button "Unit" at bounding box center [249, 319] width 70 height 20
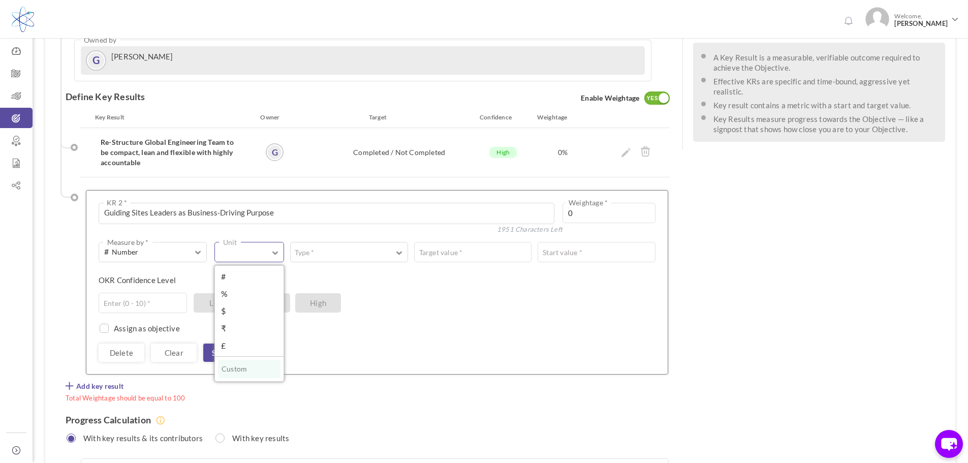
scroll to position [305, 0]
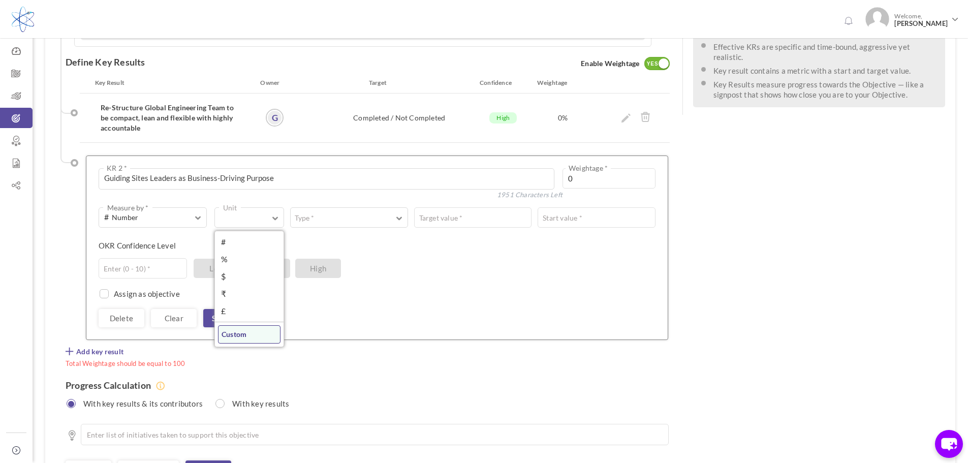
click at [254, 325] on link "Custom" at bounding box center [249, 334] width 62 height 18
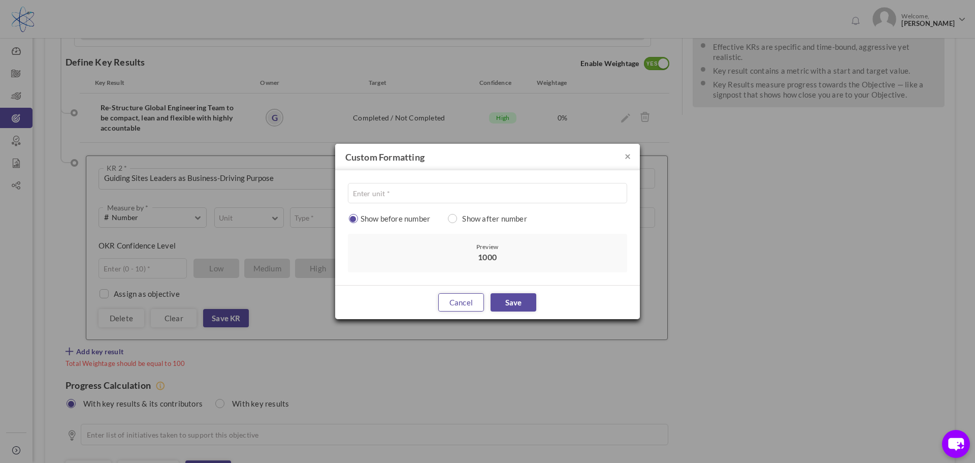
click at [459, 304] on link "Cancel" at bounding box center [461, 302] width 46 height 18
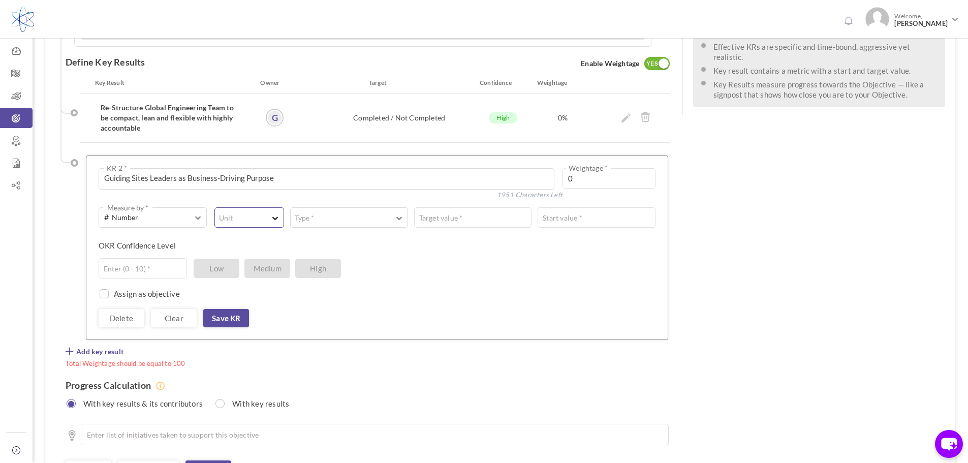
click at [240, 207] on button "Unit" at bounding box center [249, 217] width 70 height 20
click at [243, 325] on link "Custom" at bounding box center [249, 334] width 62 height 18
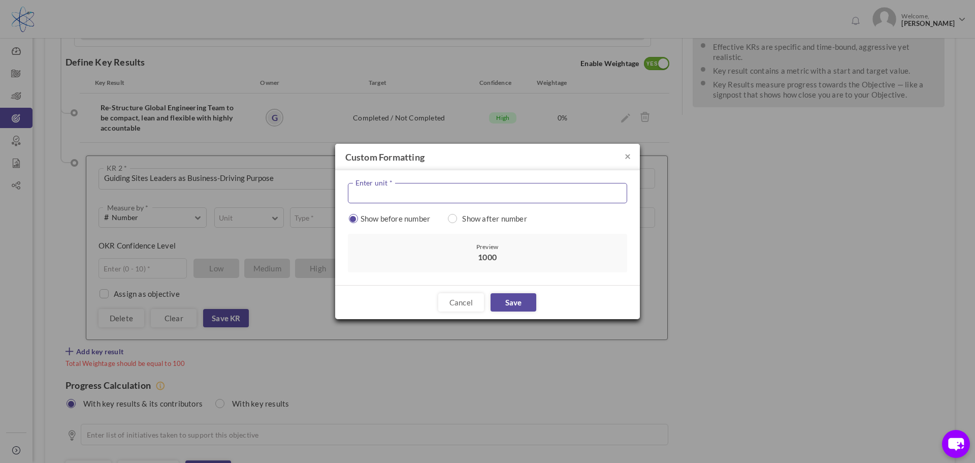
click at [433, 193] on input "text" at bounding box center [487, 193] width 279 height 20
type input "S"
type input "Site"
click at [479, 219] on label "Show after number" at bounding box center [491, 218] width 82 height 10
click at [369, 213] on label "Show before number" at bounding box center [392, 218] width 88 height 10
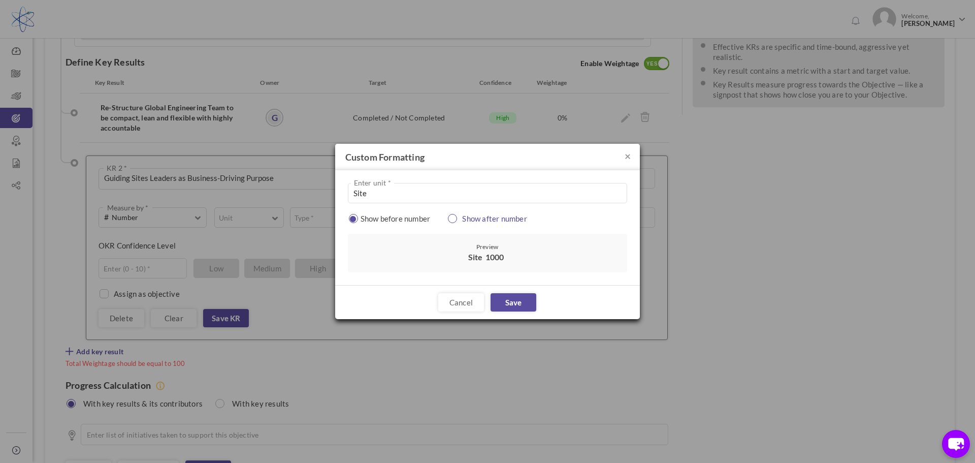
click at [477, 218] on label "Show after number" at bounding box center [491, 218] width 82 height 10
click at [519, 301] on link "Save" at bounding box center [514, 302] width 46 height 18
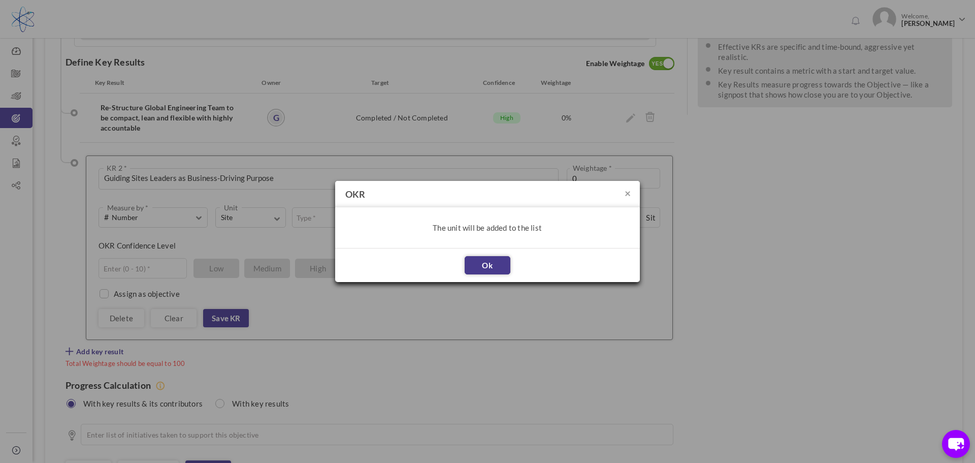
click at [500, 266] on link "Ok" at bounding box center [488, 265] width 46 height 18
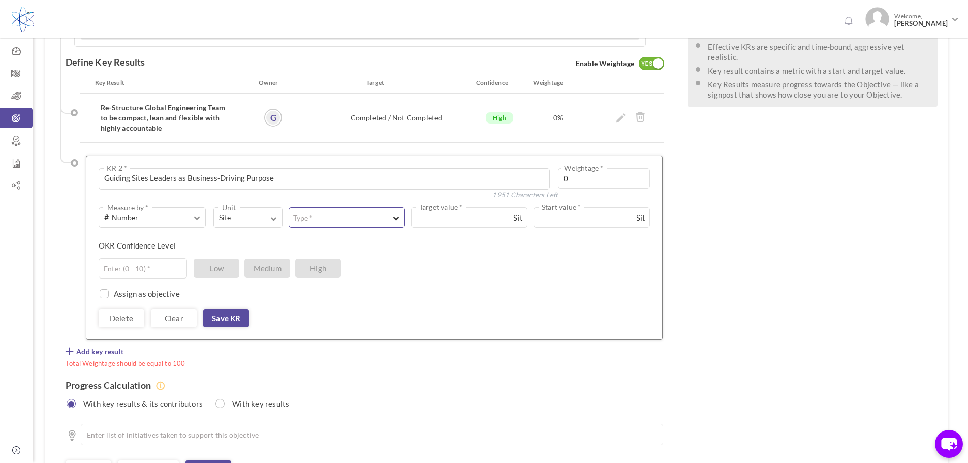
click at [315, 213] on label "Type *" at bounding box center [302, 218] width 27 height 10
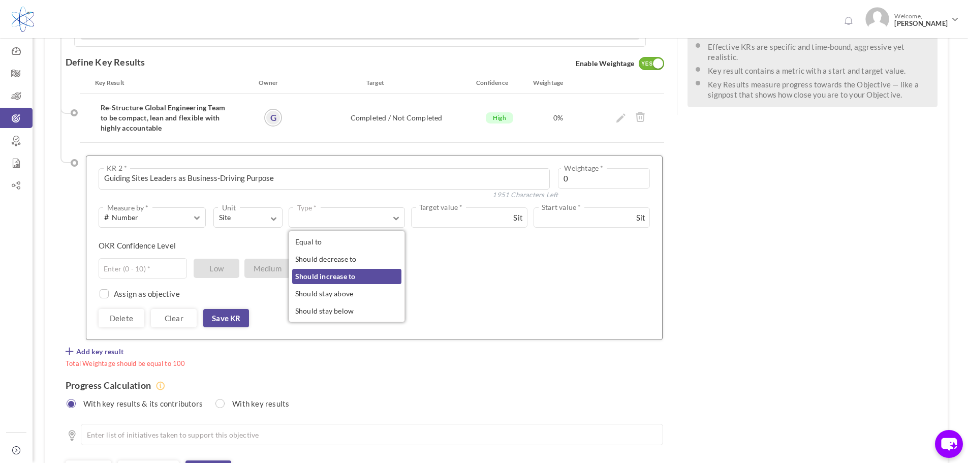
click at [368, 269] on link "Should increase to" at bounding box center [346, 276] width 109 height 15
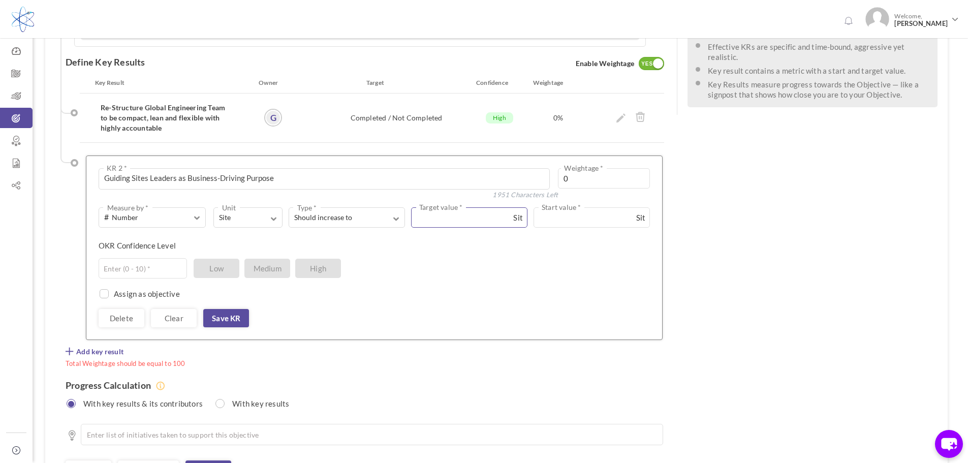
click at [466, 207] on input "text" at bounding box center [469, 217] width 116 height 20
click at [383, 212] on span "Should increase to" at bounding box center [339, 217] width 90 height 10
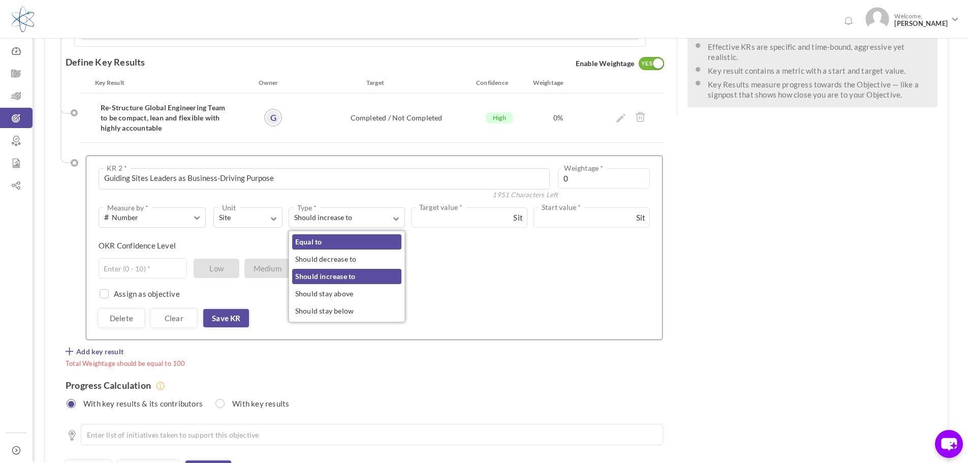
click at [365, 234] on link "Equal to" at bounding box center [346, 241] width 109 height 15
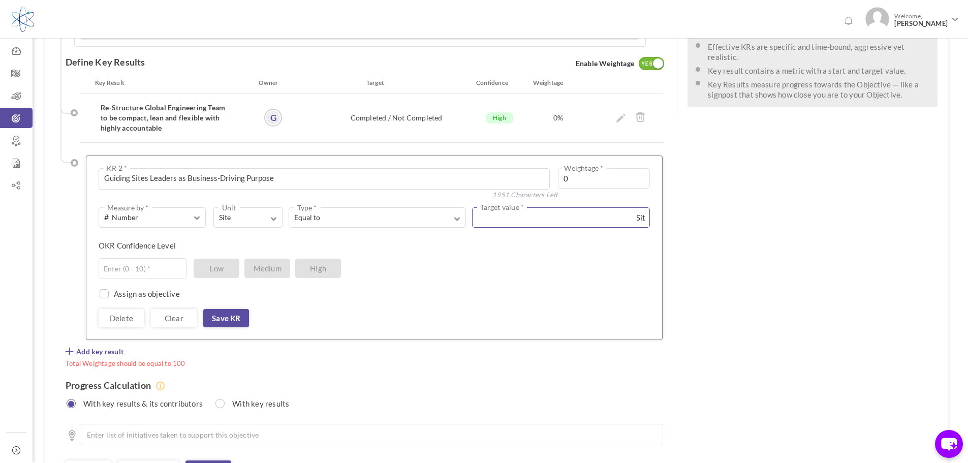
click at [511, 207] on input "text" at bounding box center [561, 217] width 178 height 20
click at [574, 207] on input "text" at bounding box center [561, 217] width 178 height 20
type input "5"
click at [468, 278] on div "Assign as objective Team Individual Choose Owner * View directory" at bounding box center [374, 288] width 551 height 20
click at [128, 258] on input "text" at bounding box center [143, 268] width 88 height 20
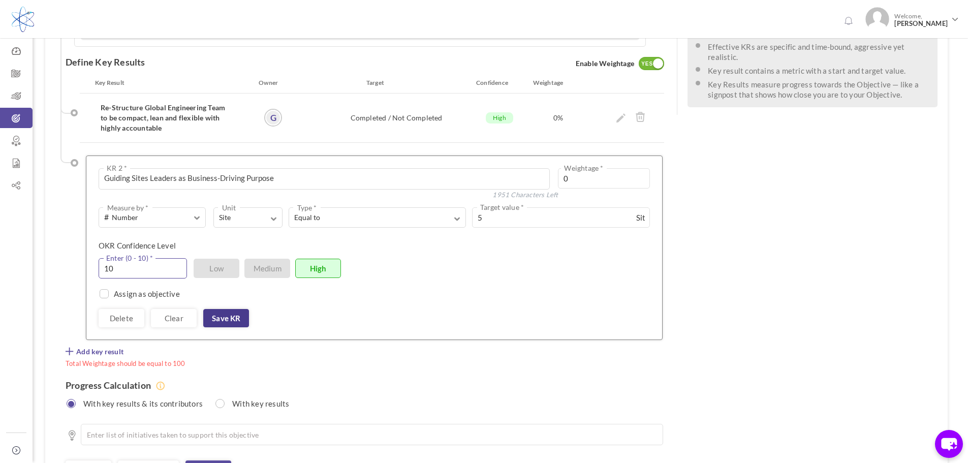
type input "10"
drag, startPoint x: 227, startPoint y: 286, endPoint x: 296, endPoint y: 283, distance: 69.1
click at [227, 309] on link "Save KR" at bounding box center [226, 318] width 46 height 18
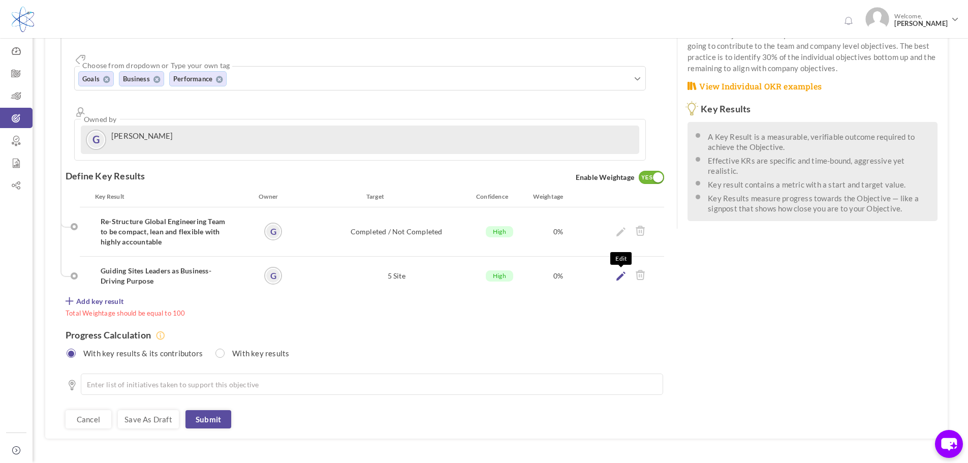
click at [622, 271] on icon at bounding box center [620, 275] width 9 height 9
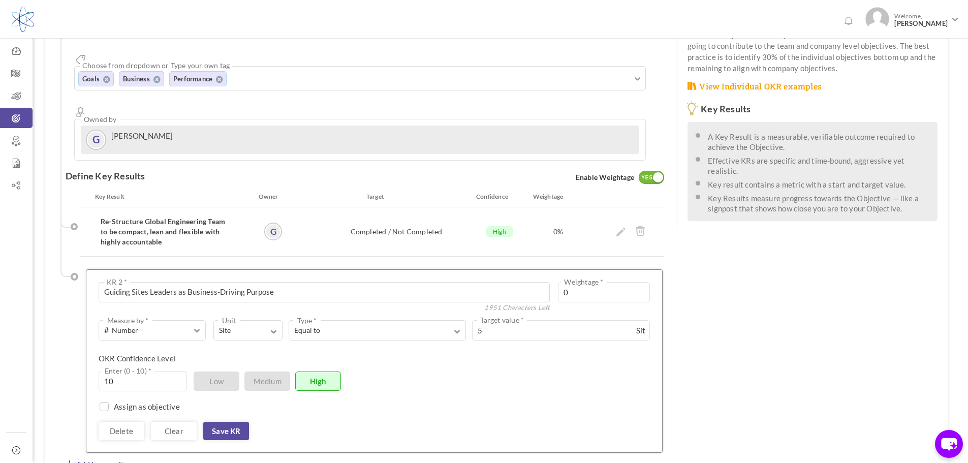
drag, startPoint x: 800, startPoint y: 312, endPoint x: 761, endPoint y: 299, distance: 40.8
click at [799, 312] on div "See OKR Template Align Aligned Objective Company Grow MDC management high perfo…" at bounding box center [496, 242] width 902 height 718
click at [230, 422] on link "Save KR" at bounding box center [226, 431] width 46 height 18
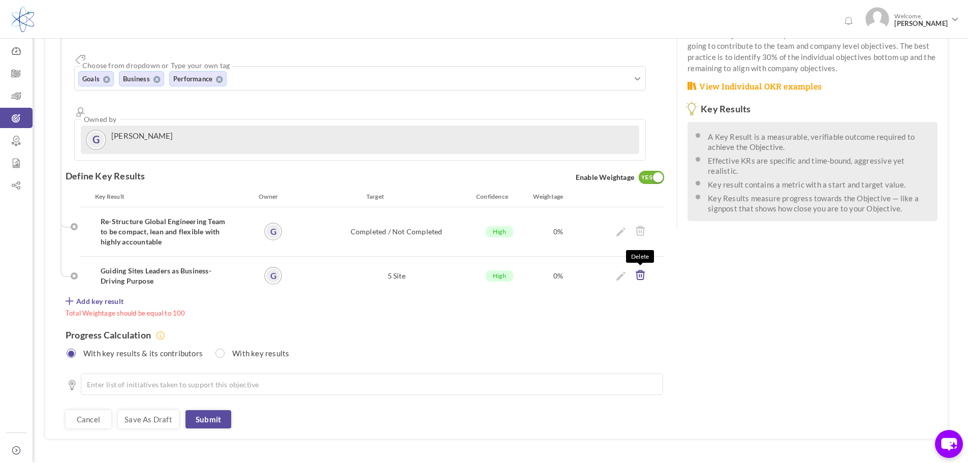
click at [636, 269] on icon at bounding box center [640, 274] width 10 height 11
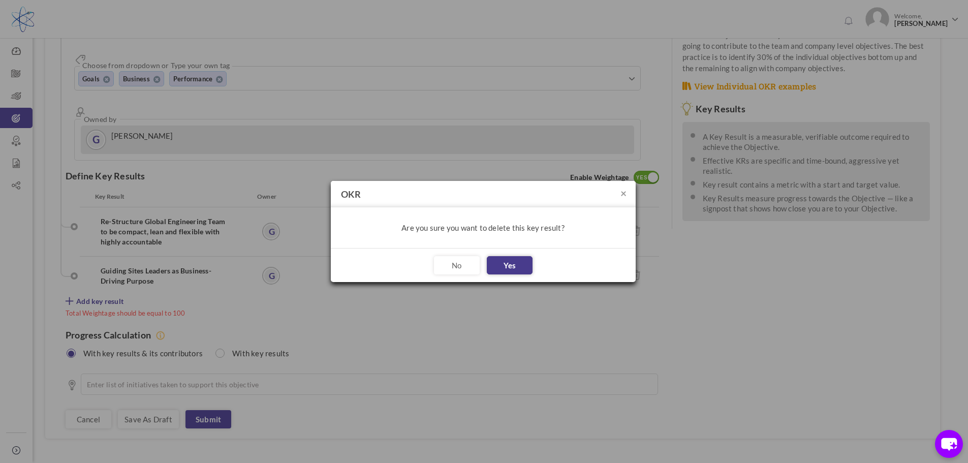
click at [502, 262] on button "Yes" at bounding box center [510, 265] width 46 height 18
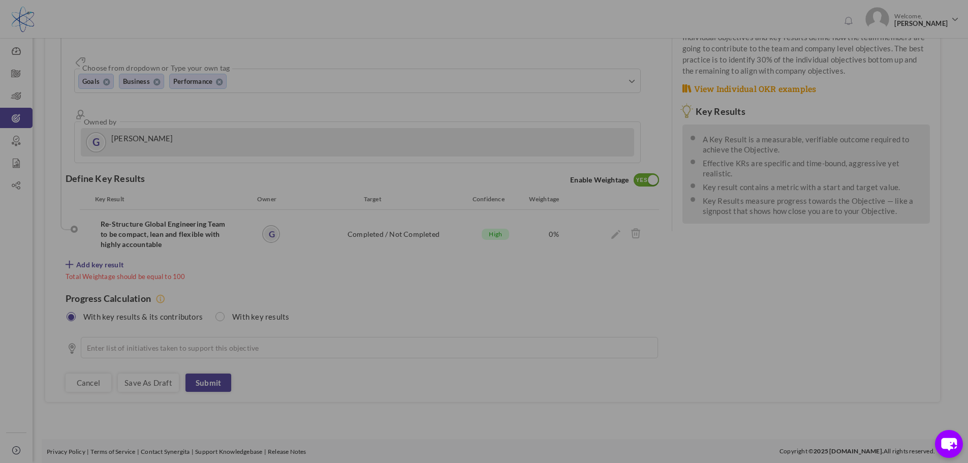
scroll to position [152, 0]
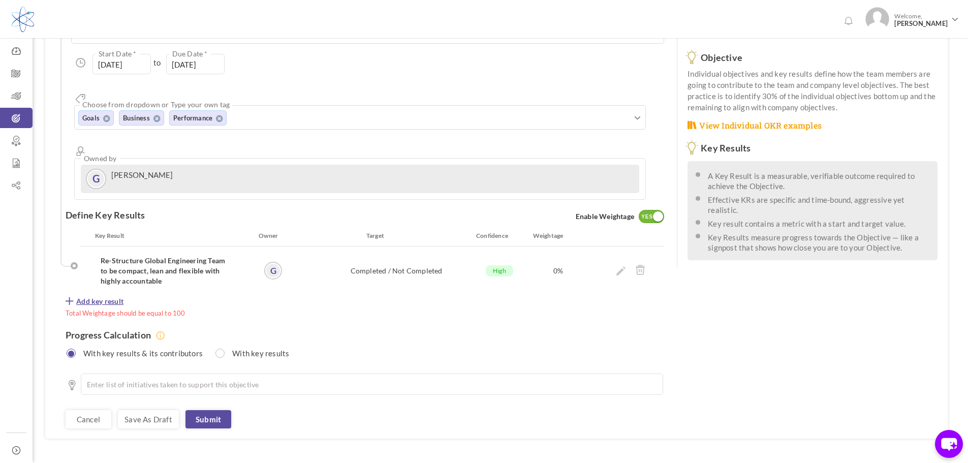
click at [95, 296] on span "Add key result" at bounding box center [99, 301] width 47 height 10
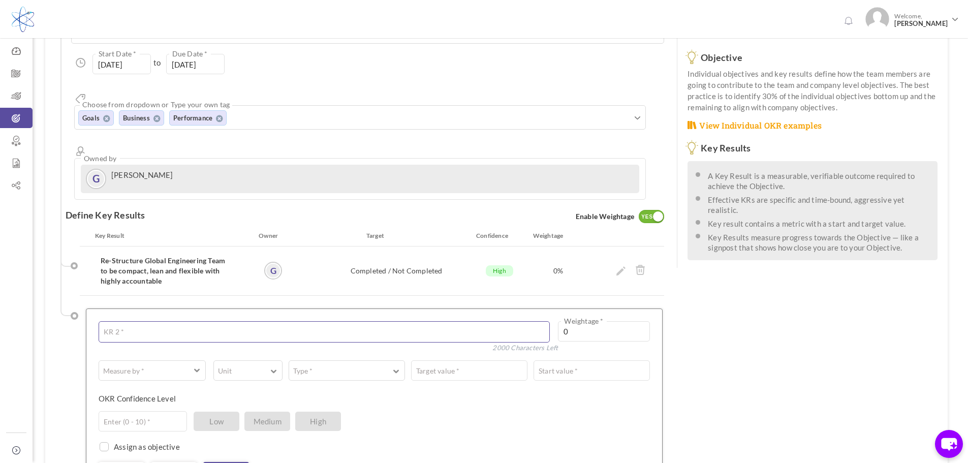
click at [222, 321] on textarea at bounding box center [324, 331] width 451 height 21
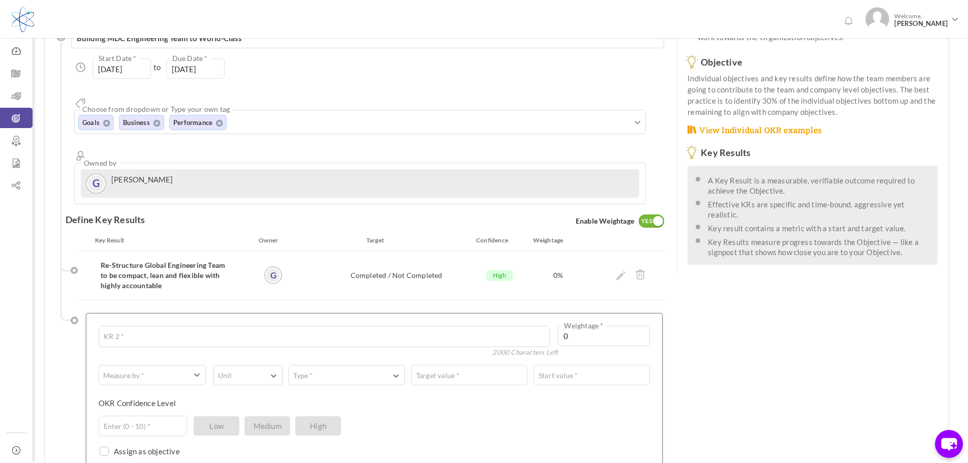
scroll to position [152, 0]
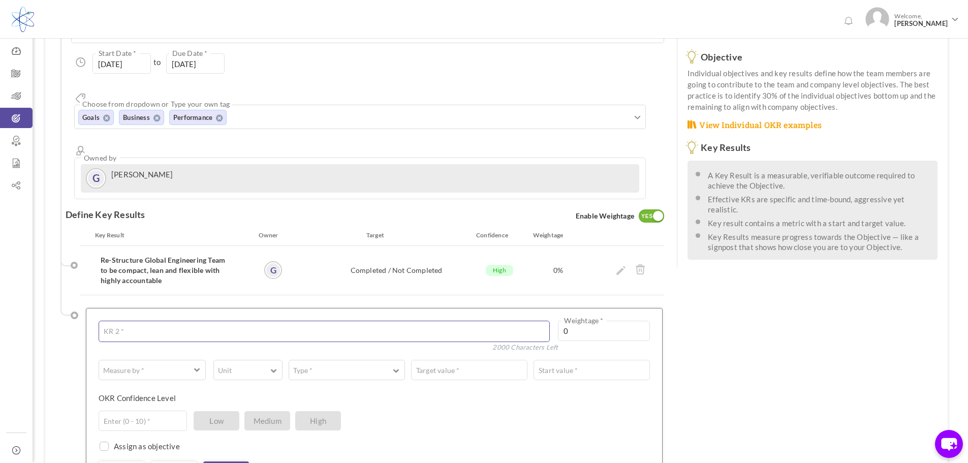
click at [214, 320] on textarea at bounding box center [324, 330] width 451 height 21
type textarea "M"
type textarea "Training and"
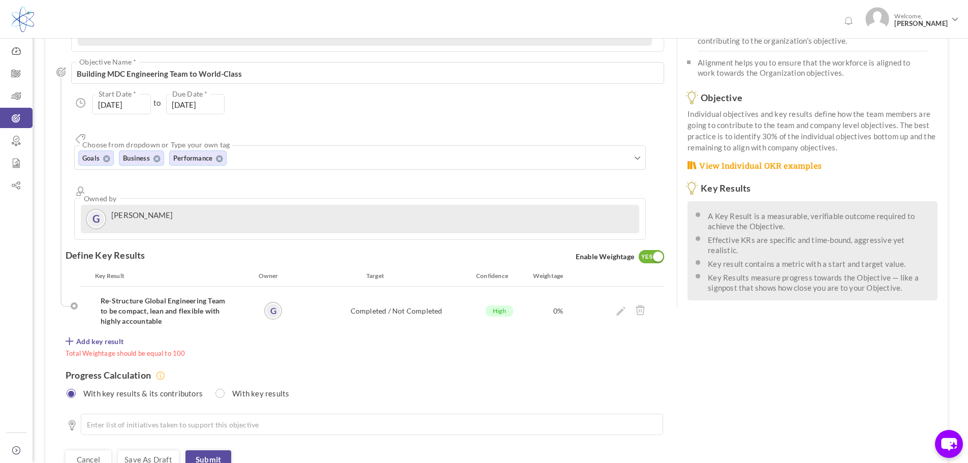
scroll to position [152, 0]
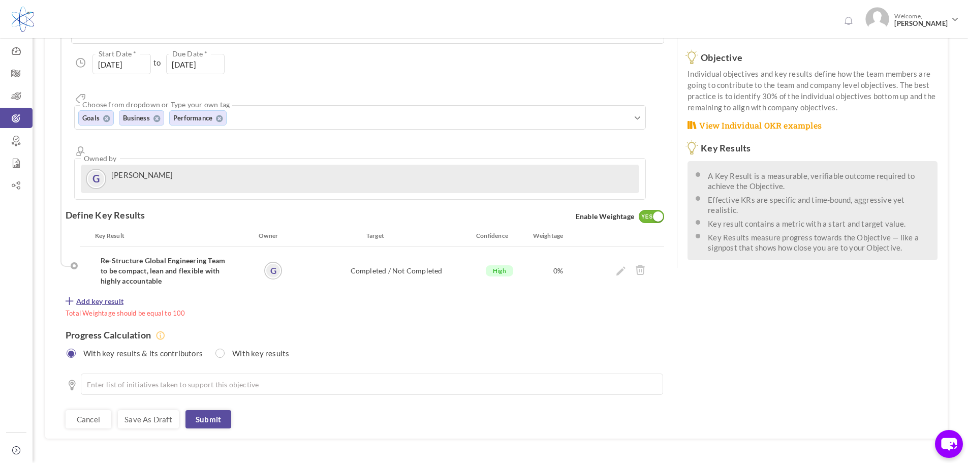
click at [95, 296] on span "Add key result" at bounding box center [99, 301] width 47 height 10
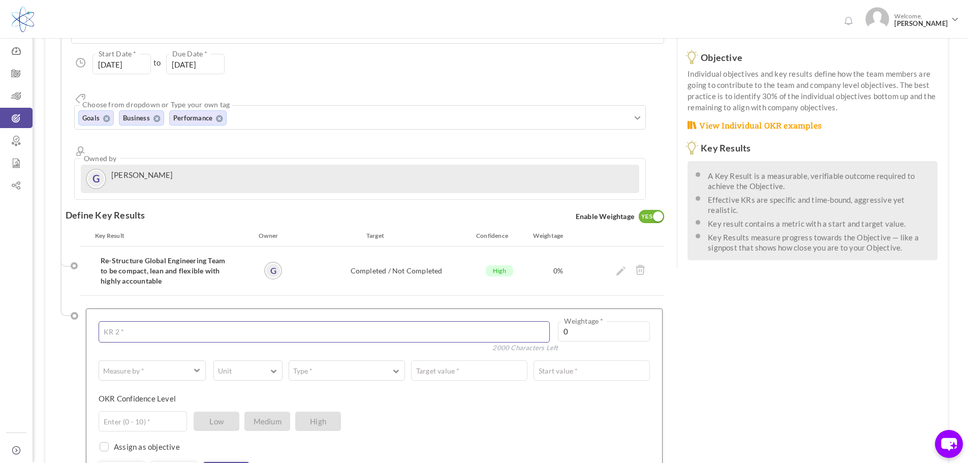
click at [130, 321] on textarea at bounding box center [324, 331] width 451 height 21
type textarea "Train and Assign Quotations for Engineers"
click at [581, 321] on input "0" at bounding box center [604, 331] width 92 height 20
drag, startPoint x: 581, startPoint y: 296, endPoint x: 522, endPoint y: 300, distance: 59.1
click at [522, 321] on div "Train and Assign Quotations for Engineers KR 2 * 1959 Characters Left 0 Weighta…" at bounding box center [374, 333] width 551 height 24
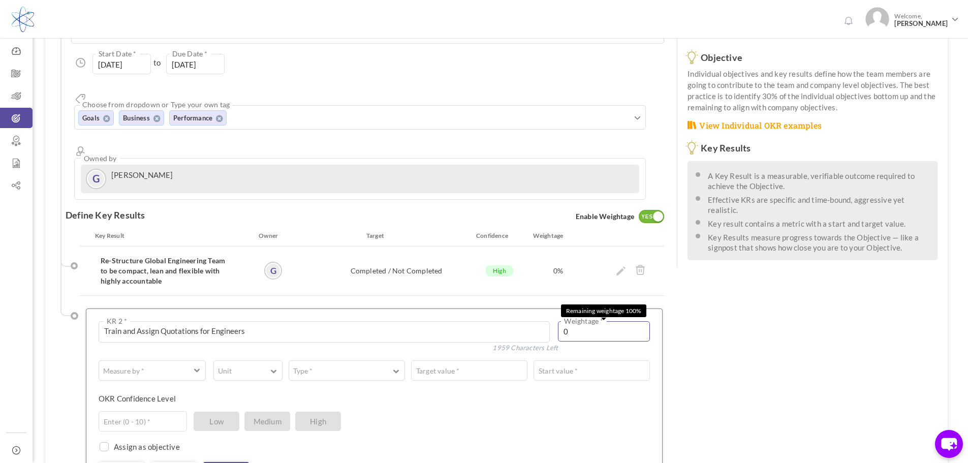
click at [581, 321] on input "0" at bounding box center [604, 331] width 92 height 20
drag, startPoint x: 581, startPoint y: 294, endPoint x: 557, endPoint y: 298, distance: 23.7
click at [557, 321] on div "Train and Assign Quotations for Engineers KR 2 * 1959 Characters Left 0 Weighta…" at bounding box center [374, 333] width 551 height 24
click at [190, 360] on button "Measure by *" at bounding box center [152, 370] width 107 height 20
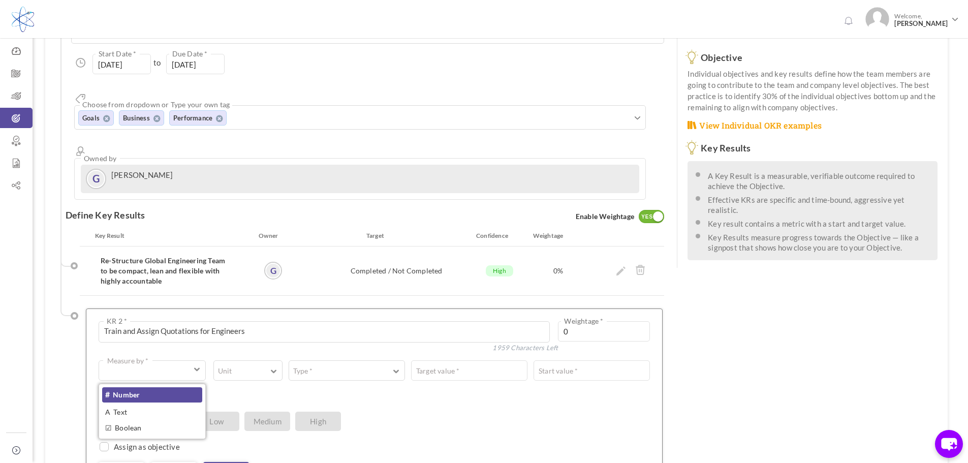
click at [153, 387] on link "# Number" at bounding box center [152, 394] width 100 height 15
click at [193, 360] on button "# Number Measure by *" at bounding box center [152, 370] width 107 height 20
click at [147, 404] on link "A Text" at bounding box center [152, 411] width 100 height 15
click at [254, 360] on textarea at bounding box center [432, 370] width 433 height 20
click at [171, 413] on input "text" at bounding box center [143, 423] width 88 height 20
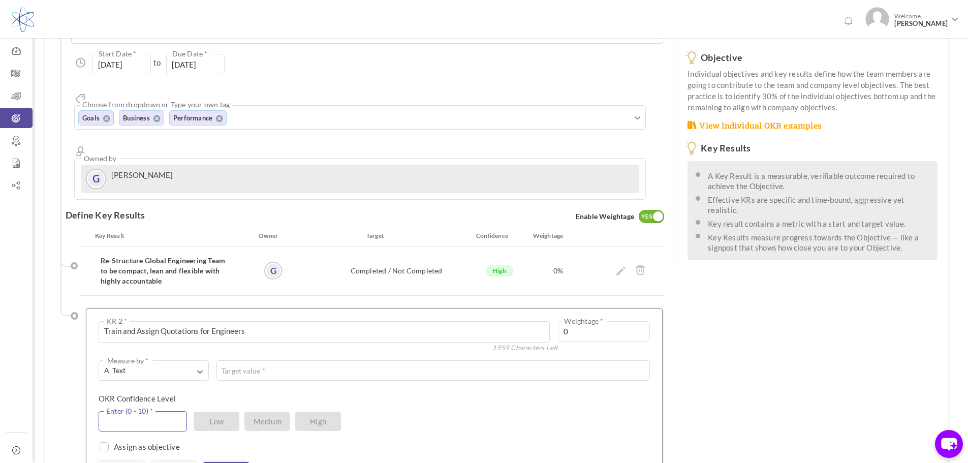
type input "10"
click at [259, 360] on textarea at bounding box center [432, 370] width 433 height 20
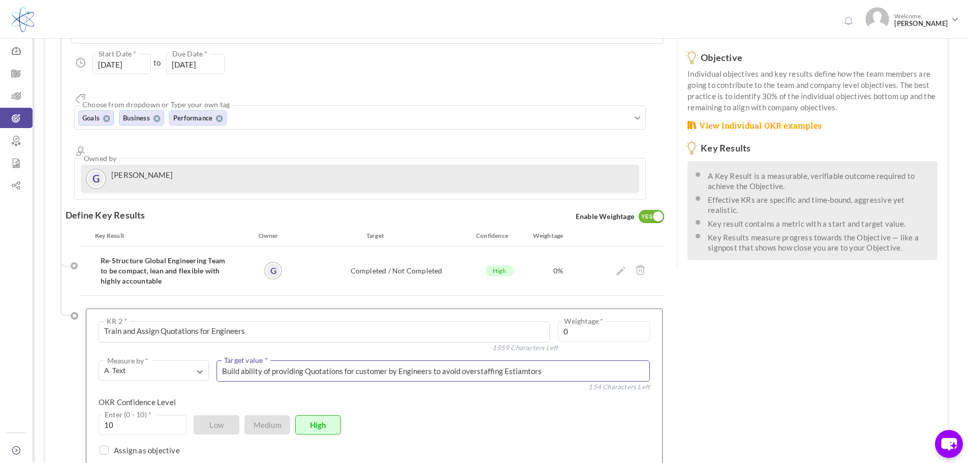
type textarea "Build ability of providing Quotations for customer by Engineers to avoid overst…"
drag, startPoint x: 235, startPoint y: 438, endPoint x: 306, endPoint y: 412, distance: 75.7
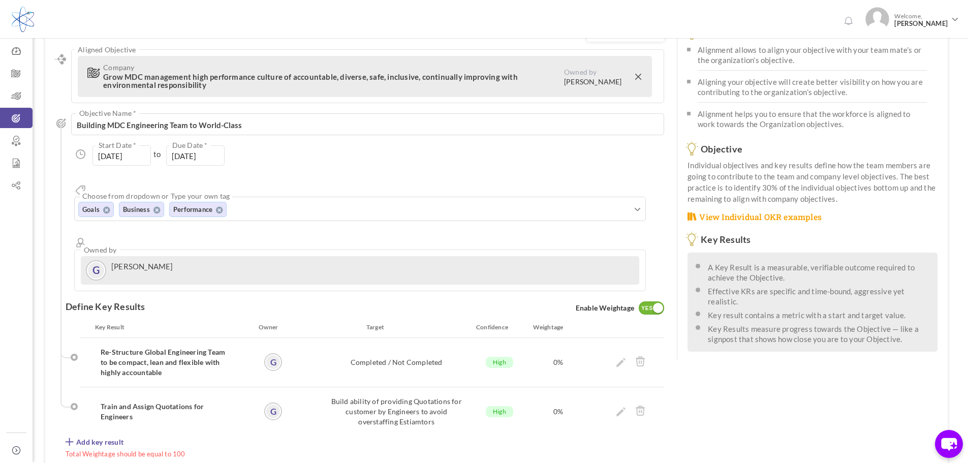
scroll to position [49, 0]
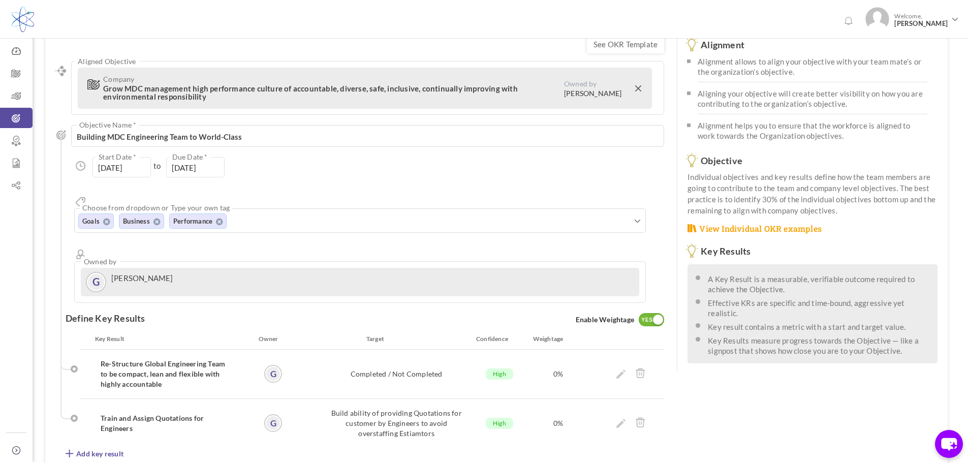
click at [615, 359] on div at bounding box center [631, 374] width 77 height 30
click at [621, 369] on icon at bounding box center [620, 373] width 9 height 9
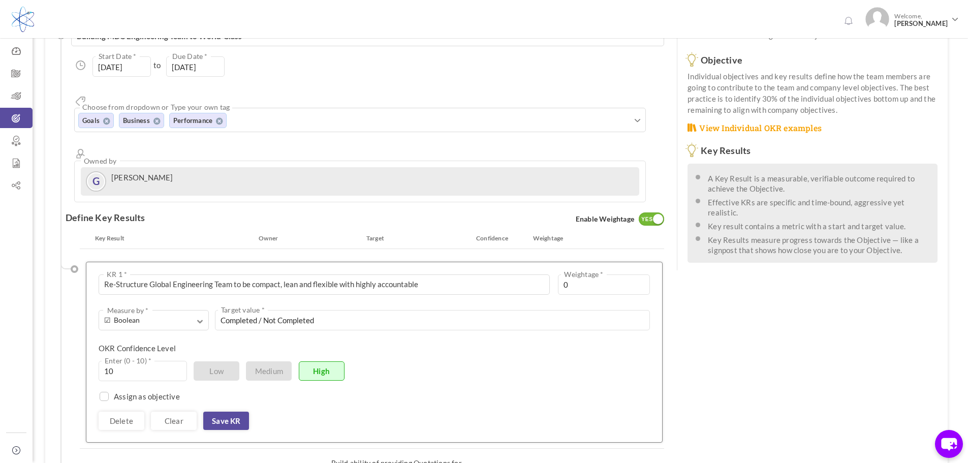
scroll to position [150, 0]
drag, startPoint x: 584, startPoint y: 247, endPoint x: 529, endPoint y: 261, distance: 56.5
click at [529, 273] on div "Re-Structure Global Engineering Team to be compact, lean and flexible with high…" at bounding box center [374, 350] width 551 height 155
click at [357, 309] on input "Completed / Not Completed" at bounding box center [432, 319] width 435 height 20
click at [331, 309] on input "Completed / Not Completed" at bounding box center [432, 319] width 435 height 20
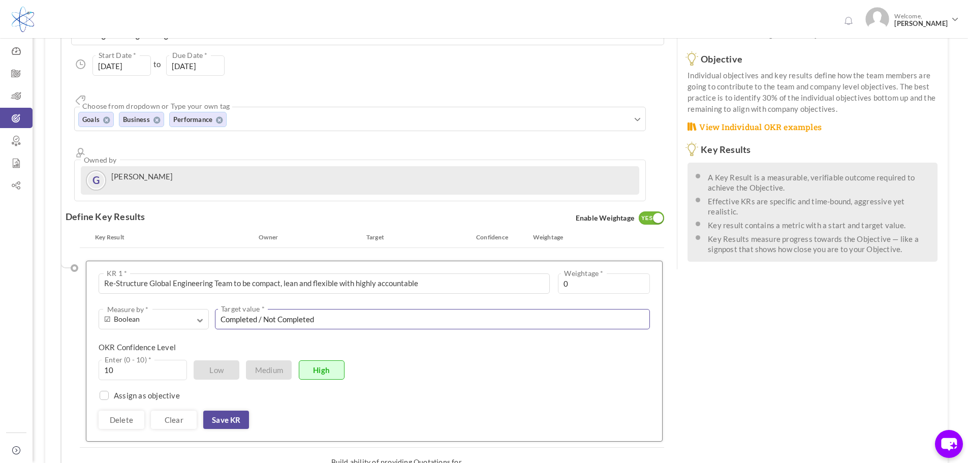
click at [331, 309] on input "Completed / Not Completed" at bounding box center [432, 319] width 435 height 20
click at [237, 410] on link "Save KR" at bounding box center [226, 419] width 46 height 18
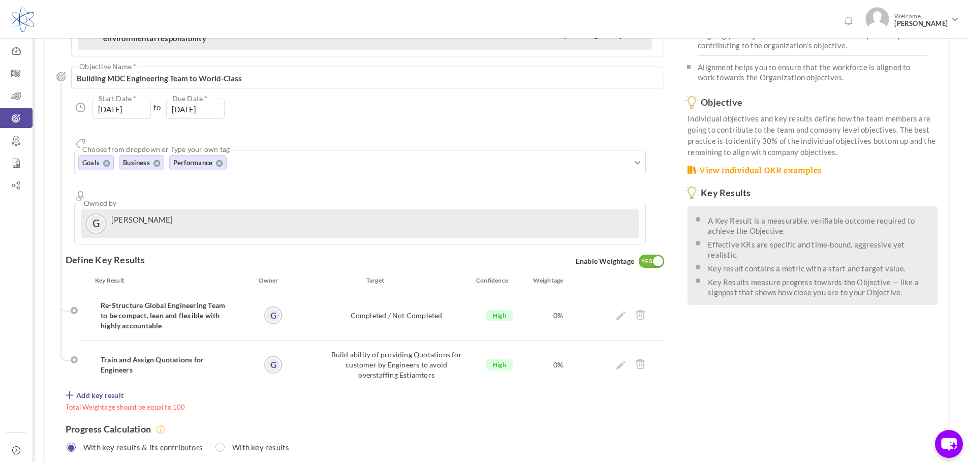
scroll to position [49, 0]
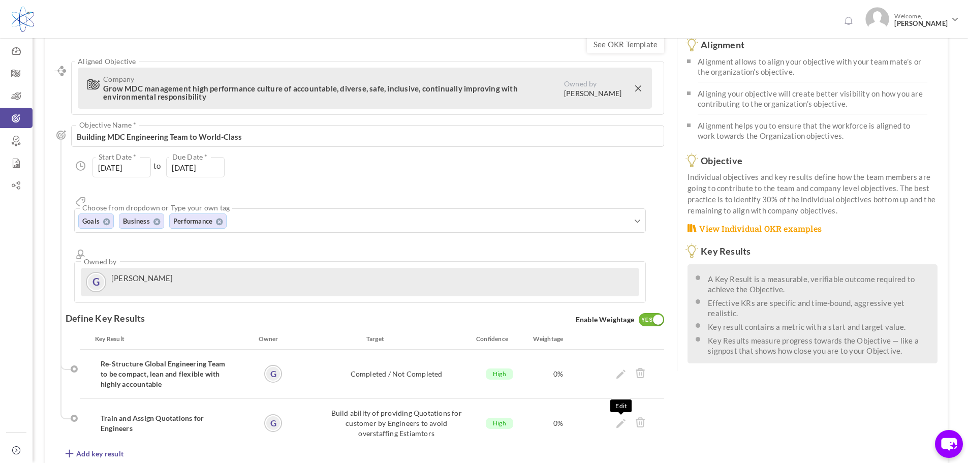
click at [619, 419] on icon at bounding box center [620, 423] width 9 height 9
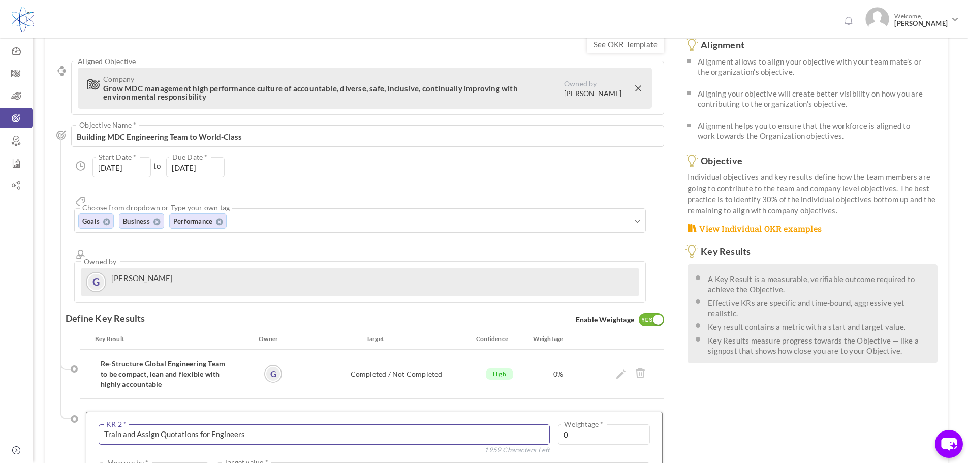
drag, startPoint x: 208, startPoint y: 398, endPoint x: 20, endPoint y: 408, distance: 188.2
click at [20, 408] on div "Trial Extended! Subscribe to continue using all the features. 0 Welcome, Glenn …" at bounding box center [480, 379] width 960 height 857
click at [242, 424] on textarea "Multitasking Engineers Team - Nothing is impossible" at bounding box center [324, 434] width 451 height 20
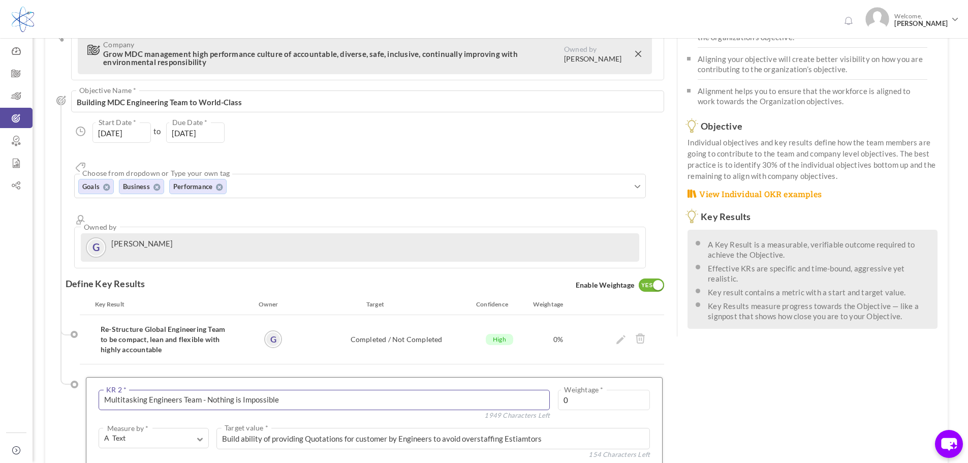
scroll to position [100, 0]
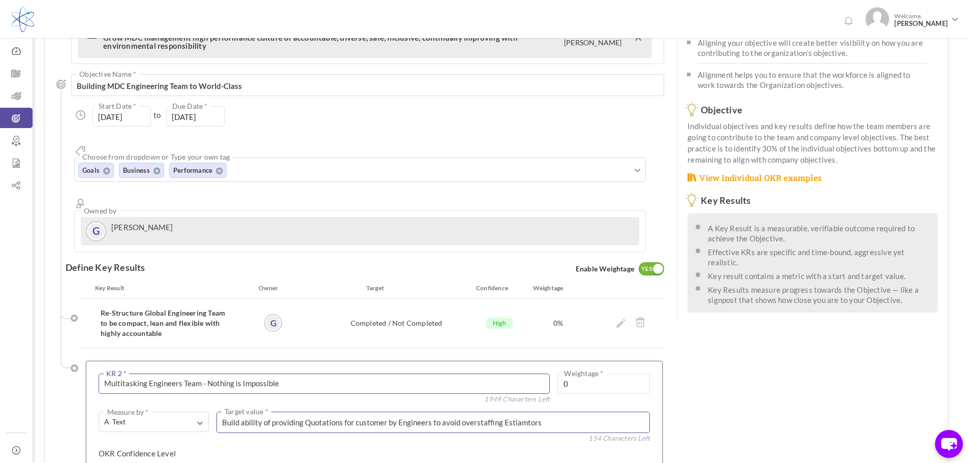
type textarea "Multitasking Engineers Team - Nothing is Impossible"
click at [520, 411] on textarea "Build ability of providing Quotations for customer by Engineers to avoid overst…" at bounding box center [432, 421] width 433 height 21
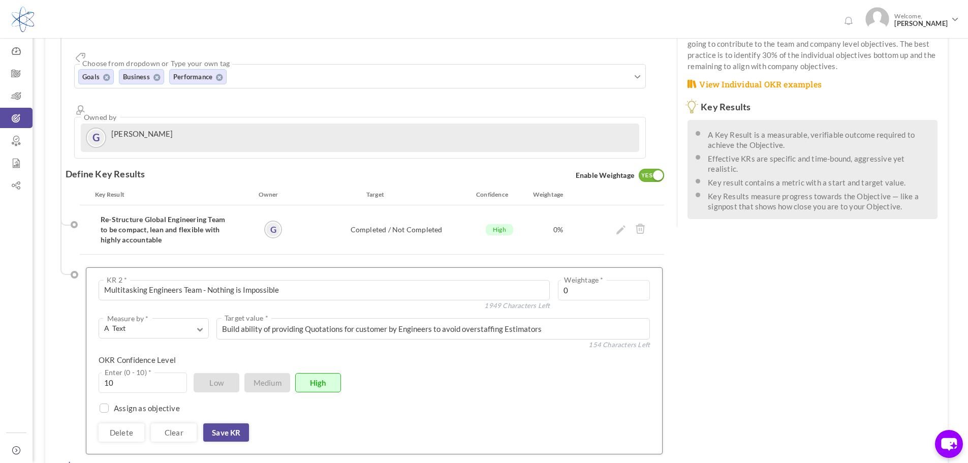
scroll to position [201, 0]
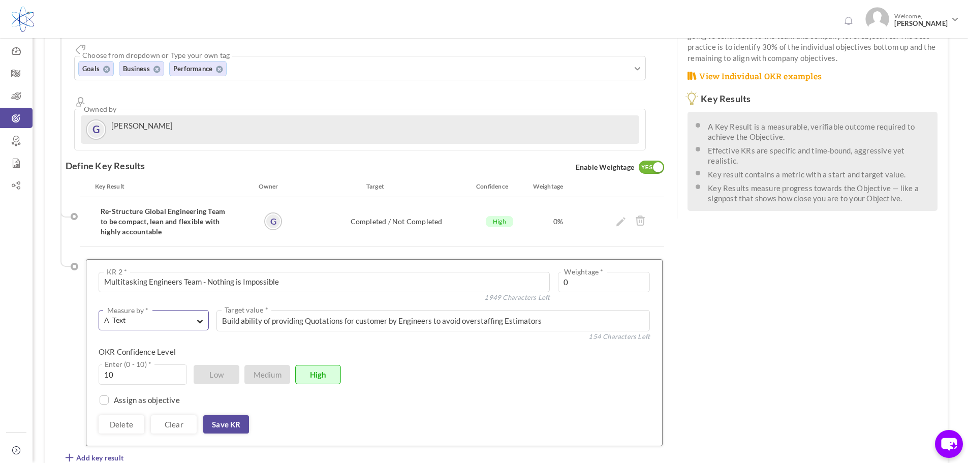
click at [201, 315] on span "button" at bounding box center [200, 319] width 6 height 9
drag, startPoint x: 549, startPoint y: 360, endPoint x: 541, endPoint y: 366, distance: 9.4
click at [549, 384] on div "Assign as objective Team Individual Choose Owner * View directory" at bounding box center [374, 394] width 551 height 20
click at [341, 310] on textarea "Build ability of providing Quotations for customer by Engineers to avoid overst…" at bounding box center [432, 320] width 433 height 21
drag, startPoint x: 426, startPoint y: 284, endPoint x: 448, endPoint y: 274, distance: 25.0
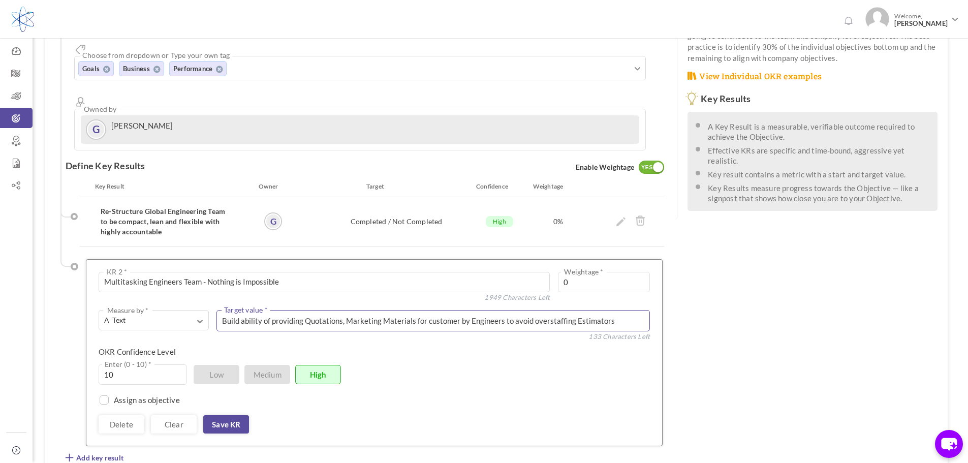
click at [426, 310] on textarea "Build ability of providing Quotations, Marketing Materials for customer by Engi…" at bounding box center [432, 320] width 433 height 21
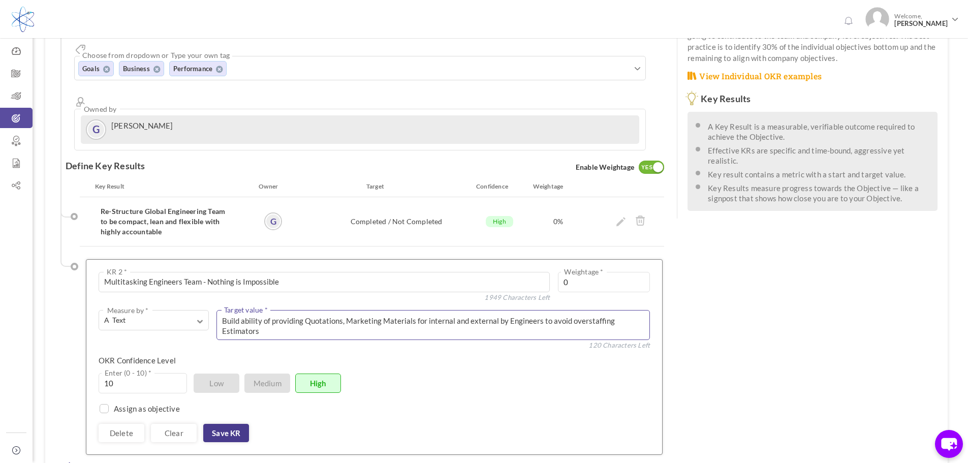
type textarea "Build ability of providing Quotations, Marketing Materials for internal and ext…"
click at [226, 424] on link "Save KR" at bounding box center [226, 433] width 46 height 18
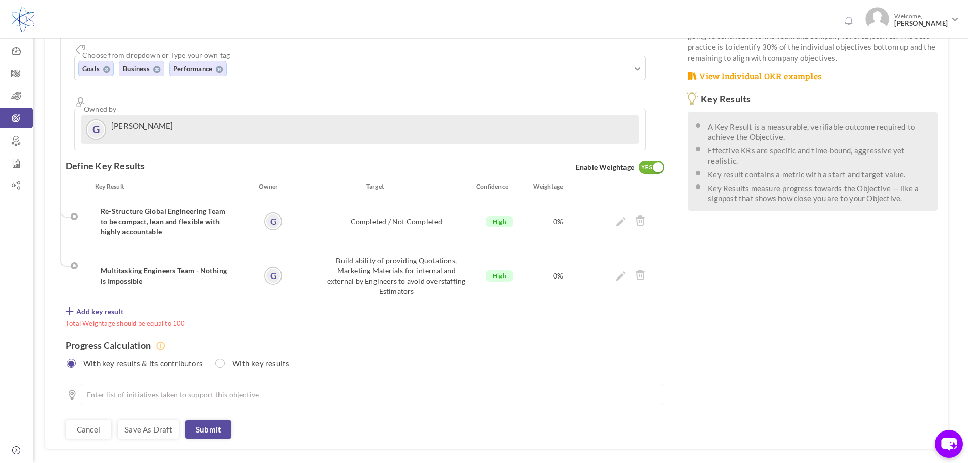
click at [87, 306] on span "Add key result" at bounding box center [99, 311] width 47 height 10
click at [98, 306] on span "Add key result" at bounding box center [99, 311] width 47 height 10
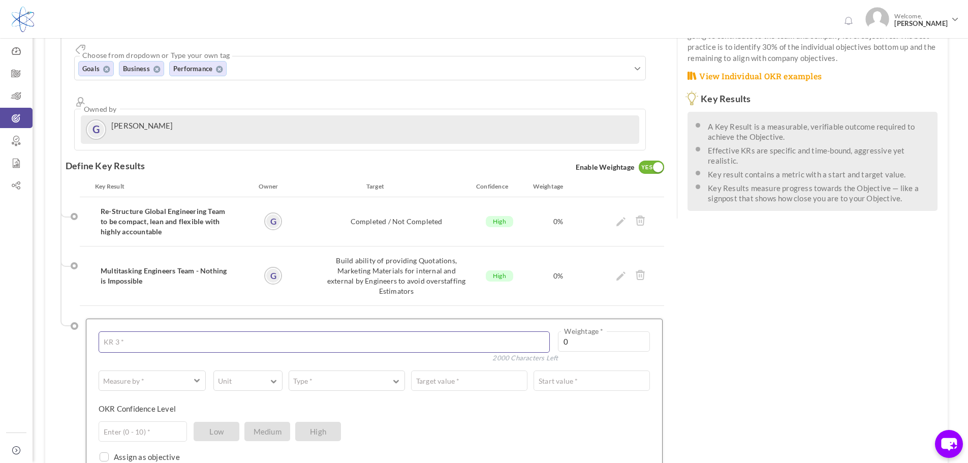
click at [300, 331] on textarea at bounding box center [324, 341] width 451 height 21
click at [117, 331] on textarea "Ultilizing Engineering by Rotating Vietnam and US" at bounding box center [324, 341] width 451 height 21
type textarea "Utilizing Engineering by Rotating Vietnam and [GEOGRAPHIC_DATA]"
click at [153, 370] on button "Measure by *" at bounding box center [152, 380] width 107 height 20
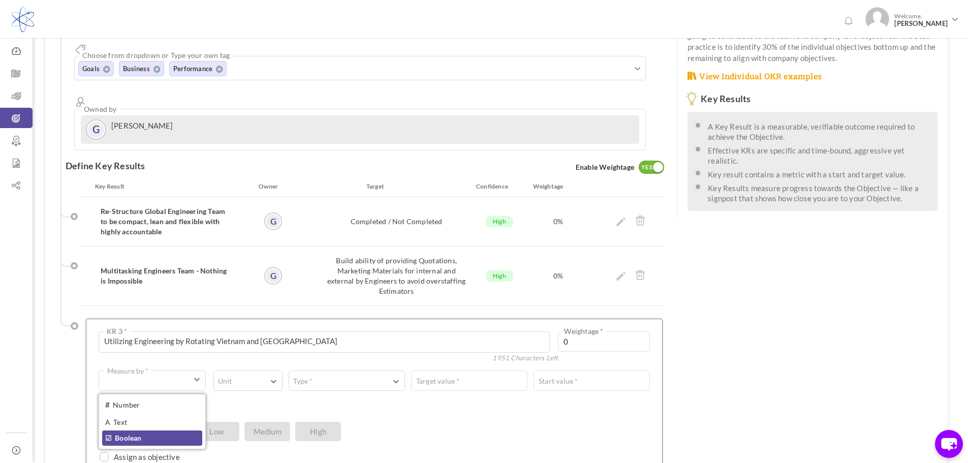
click at [127, 430] on link "☑ Boolean" at bounding box center [152, 437] width 100 height 15
type input "Completed / Not Completed"
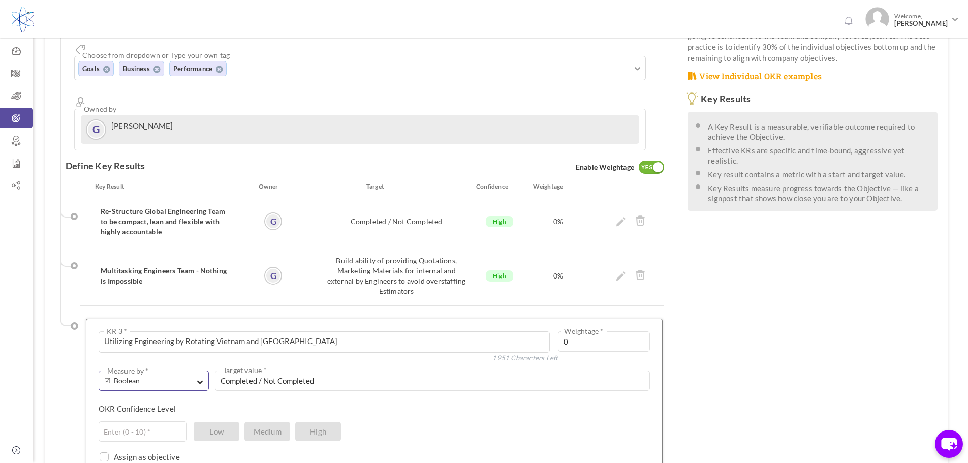
click at [145, 375] on span "☑ Boolean" at bounding box center [146, 380] width 85 height 10
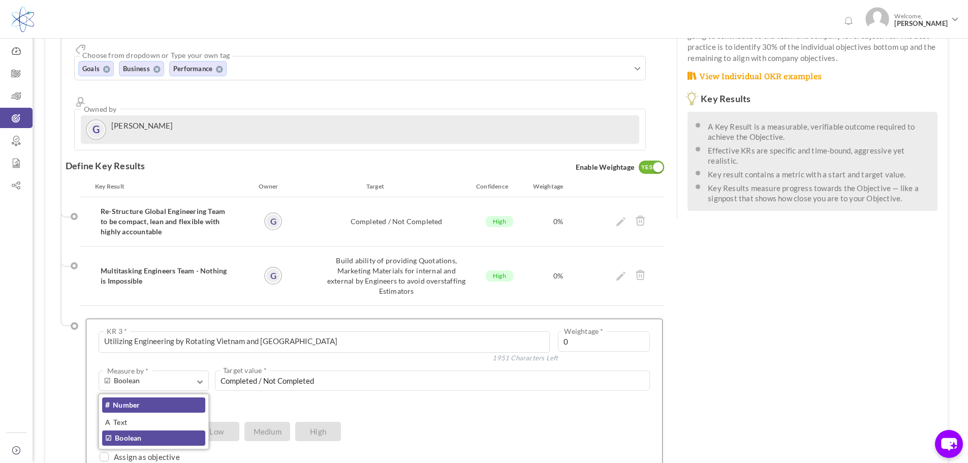
click at [133, 397] on link "# Number" at bounding box center [153, 404] width 103 height 15
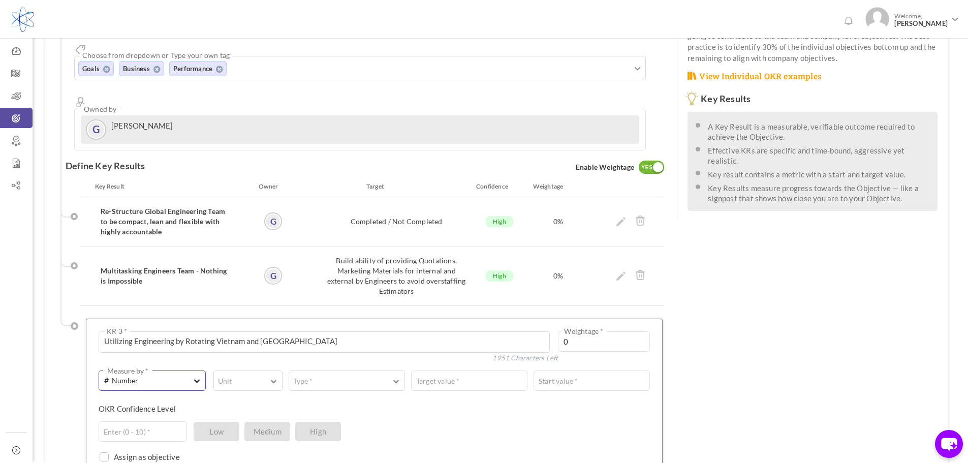
click at [141, 374] on span "# Number" at bounding box center [145, 380] width 83 height 12
click at [130, 414] on link "A Text" at bounding box center [152, 421] width 100 height 15
click at [269, 370] on textarea at bounding box center [432, 380] width 433 height 20
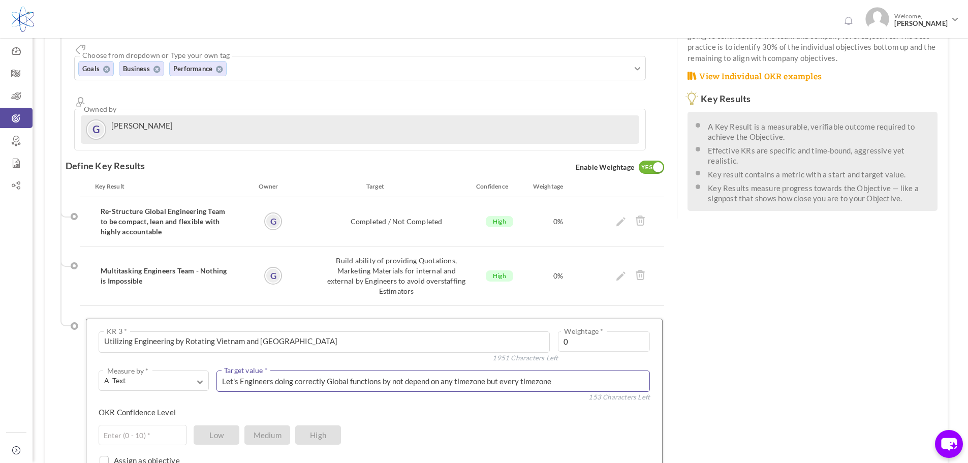
click at [468, 370] on textarea "Let's Engineers doing correctly Global functions by not depend on any timezone …" at bounding box center [432, 380] width 433 height 21
click at [470, 370] on textarea "Let's Engineers doing correctly Global functions by not depend on any time zone…" at bounding box center [432, 380] width 433 height 20
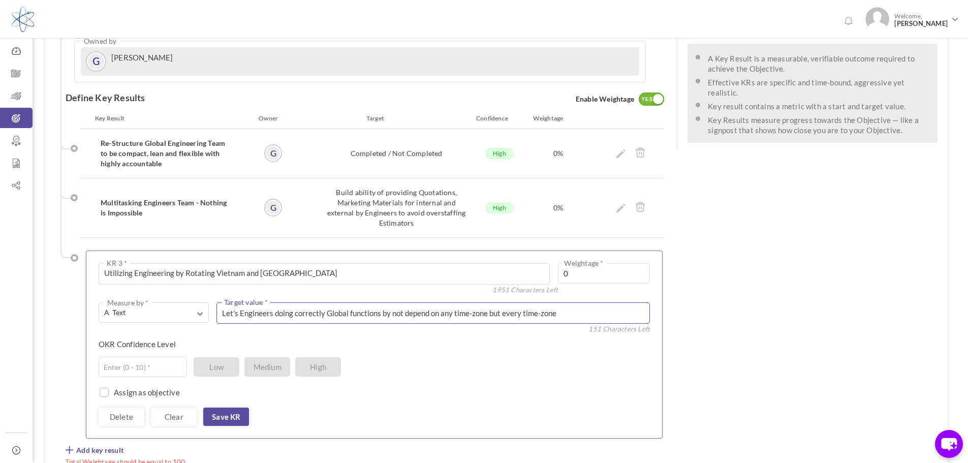
scroll to position [354, 0]
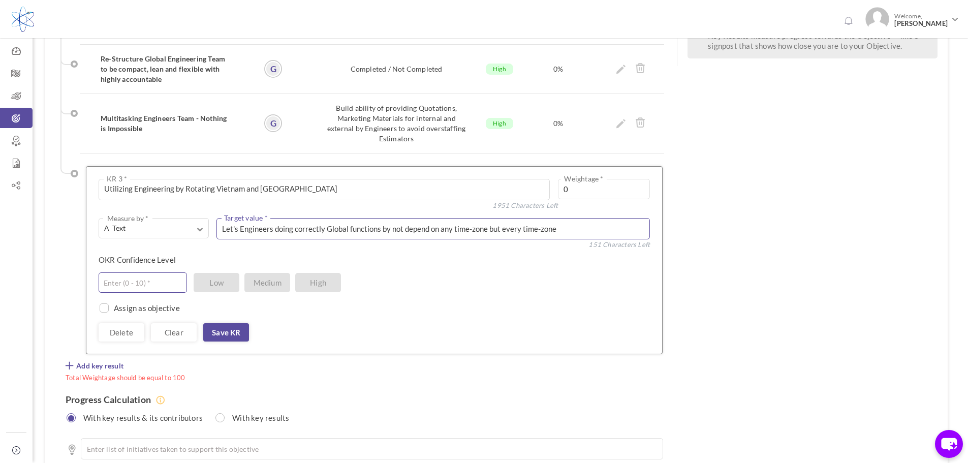
type textarea "Let's Engineers doing correctly Global functions by not depend on any time-zone…"
click at [133, 272] on input "text" at bounding box center [143, 282] width 88 height 20
type input "10"
drag, startPoint x: 231, startPoint y: 294, endPoint x: 277, endPoint y: 293, distance: 46.2
click at [232, 323] on link "Save KR" at bounding box center [226, 332] width 46 height 18
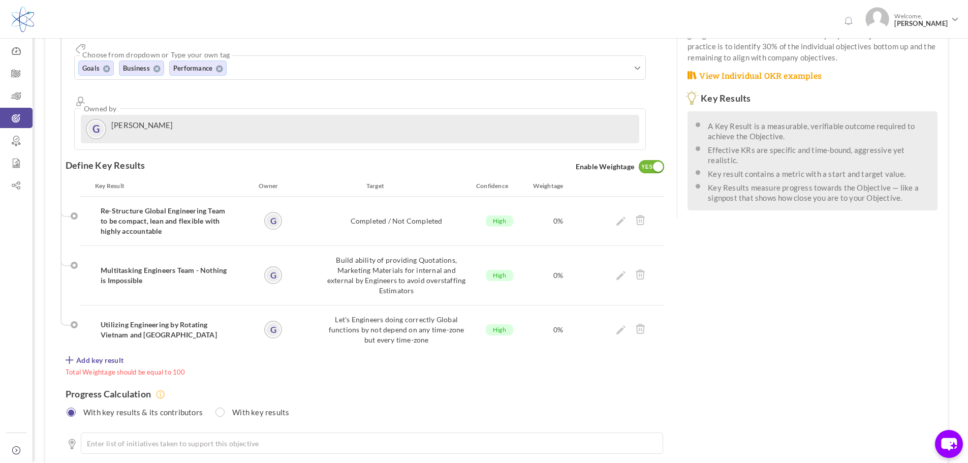
scroll to position [210, 0]
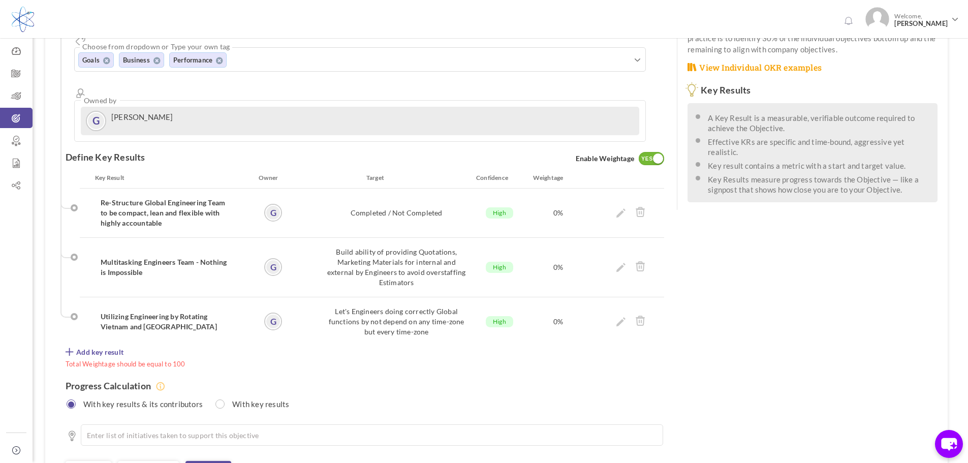
drag, startPoint x: 555, startPoint y: 175, endPoint x: 556, endPoint y: 191, distance: 16.3
click at [555, 198] on div "0%" at bounding box center [558, 213] width 59 height 30
click at [654, 153] on div at bounding box center [658, 158] width 10 height 10
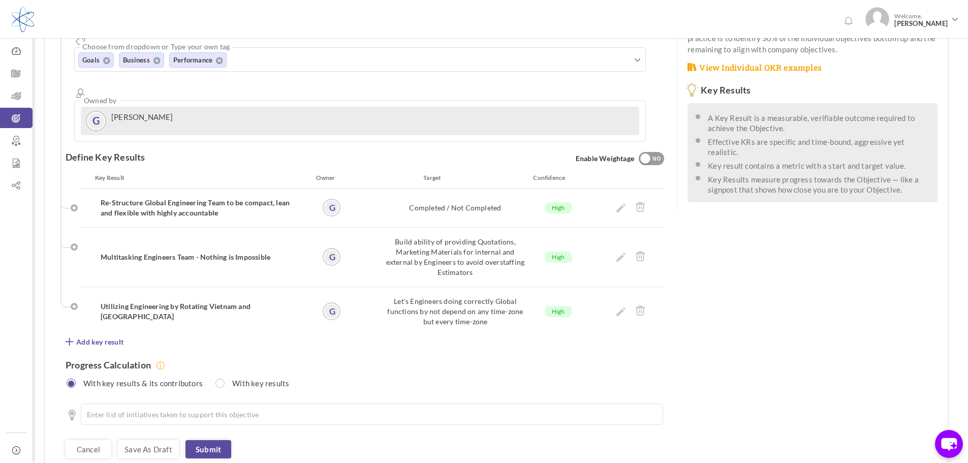
click at [655, 154] on div "NO" at bounding box center [656, 158] width 17 height 9
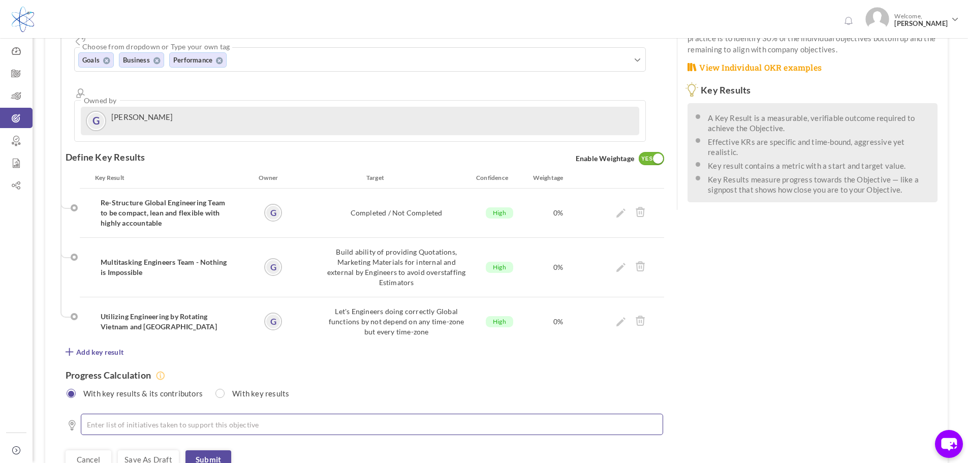
click at [230, 419] on li at bounding box center [375, 424] width 556 height 10
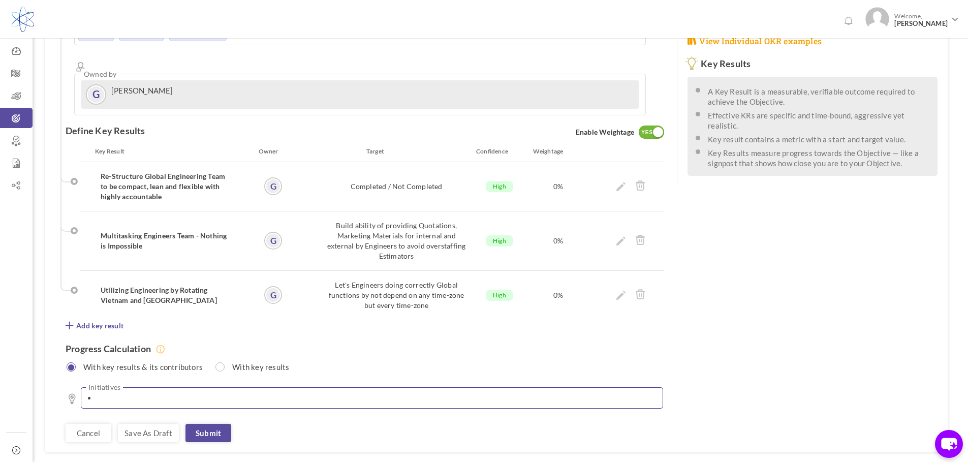
scroll to position [250, 0]
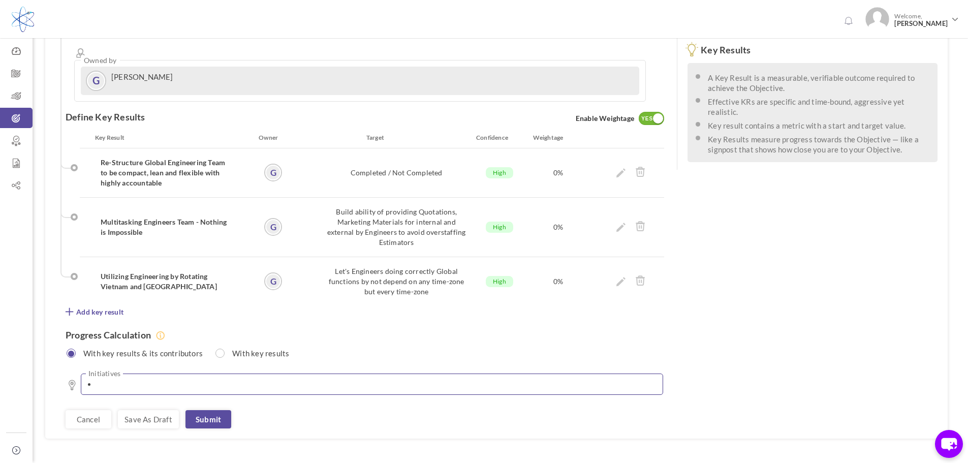
click at [330, 379] on li at bounding box center [375, 384] width 556 height 10
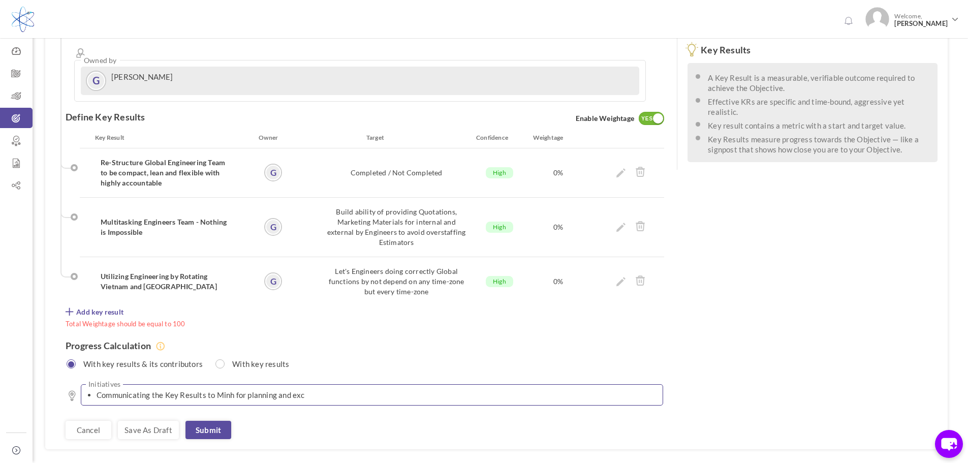
click at [307, 390] on li "Communicating the Key Results to Minh for planning and exc" at bounding box center [375, 395] width 556 height 10
click at [357, 390] on li "Communicating the Key Results to Minh for planning and execuse" at bounding box center [375, 395] width 556 height 10
click at [364, 390] on li "Communicating the Key Results to Minh for planning and execute" at bounding box center [375, 395] width 556 height 10
click at [199, 400] on li at bounding box center [375, 405] width 556 height 10
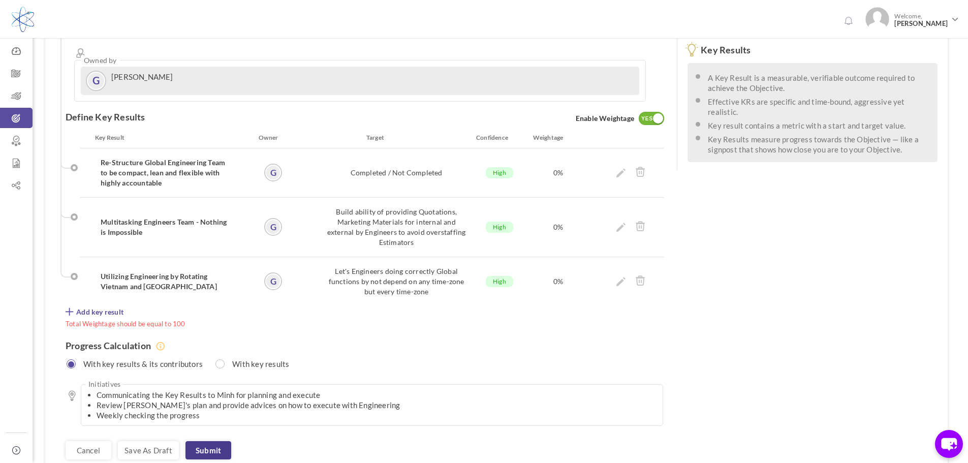
click at [212, 441] on link "Submit" at bounding box center [208, 450] width 46 height 18
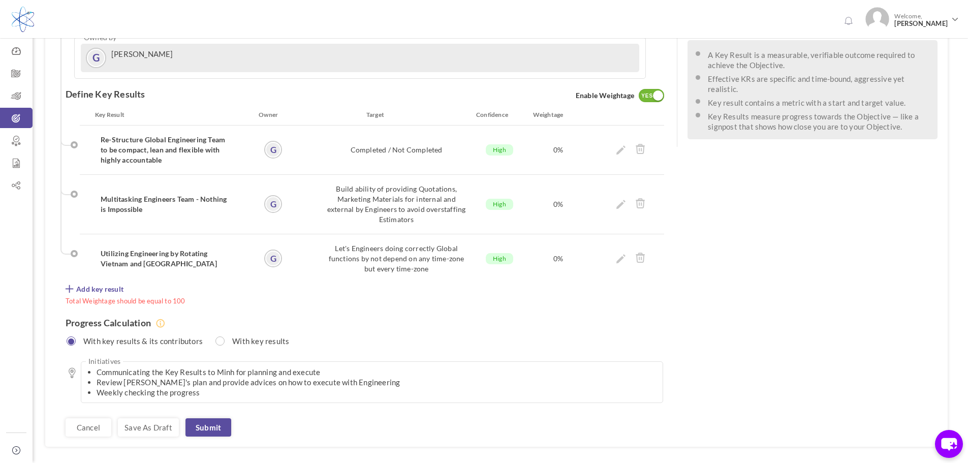
scroll to position [281, 0]
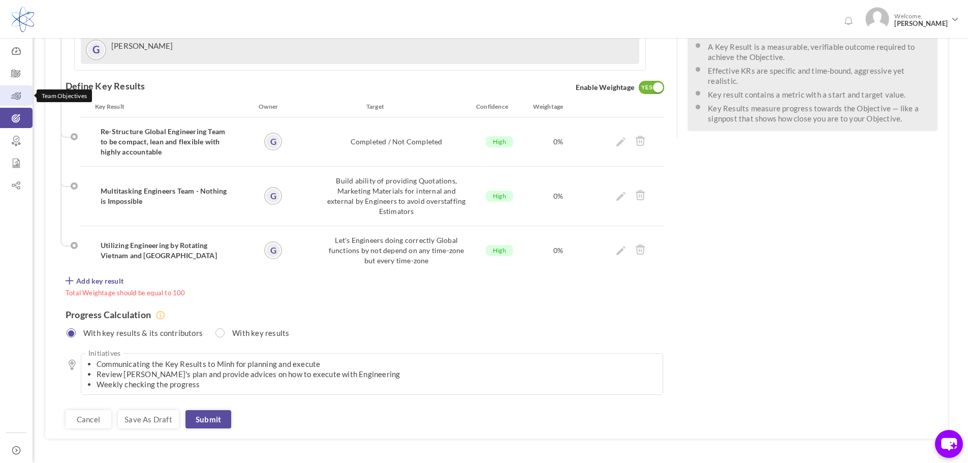
click at [17, 89] on link "Team Objectives" at bounding box center [16, 95] width 33 height 20
click at [155, 410] on link "Save as draft" at bounding box center [148, 419] width 61 height 18
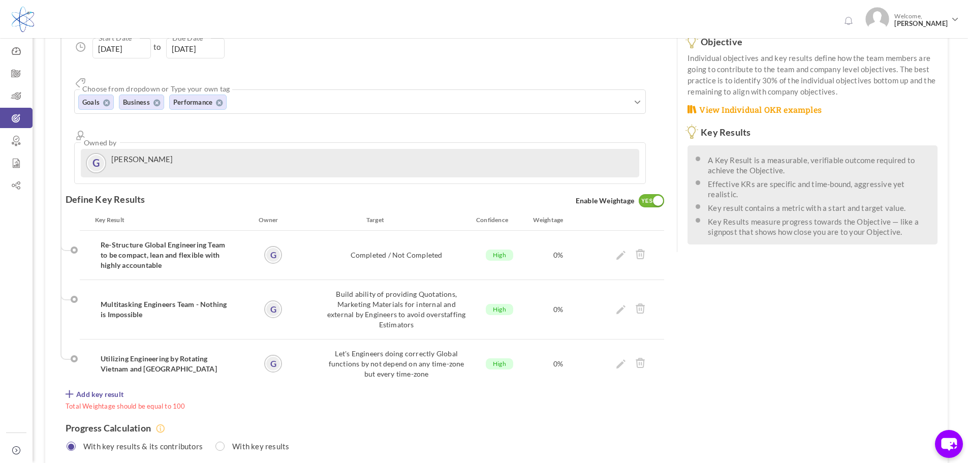
scroll to position [129, 0]
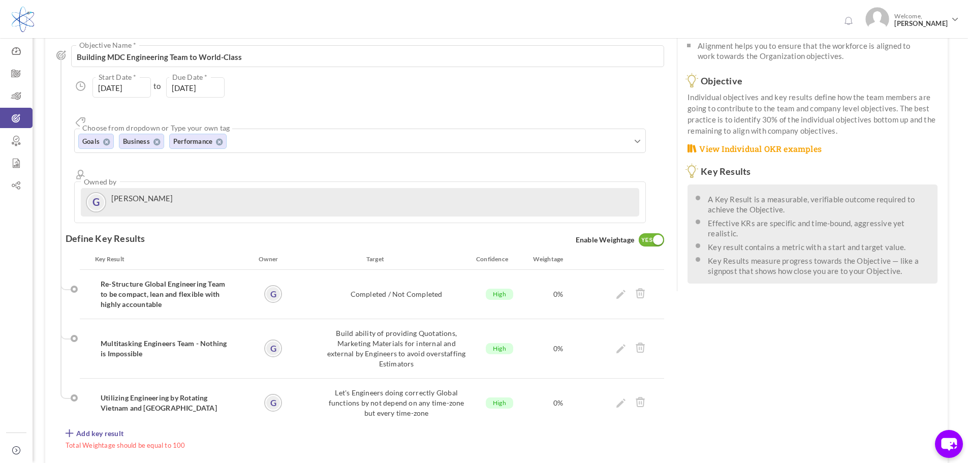
click at [554, 279] on div "0%" at bounding box center [558, 294] width 59 height 30
click at [562, 279] on div "0%" at bounding box center [558, 294] width 59 height 30
click at [560, 279] on div "0%" at bounding box center [558, 294] width 59 height 30
click at [622, 290] on icon at bounding box center [620, 294] width 9 height 9
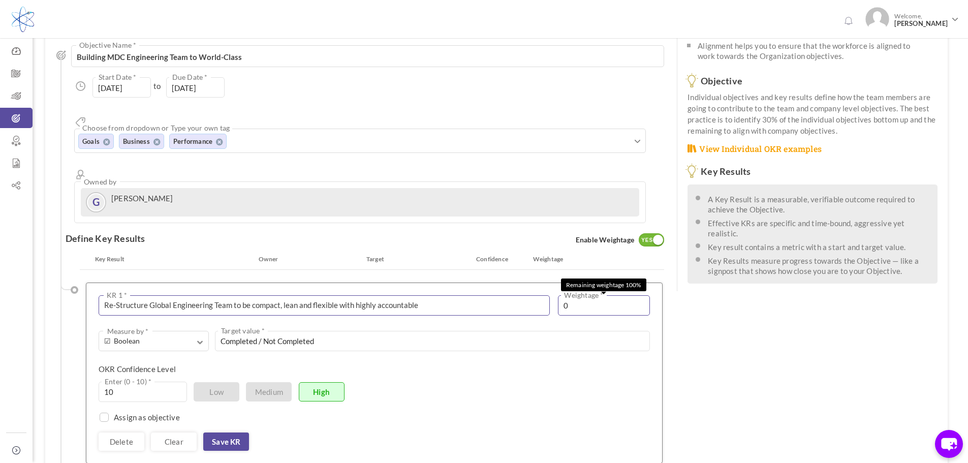
drag, startPoint x: 582, startPoint y: 264, endPoint x: 537, endPoint y: 270, distance: 45.6
click at [537, 295] on div "Re-Structure Global Engineering Team to be compact, lean and flexible with high…" at bounding box center [374, 305] width 551 height 20
type input "50"
click at [234, 432] on link "Save KR" at bounding box center [226, 441] width 46 height 18
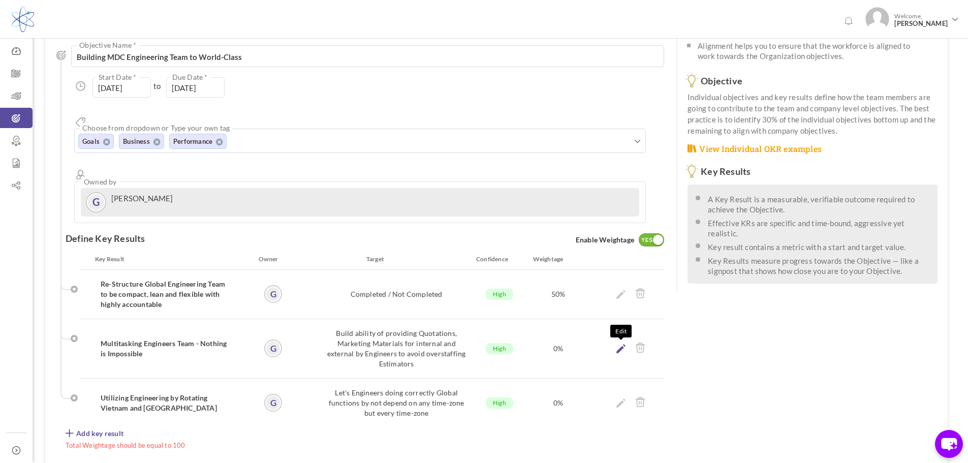
click at [624, 344] on icon at bounding box center [620, 348] width 9 height 9
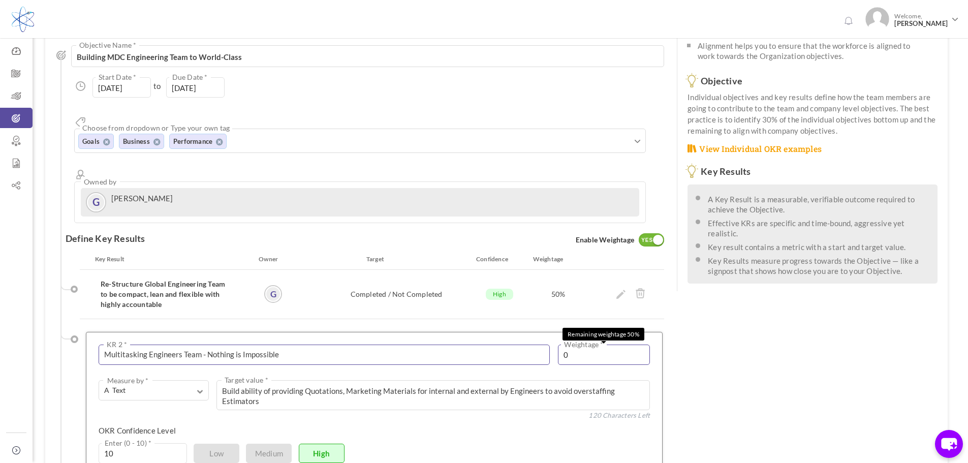
drag, startPoint x: 583, startPoint y: 321, endPoint x: 537, endPoint y: 317, distance: 45.3
click at [537, 344] on div "Multitasking Engineers Team - Nothing is Impossible KR 2 * 1949 Characters Left…" at bounding box center [374, 354] width 551 height 20
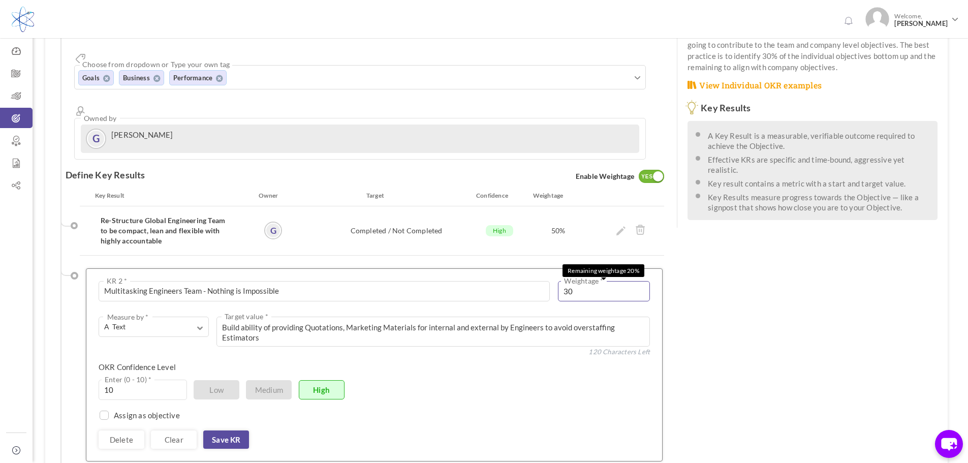
scroll to position [281, 0]
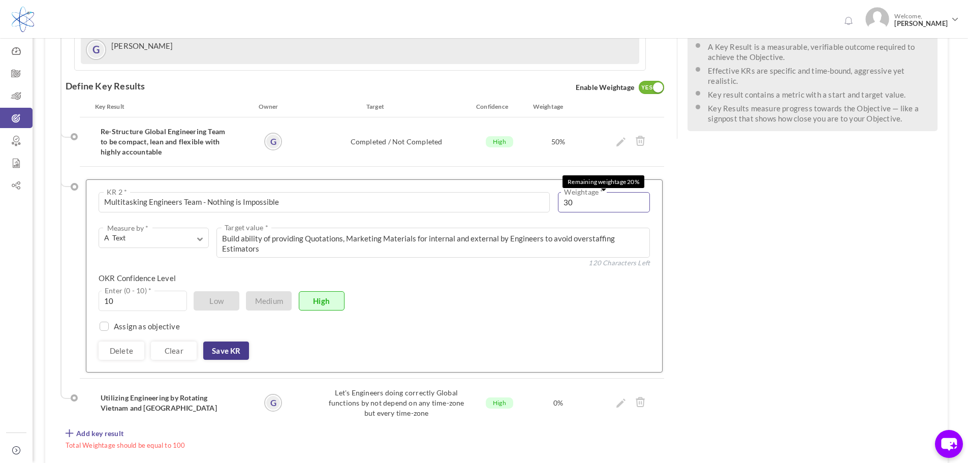
type input "30"
click at [229, 341] on link "Save KR" at bounding box center [226, 350] width 46 height 18
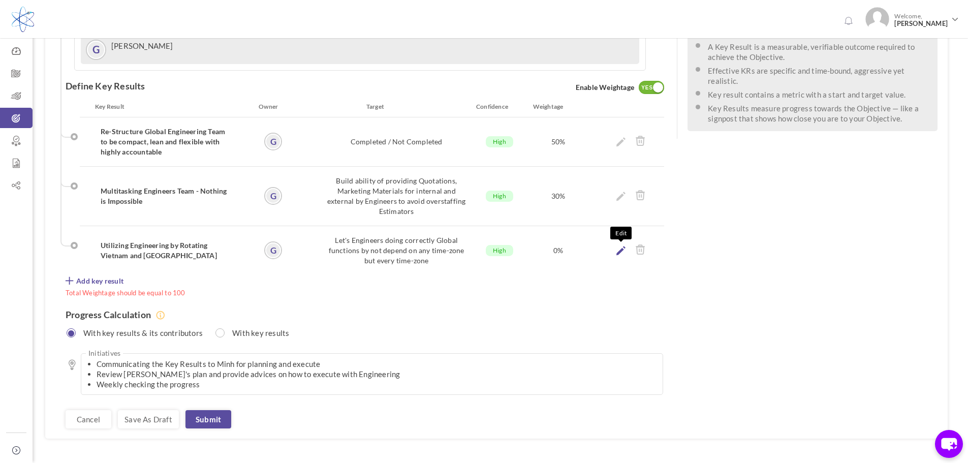
click at [617, 246] on icon at bounding box center [620, 250] width 9 height 9
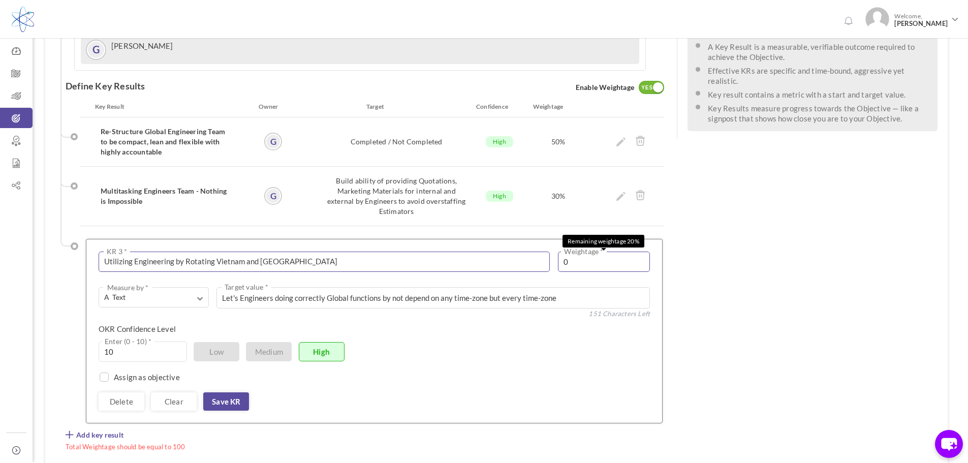
drag, startPoint x: 540, startPoint y: 228, endPoint x: 515, endPoint y: 231, distance: 26.1
click at [513, 251] on div "Utilizing Engineering by Rotating Vietnam and US KR 3 * 1951 Characters Left 0 …" at bounding box center [374, 261] width 551 height 20
drag, startPoint x: 229, startPoint y: 362, endPoint x: 703, endPoint y: 300, distance: 478.4
click at [230, 392] on link "Save KR" at bounding box center [226, 401] width 46 height 18
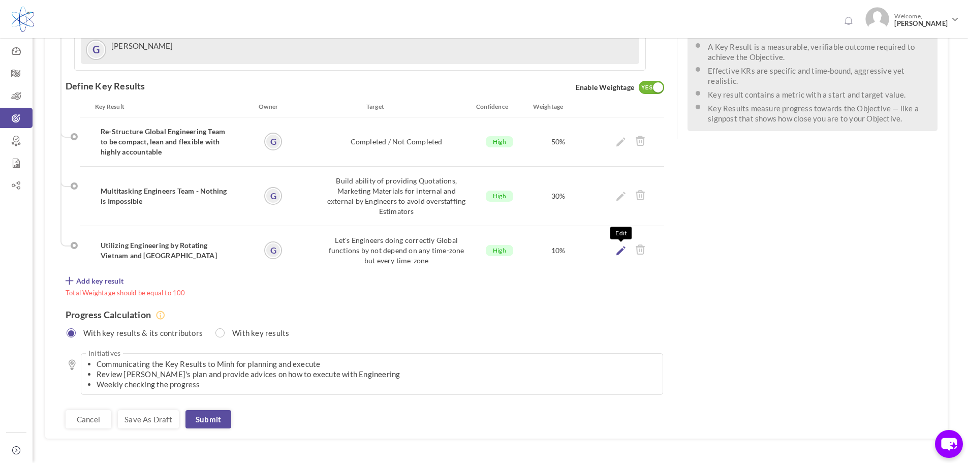
click at [620, 246] on icon at bounding box center [620, 250] width 9 height 9
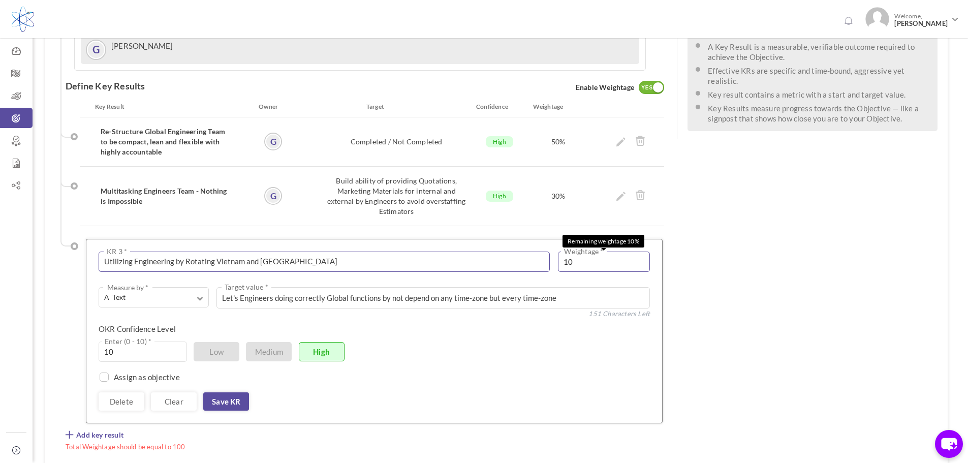
drag, startPoint x: 576, startPoint y: 221, endPoint x: 532, endPoint y: 223, distance: 44.8
click at [532, 251] on div "Utilizing Engineering by Rotating Vietnam and US KR 3 * 1951 Characters Left 10…" at bounding box center [374, 261] width 551 height 20
type input "20"
click at [228, 392] on link "Save KR" at bounding box center [226, 401] width 46 height 18
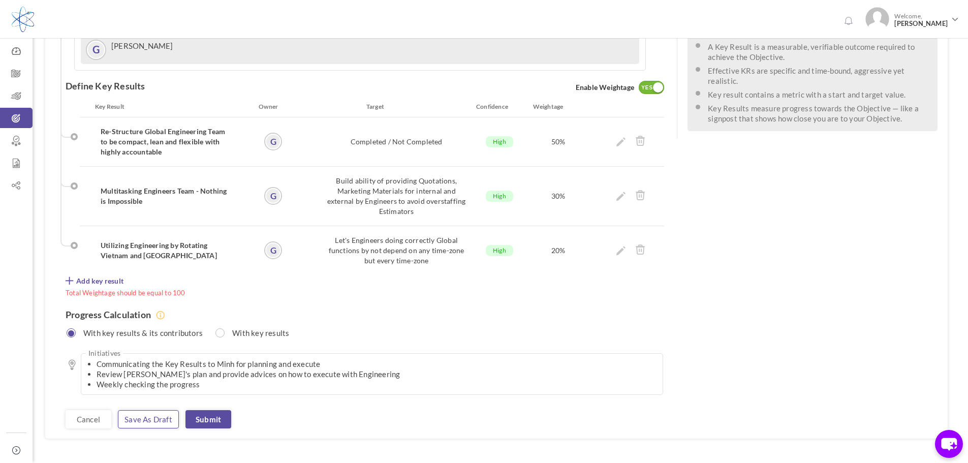
click at [149, 410] on link "Save as draft" at bounding box center [148, 419] width 61 height 18
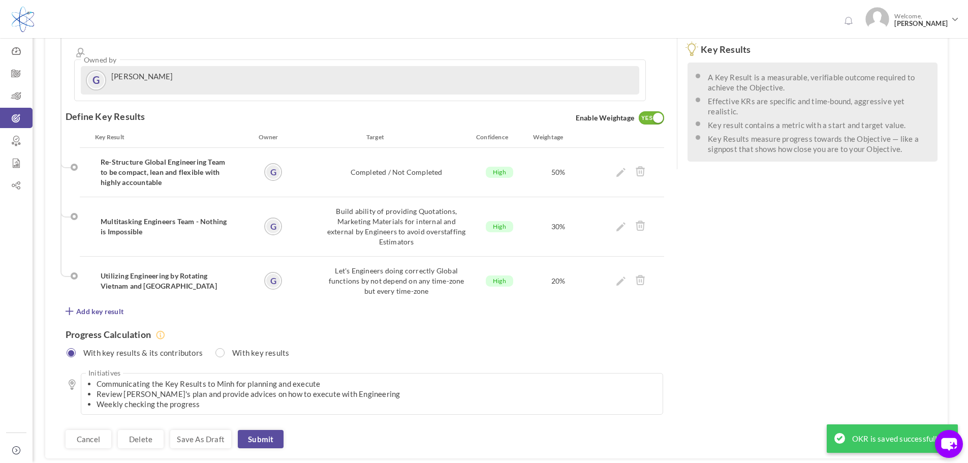
scroll to position [254, 0]
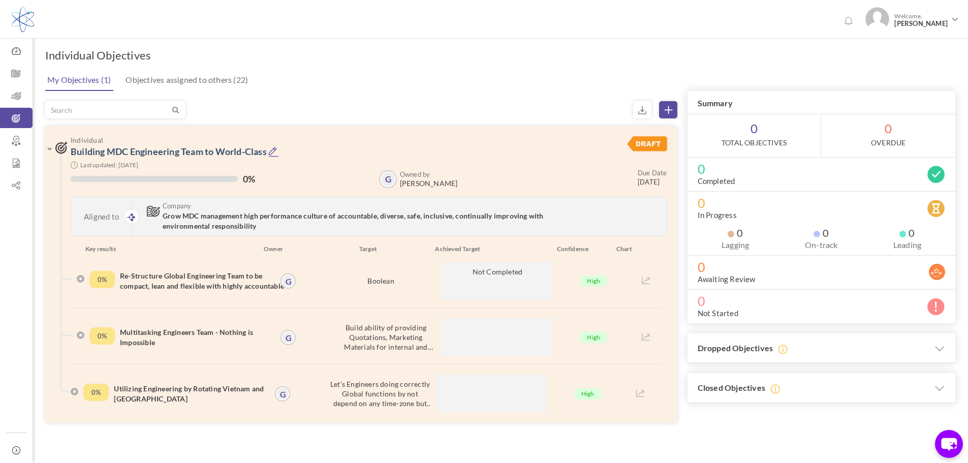
scroll to position [31, 0]
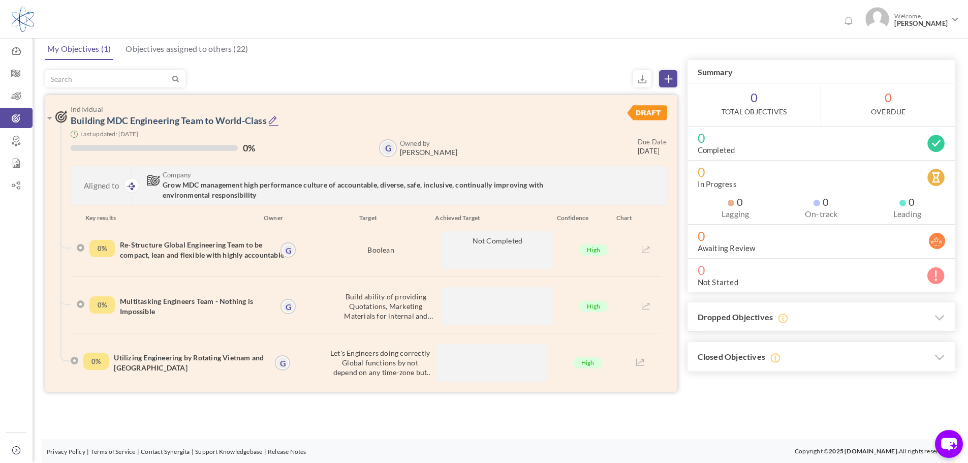
click at [492, 121] on h3 "Individual Building MDC Engineering Team to World-Class" at bounding box center [317, 115] width 525 height 21
drag, startPoint x: 376, startPoint y: 122, endPoint x: 361, endPoint y: 117, distance: 16.1
click at [376, 121] on h3 "Individual Building MDC Engineering Team to World-Class" at bounding box center [317, 115] width 525 height 21
click at [279, 121] on icon at bounding box center [273, 120] width 11 height 11
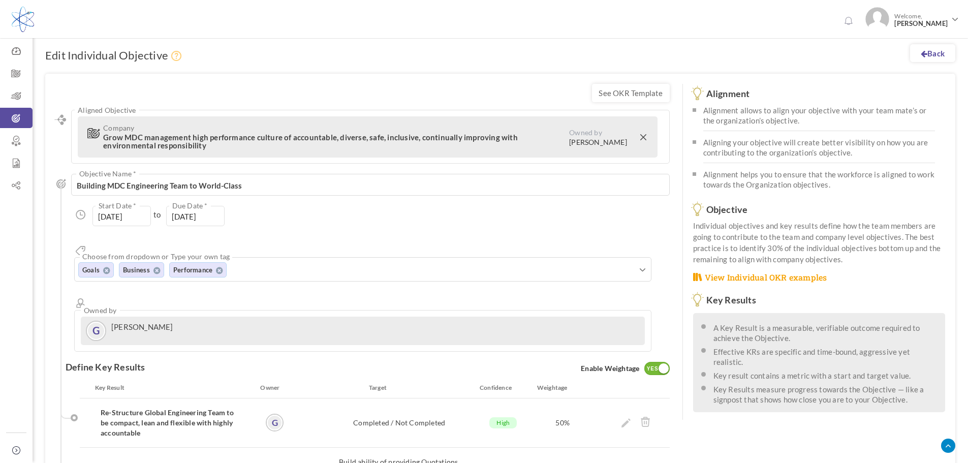
scroll to position [270, 0]
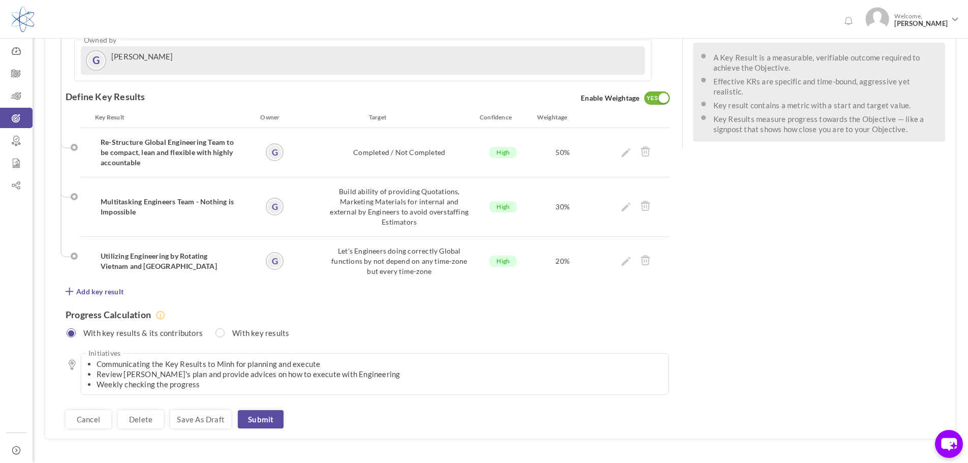
click at [255, 410] on link "Submit" at bounding box center [261, 419] width 46 height 18
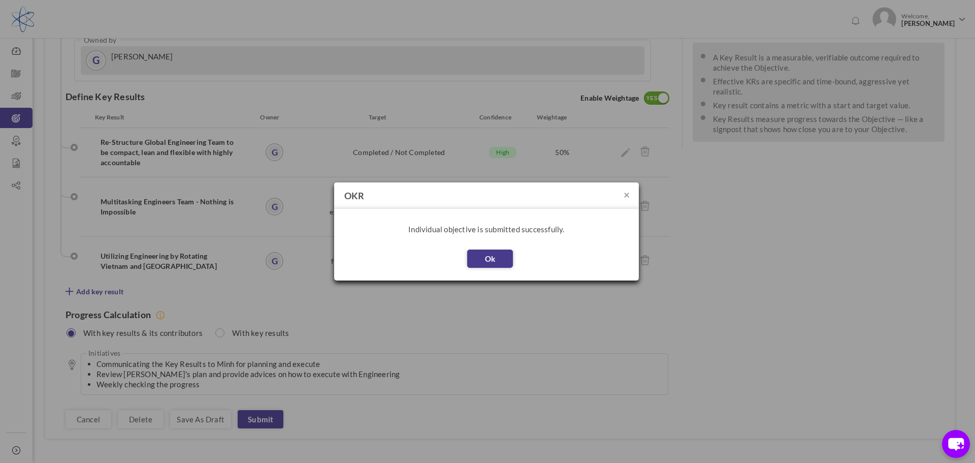
click at [498, 261] on button "Ok" at bounding box center [490, 258] width 46 height 18
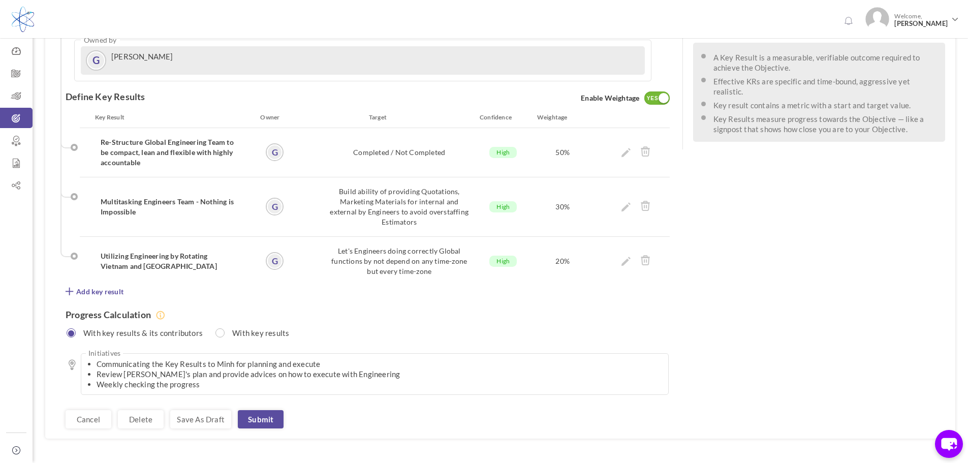
scroll to position [36, 0]
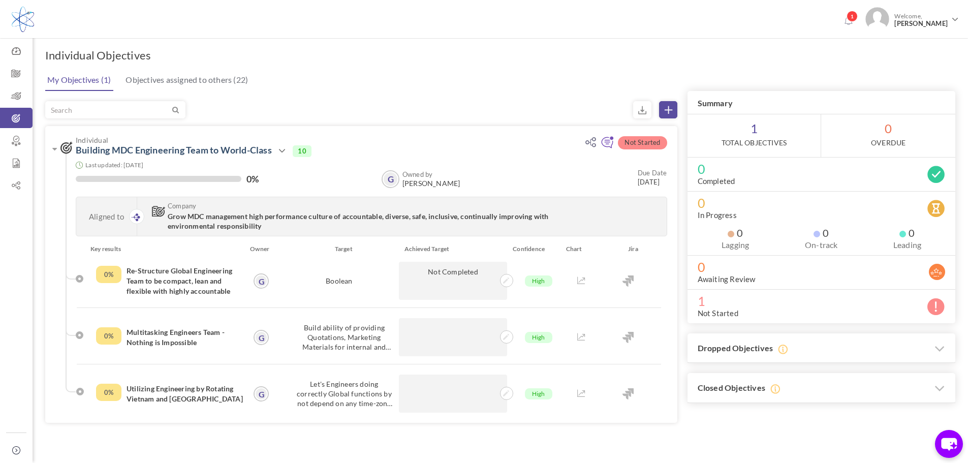
click at [521, 90] on div "My Objectives (1) Objectives assigned to others (22)" at bounding box center [499, 79] width 912 height 23
click at [286, 148] on icon at bounding box center [282, 151] width 12 height 12
click at [504, 277] on span at bounding box center [506, 280] width 13 height 13
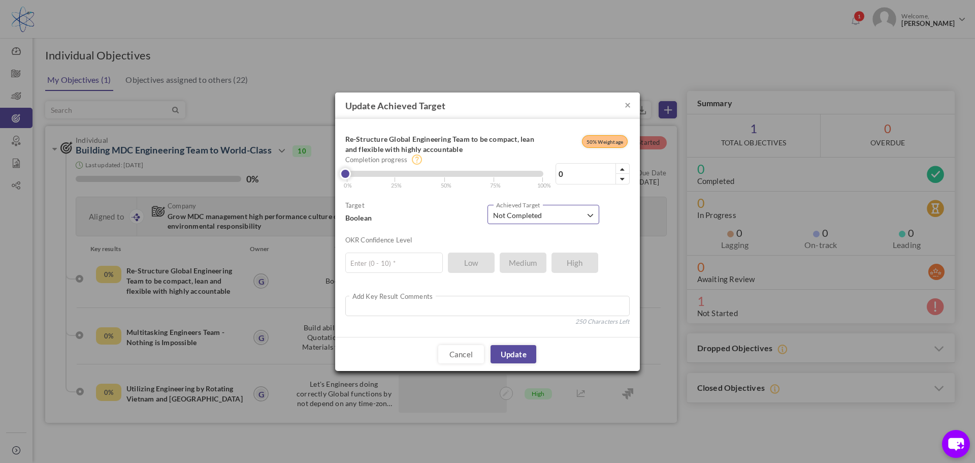
click at [584, 212] on span "Not Completed" at bounding box center [539, 215] width 93 height 10
click at [529, 172] on span "Completed" at bounding box center [517, 171] width 36 height 9
click at [490, 307] on textarea at bounding box center [487, 306] width 284 height 20
click at [466, 355] on link "Cancel" at bounding box center [461, 354] width 46 height 18
type input "0"
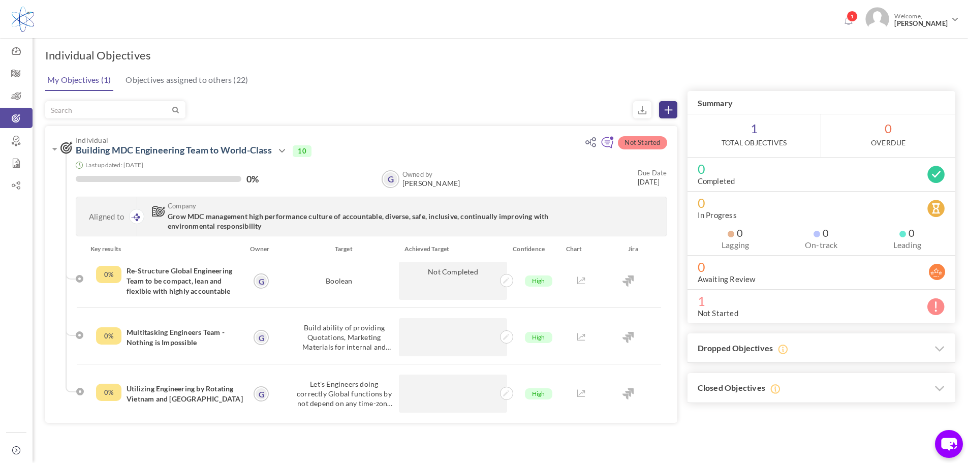
click at [668, 109] on icon at bounding box center [668, 110] width 8 height 8
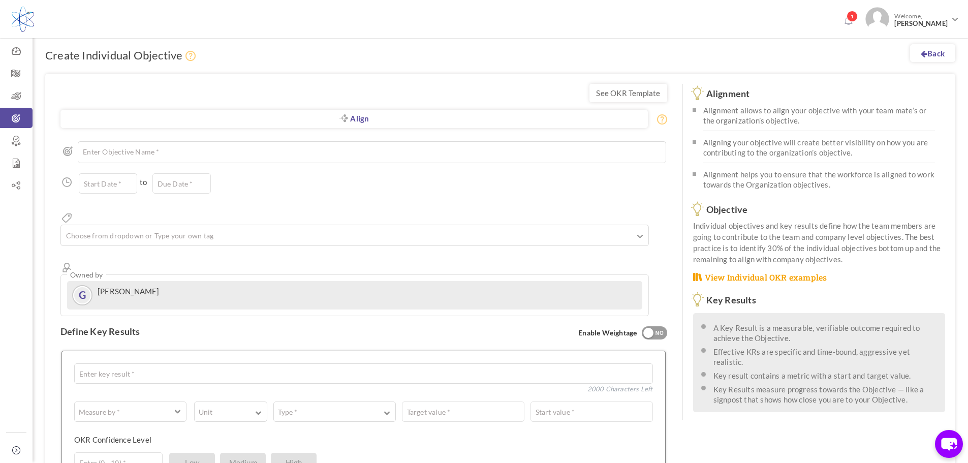
drag, startPoint x: 411, startPoint y: 113, endPoint x: 400, endPoint y: 120, distance: 12.8
click at [411, 113] on link "Align" at bounding box center [353, 119] width 587 height 18
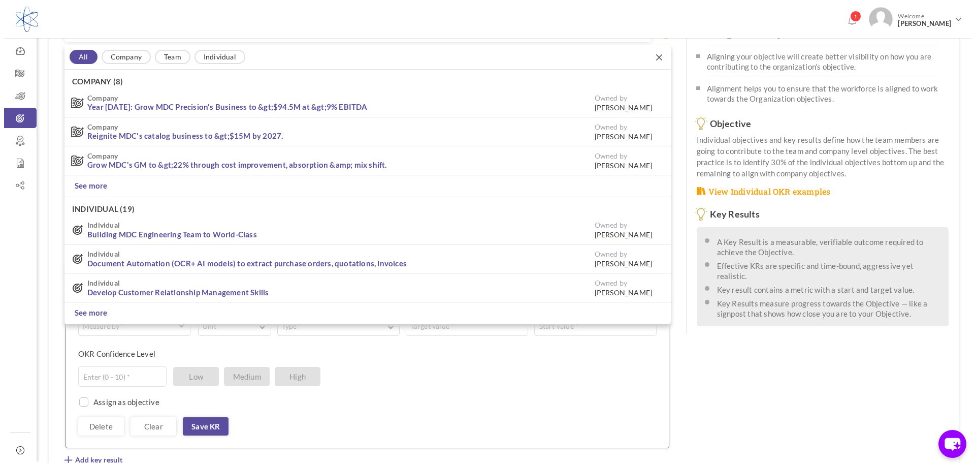
scroll to position [86, 0]
click at [201, 185] on li "See more" at bounding box center [363, 186] width 606 height 22
click at [89, 186] on link "See more" at bounding box center [87, 185] width 33 height 11
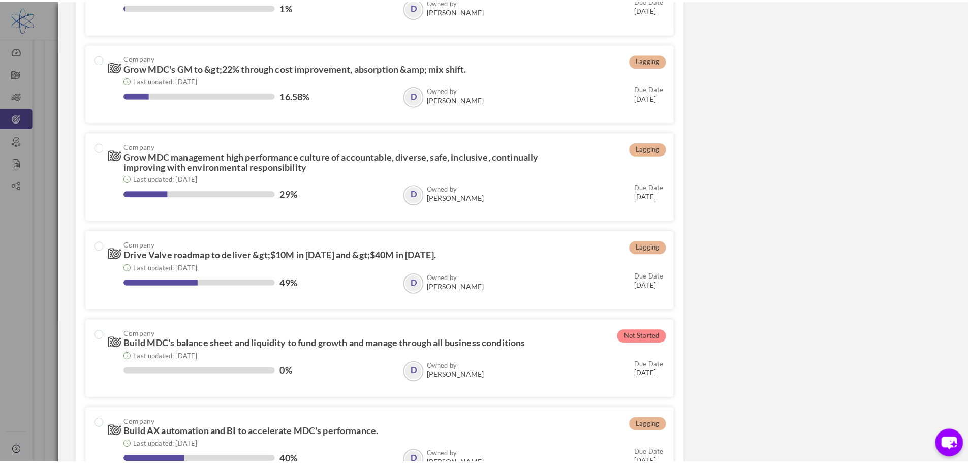
scroll to position [254, 0]
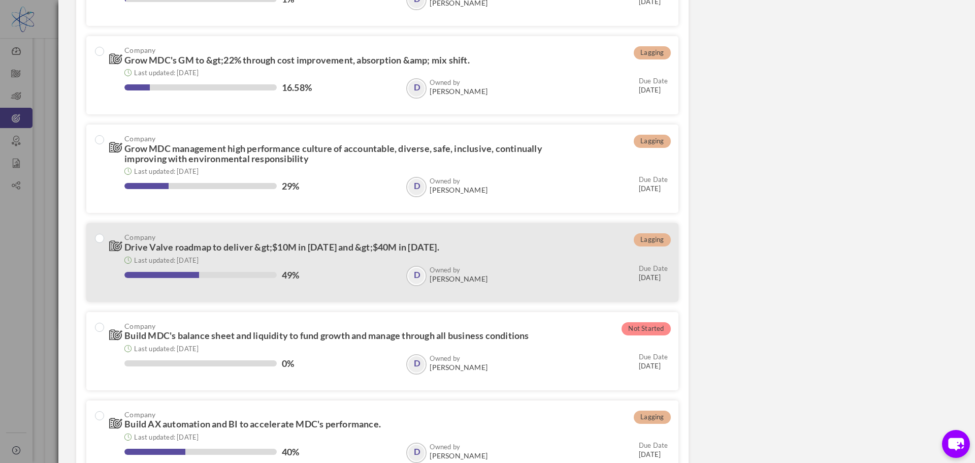
click at [362, 270] on div "49%" at bounding box center [260, 276] width 272 height 12
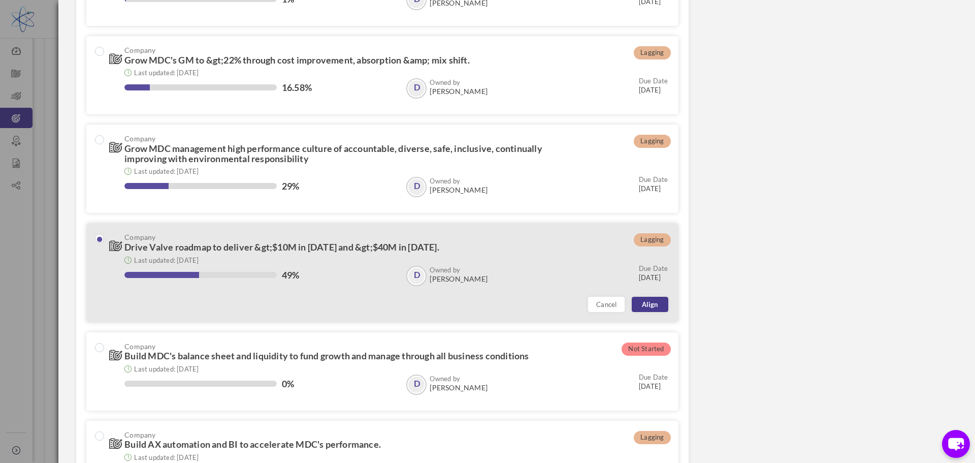
click at [649, 301] on link "Align" at bounding box center [650, 304] width 37 height 15
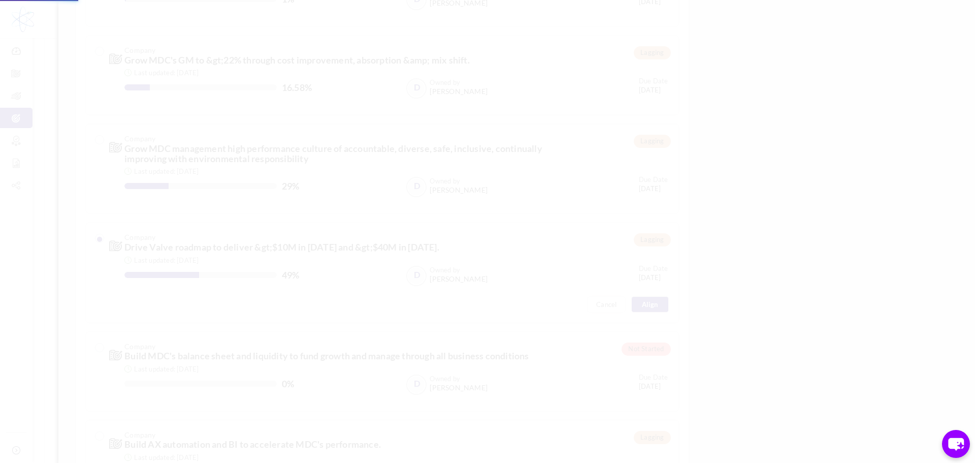
type input "01-Jan-2025"
type input "[DATE]"
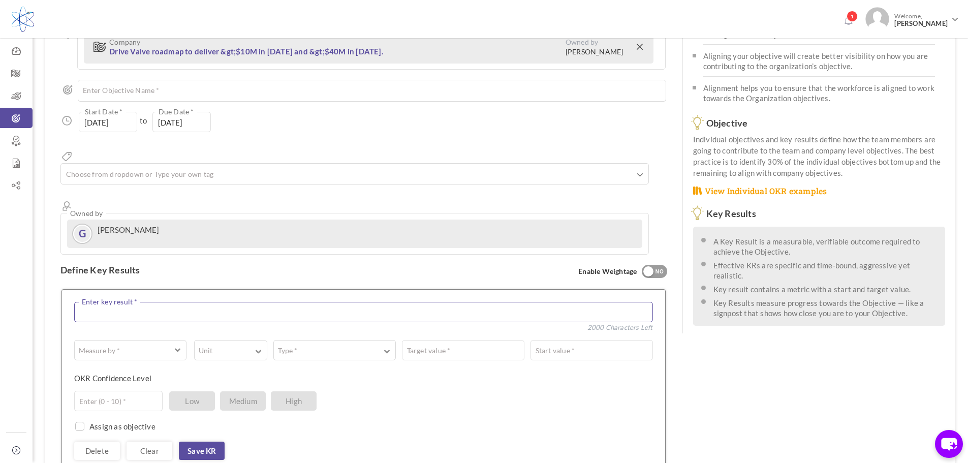
click at [150, 302] on textarea at bounding box center [363, 312] width 579 height 20
click at [134, 302] on textarea "Refreshing MDc Old Catalogue into New Level" at bounding box center [363, 312] width 579 height 20
type textarea "Refreshing MDC Old Catalogue into New Level"
click at [117, 345] on label "Measure by *" at bounding box center [99, 350] width 49 height 10
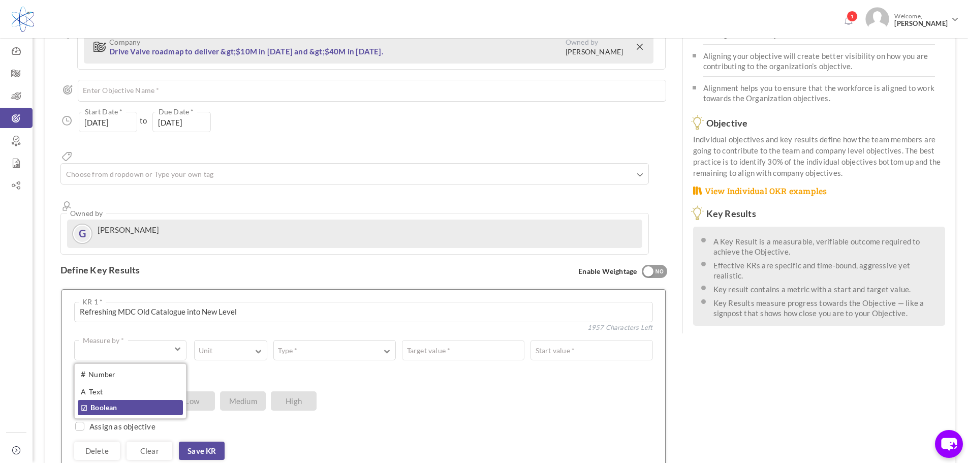
click at [102, 400] on link "☑ Boolean" at bounding box center [130, 407] width 105 height 15
type input "Completed / Not Completed"
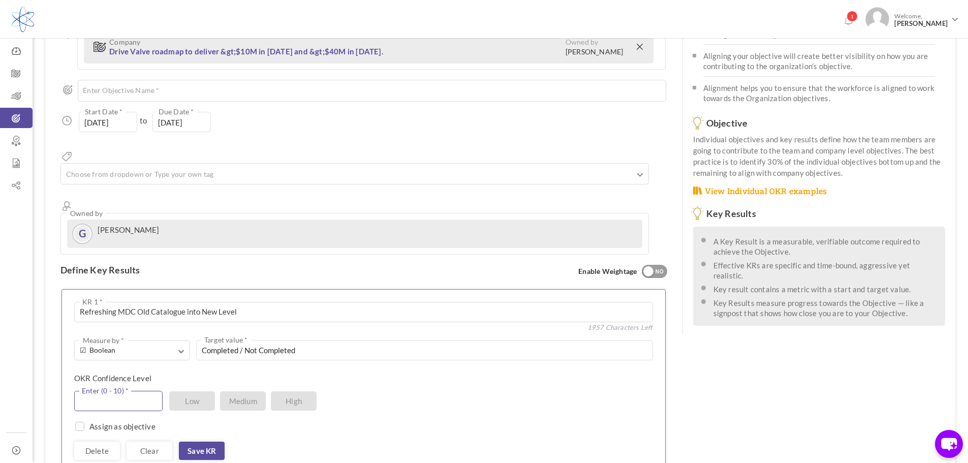
click at [135, 391] on input "text" at bounding box center [118, 401] width 88 height 20
type input "10"
drag, startPoint x: 197, startPoint y: 415, endPoint x: 366, endPoint y: 356, distance: 179.4
click at [197, 441] on link "Save KR" at bounding box center [202, 450] width 46 height 18
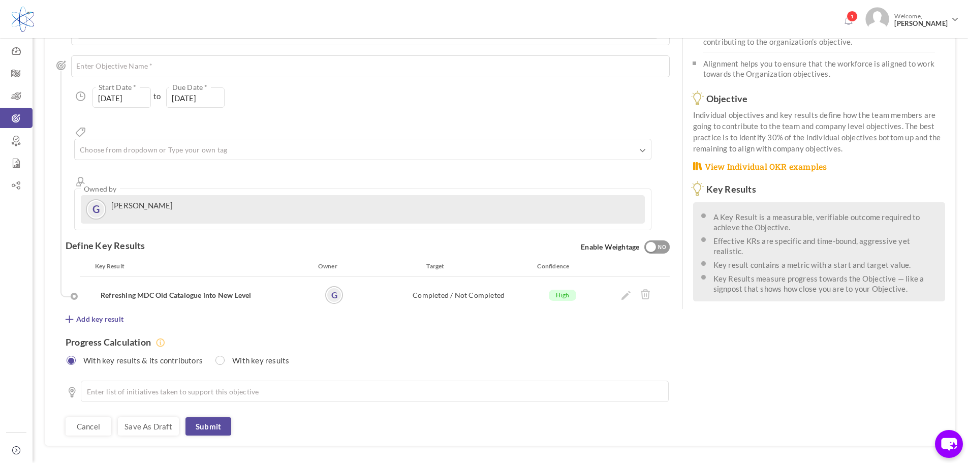
scroll to position [118, 0]
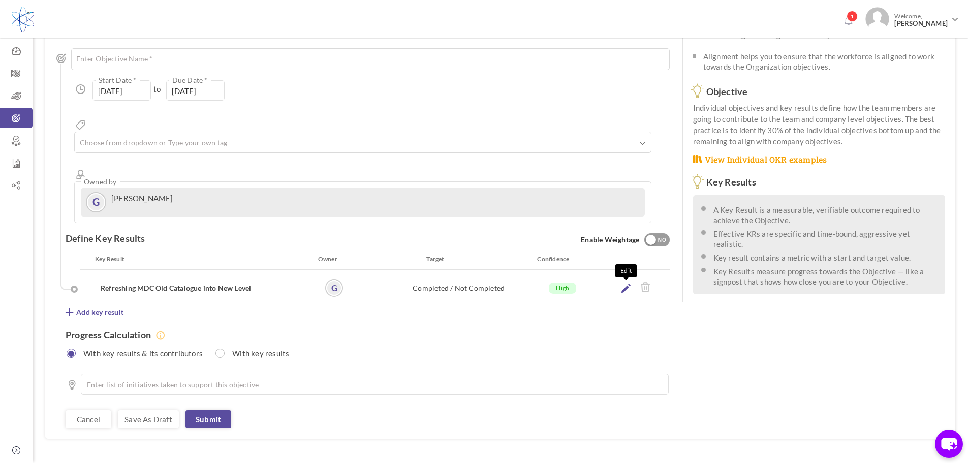
click at [626, 283] on icon at bounding box center [625, 287] width 9 height 9
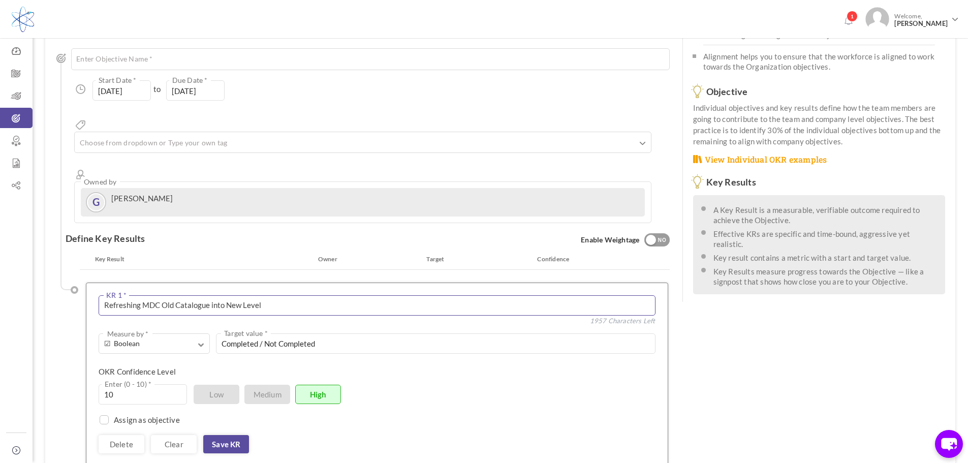
click at [172, 295] on textarea "Refreshing MDC Old Catalogue into New Level" at bounding box center [377, 305] width 557 height 20
drag, startPoint x: 173, startPoint y: 267, endPoint x: 163, endPoint y: 267, distance: 9.7
click at [163, 295] on textarea "Refreshing MDC Old Catalogue into New Level" at bounding box center [377, 305] width 557 height 20
type textarea "Refreshing MDC General Catalogue into New Level"
click at [233, 435] on link "Save KR" at bounding box center [226, 444] width 46 height 18
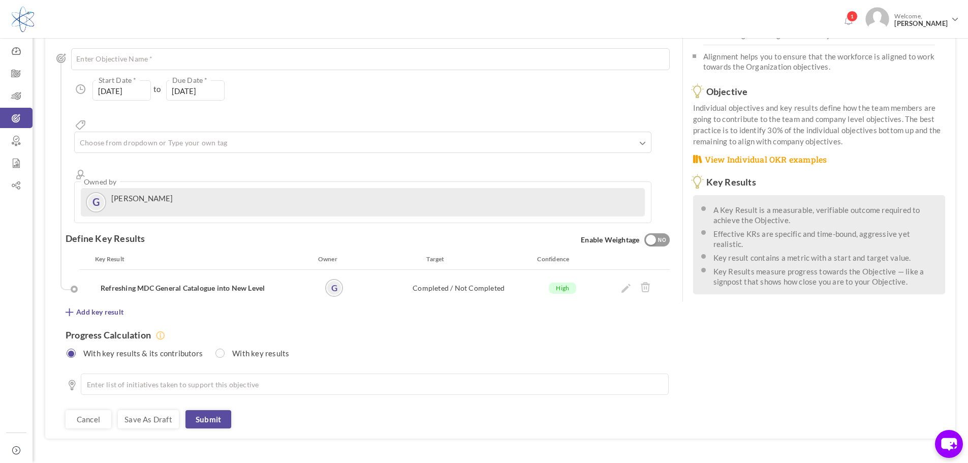
drag, startPoint x: 110, startPoint y: 275, endPoint x: 155, endPoint y: 278, distance: 45.3
click at [111, 307] on span "Add key result" at bounding box center [99, 312] width 47 height 10
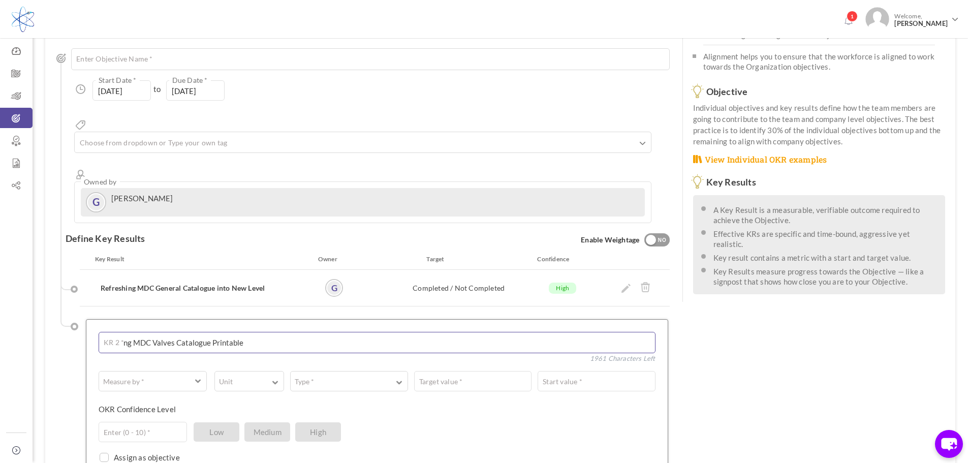
drag, startPoint x: 238, startPoint y: 305, endPoint x: 229, endPoint y: 305, distance: 9.1
click at [229, 332] on textarea "Building MDC Valves Catalogue Printable" at bounding box center [377, 342] width 557 height 21
type textarea "Building MDC Valves Catalogue"
click at [195, 371] on button "Measure by *" at bounding box center [153, 381] width 108 height 20
click at [137, 431] on link "☑ Boolean" at bounding box center [152, 438] width 101 height 15
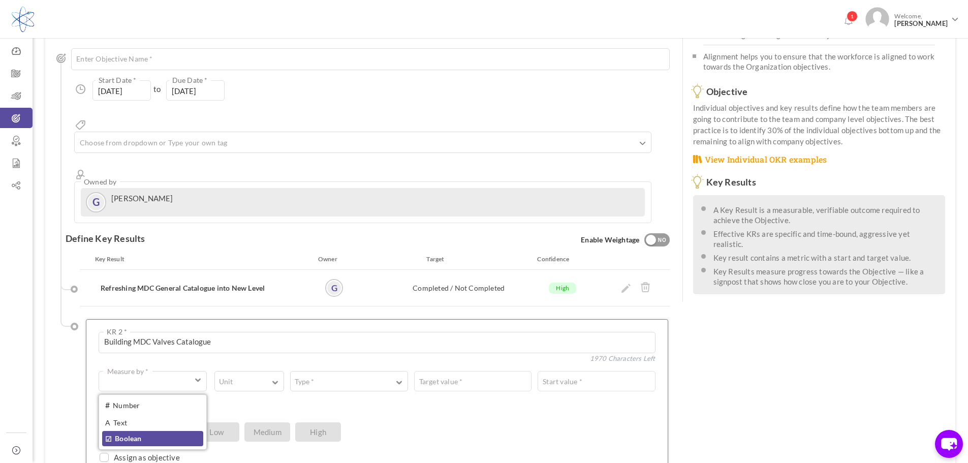
type input "Completed / Not Completed"
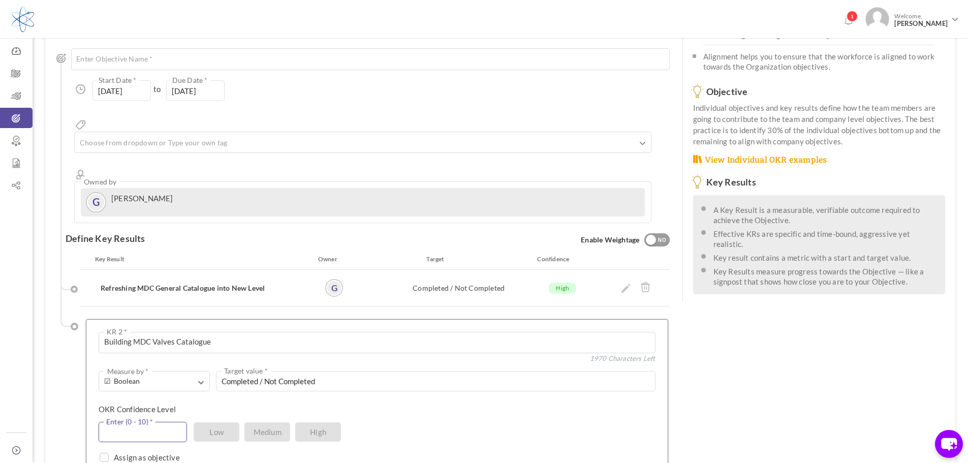
click at [161, 422] on input "text" at bounding box center [143, 432] width 88 height 20
type input "10"
click at [249, 332] on textarea "Building MDC Valves Catalogue" at bounding box center [377, 342] width 557 height 21
type textarea "Building MDC Valves Catalogue within [DATE]"
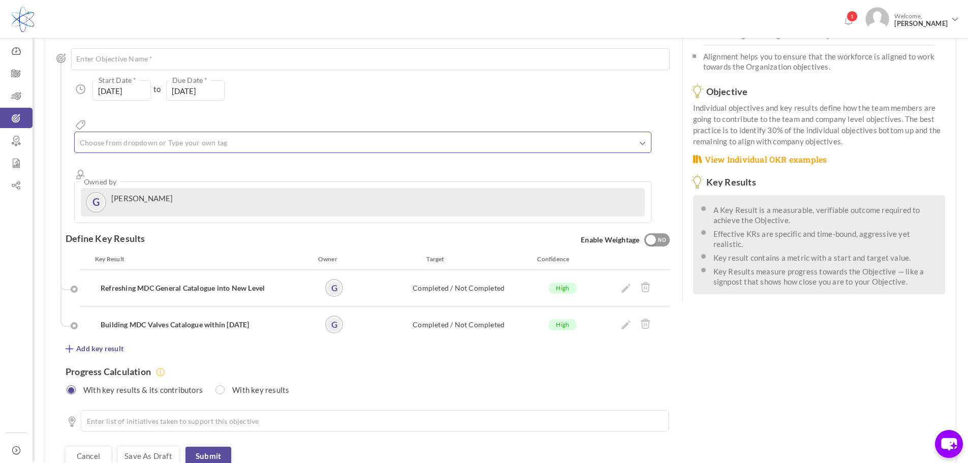
click at [248, 136] on ul at bounding box center [363, 144] width 576 height 17
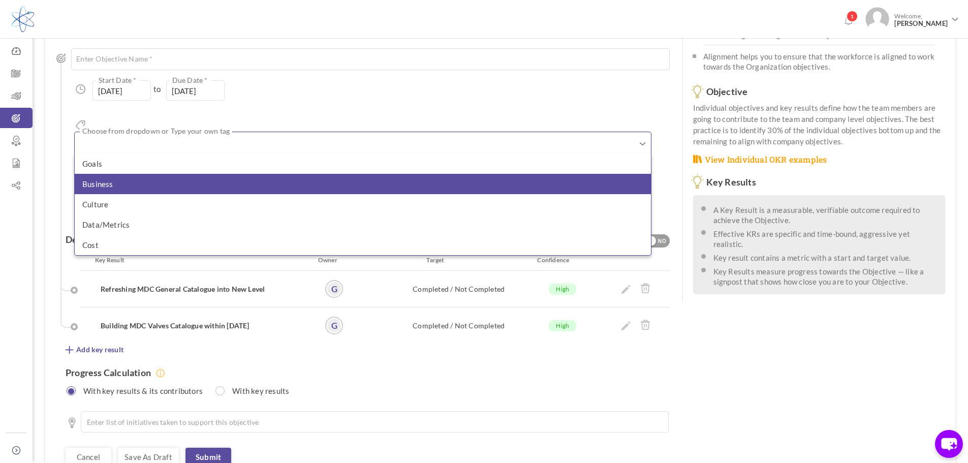
click at [197, 174] on li "Business" at bounding box center [363, 184] width 576 height 20
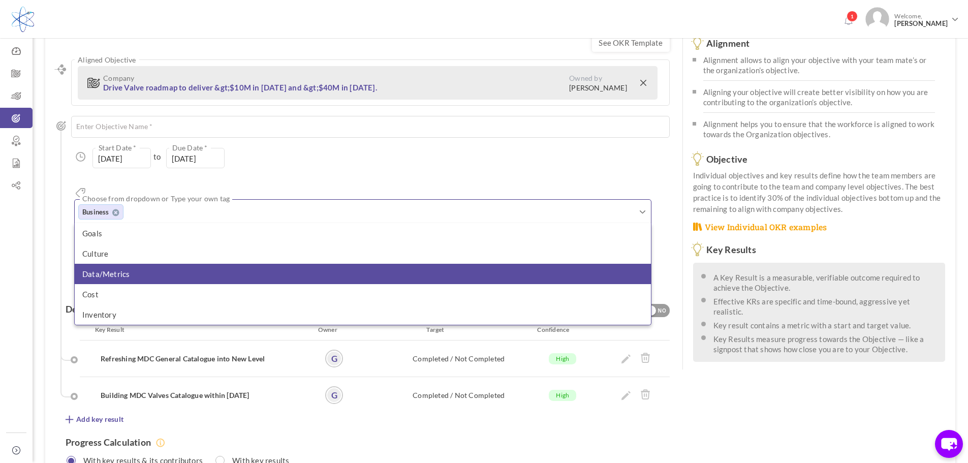
scroll to position [0, 0]
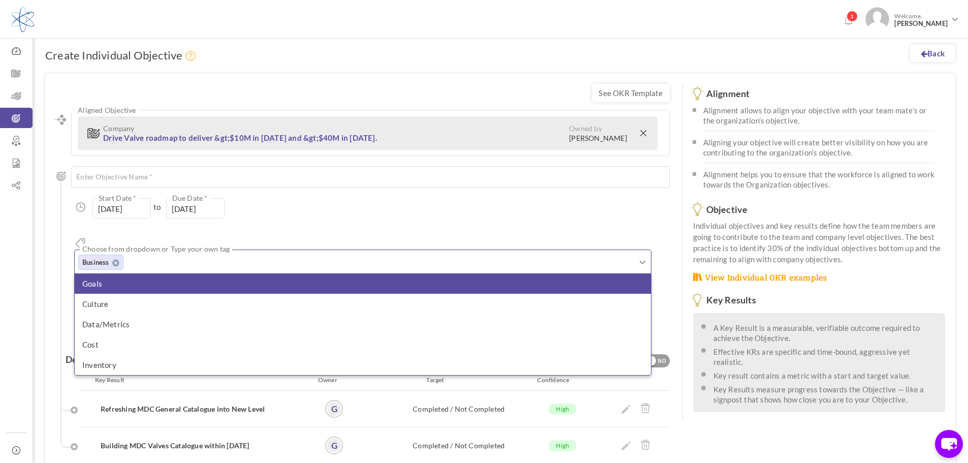
click at [132, 273] on li "Goals" at bounding box center [363, 283] width 576 height 20
click at [145, 273] on li "Culture" at bounding box center [363, 283] width 576 height 20
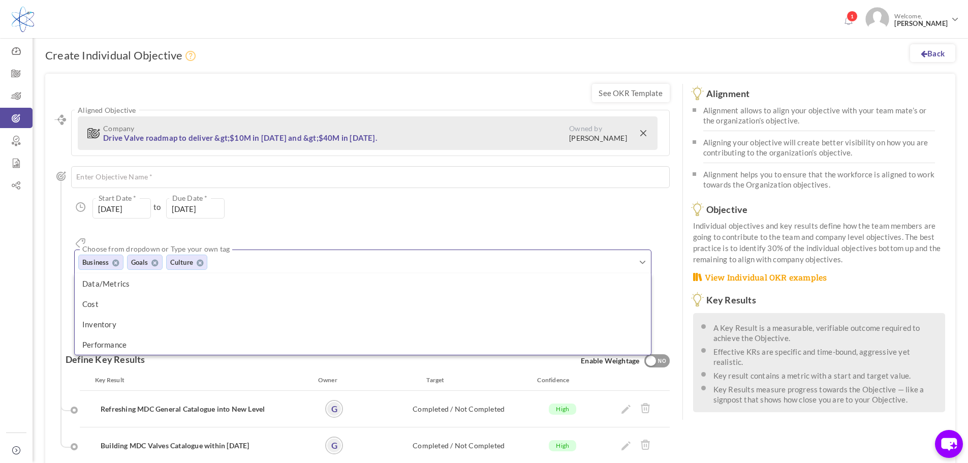
drag, startPoint x: 758, startPoint y: 459, endPoint x: 578, endPoint y: 375, distance: 198.6
click at [751, 456] on div "See OKR Template Align Aligned Objective Company Drive Valve roadmap to deliver…" at bounding box center [500, 335] width 910 height 522
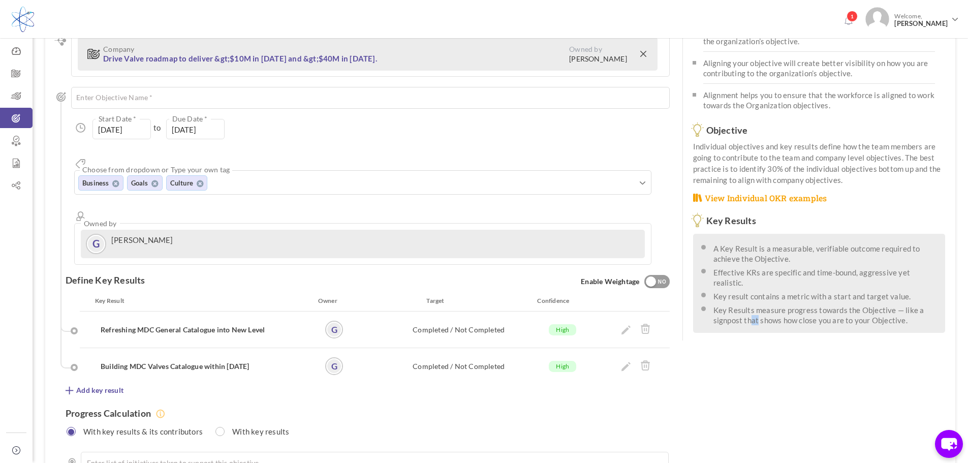
scroll to position [157, 0]
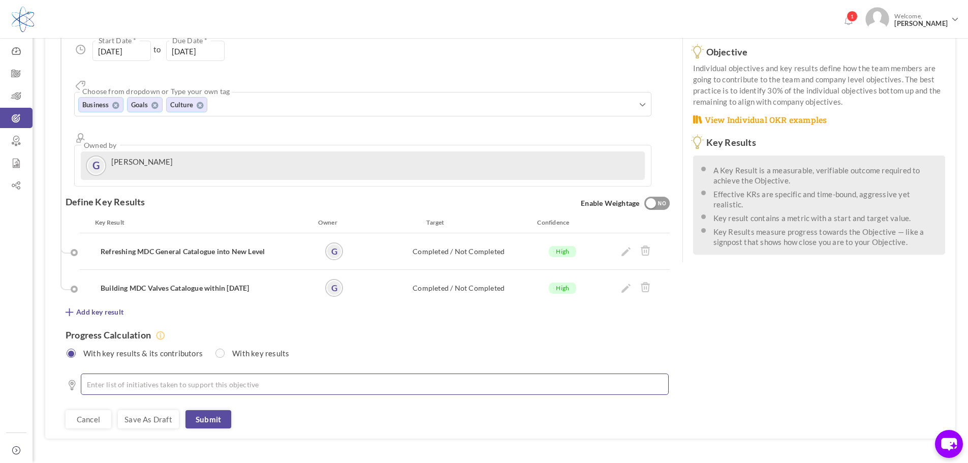
click at [253, 379] on li at bounding box center [377, 384] width 561 height 10
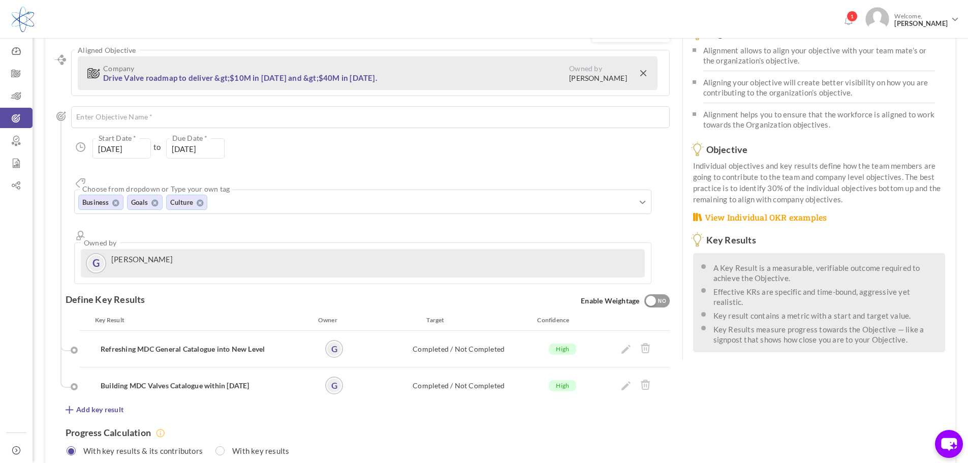
scroll to position [56, 0]
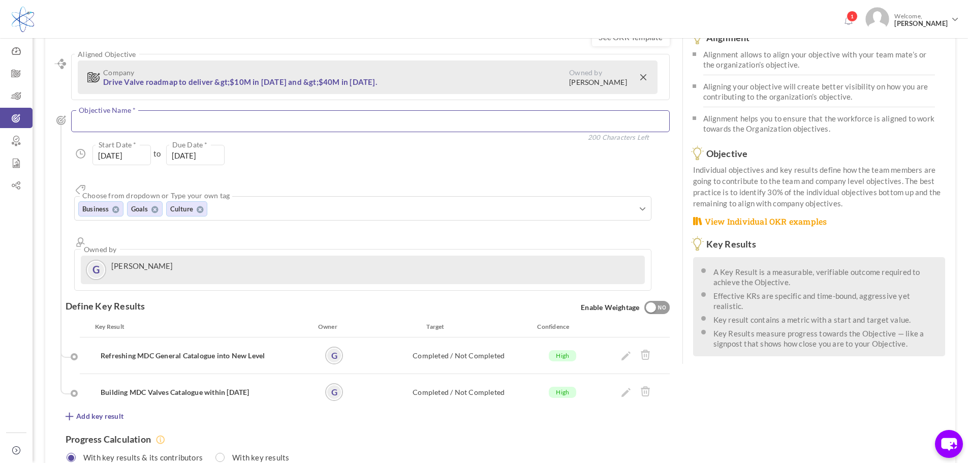
click at [250, 123] on textarea at bounding box center [370, 121] width 598 height 22
click at [623, 351] on icon at bounding box center [625, 355] width 9 height 9
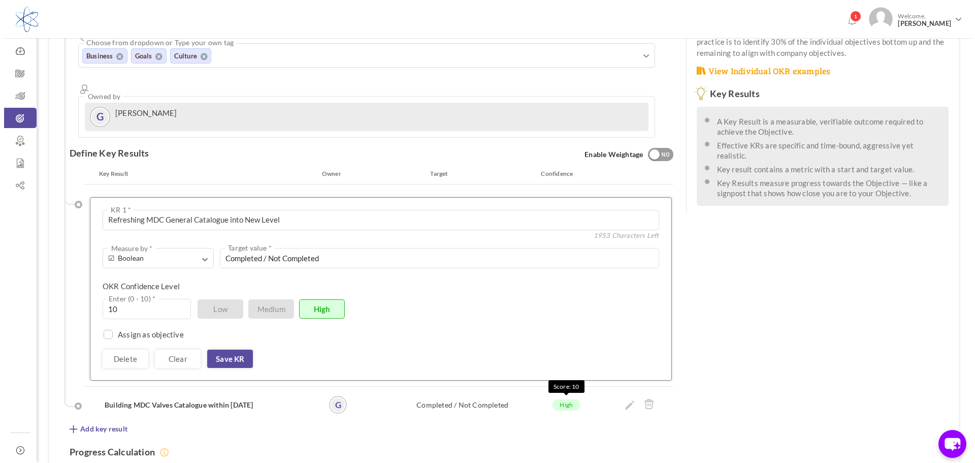
scroll to position [208, 0]
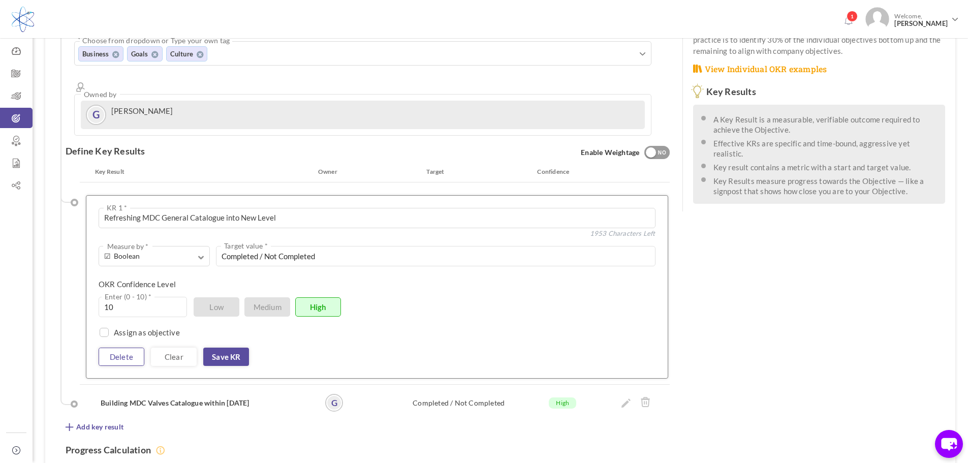
click at [129, 347] on link "Delete" at bounding box center [122, 356] width 46 height 18
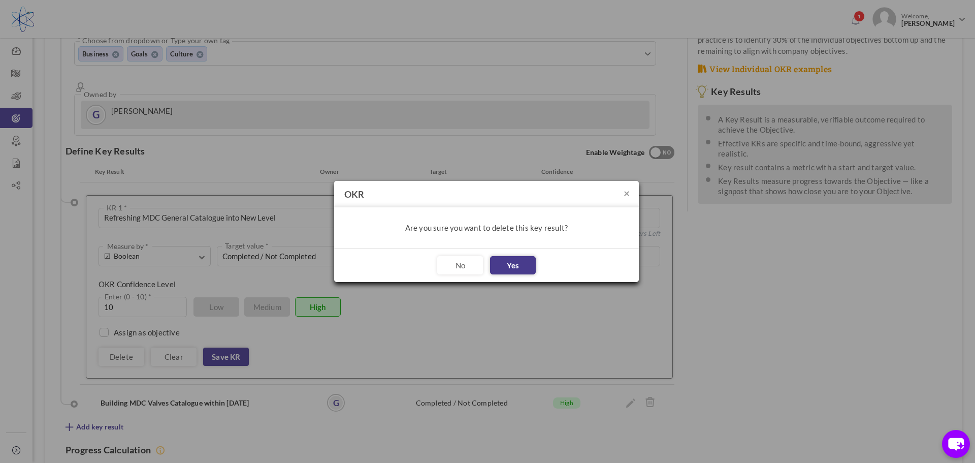
click at [506, 271] on button "Yes" at bounding box center [513, 265] width 46 height 18
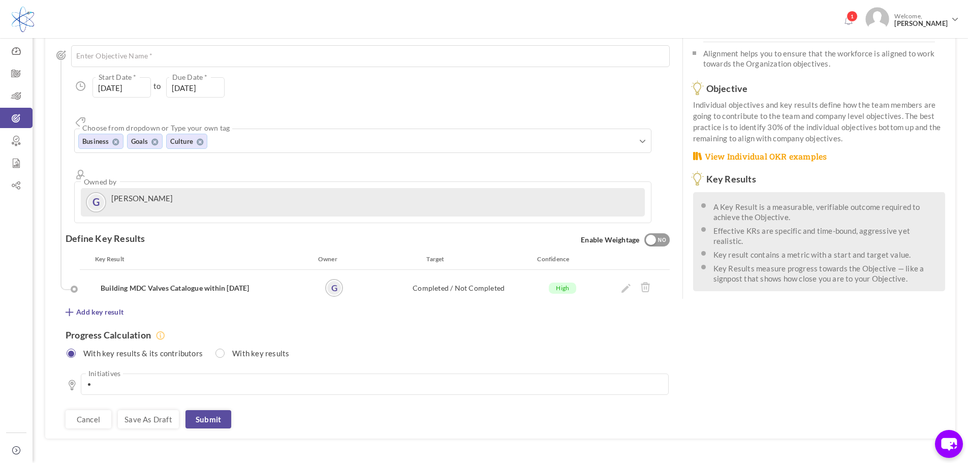
scroll to position [70, 0]
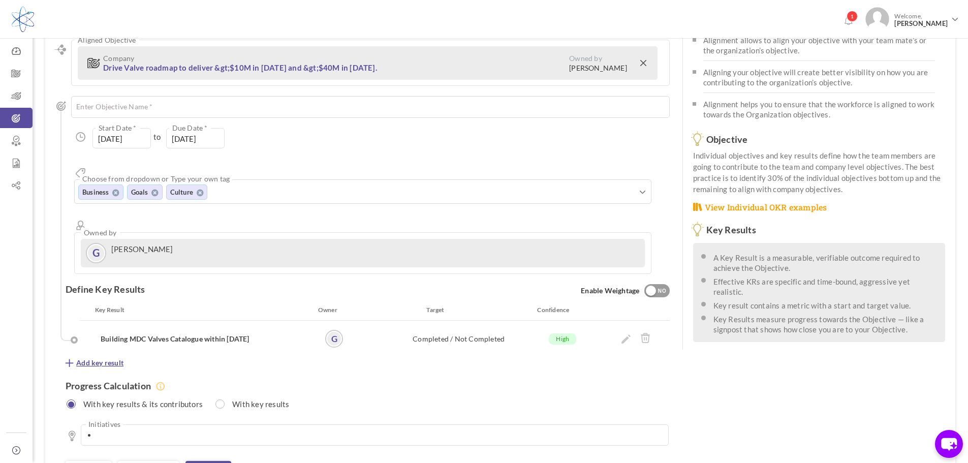
click at [96, 358] on span "Add key result" at bounding box center [99, 363] width 47 height 10
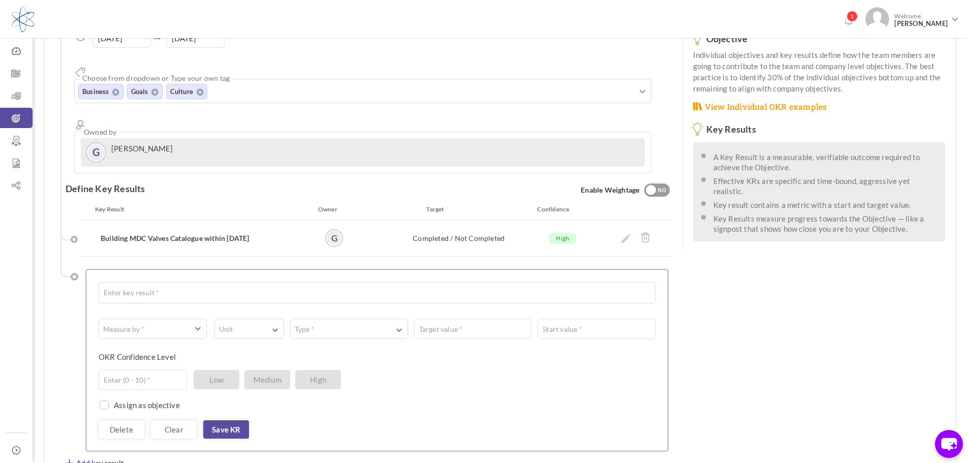
scroll to position [172, 0]
click at [278, 281] on textarea at bounding box center [377, 291] width 557 height 21
click at [119, 281] on textarea at bounding box center [377, 291] width 557 height 21
paste textarea "Valves Sourcing for High Runner Part Numbers"
type textarea "Valves Sourcing for High Runner Part Numbers (17 P/Ns)"
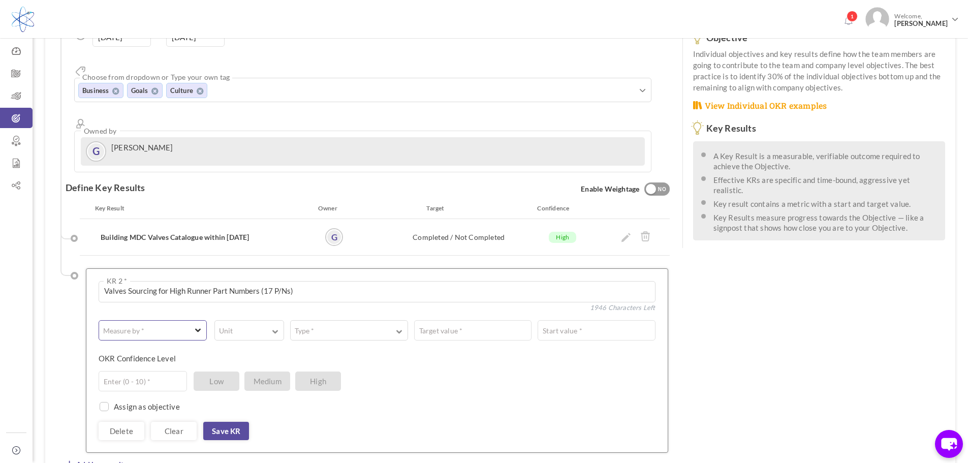
click at [169, 325] on span "button" at bounding box center [145, 330] width 83 height 10
click at [141, 347] on link "# Number" at bounding box center [152, 354] width 101 height 15
click at [260, 320] on button "Unit" at bounding box center [249, 330] width 70 height 20
click at [250, 438] on link "Custom" at bounding box center [249, 447] width 62 height 18
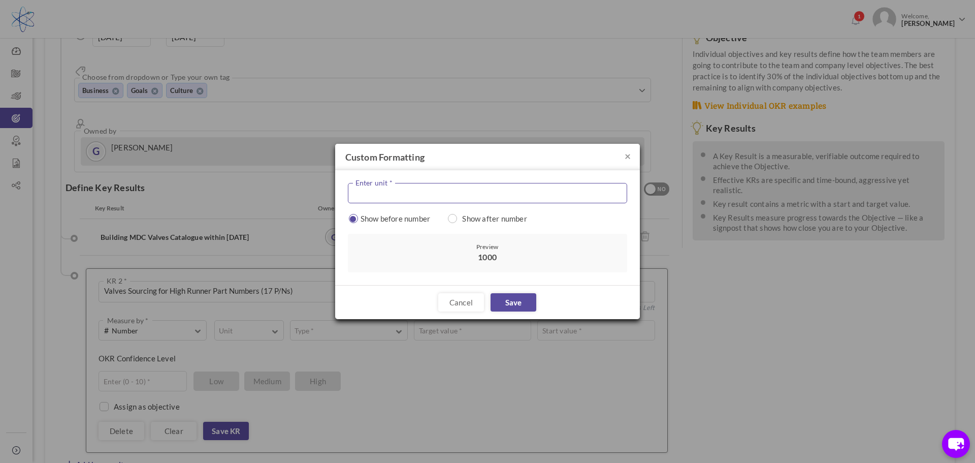
click at [462, 186] on input "text" at bounding box center [487, 193] width 279 height 20
type input "P/N"
click at [505, 217] on label "Show after number" at bounding box center [491, 218] width 82 height 10
click at [516, 302] on link "Save" at bounding box center [514, 302] width 46 height 18
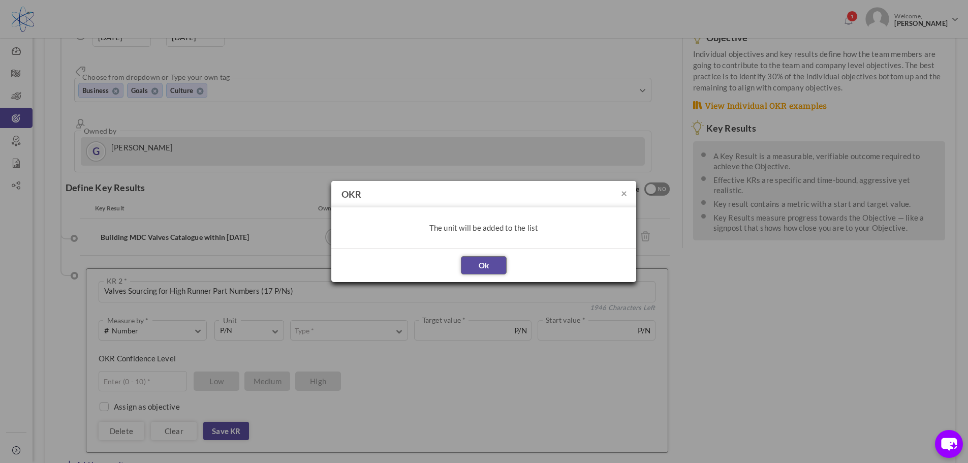
drag, startPoint x: 491, startPoint y: 260, endPoint x: 416, endPoint y: 281, distance: 77.8
click at [491, 261] on link "Ok" at bounding box center [484, 265] width 46 height 18
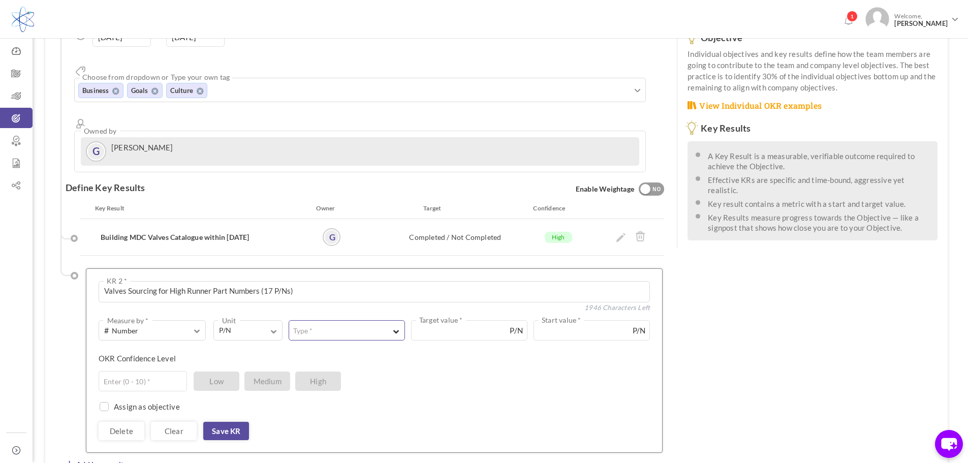
click at [319, 320] on button "Type *" at bounding box center [346, 330] width 116 height 20
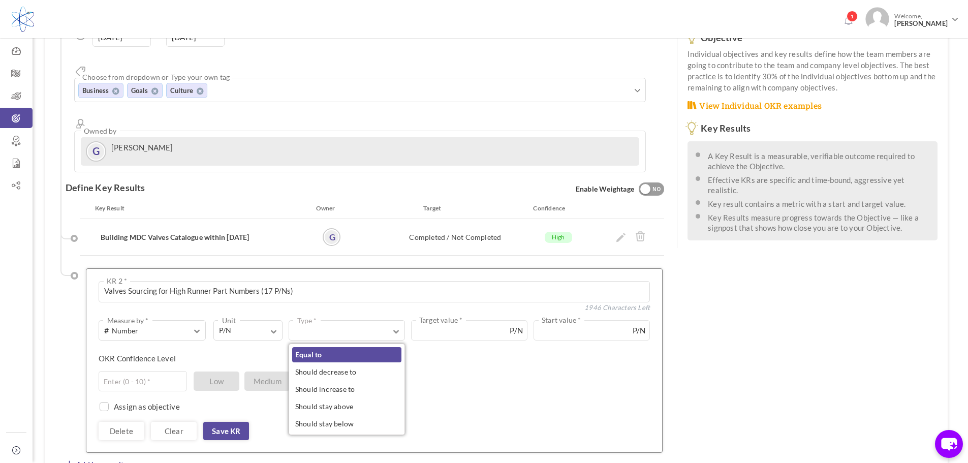
click at [347, 347] on link "Equal to" at bounding box center [346, 354] width 109 height 15
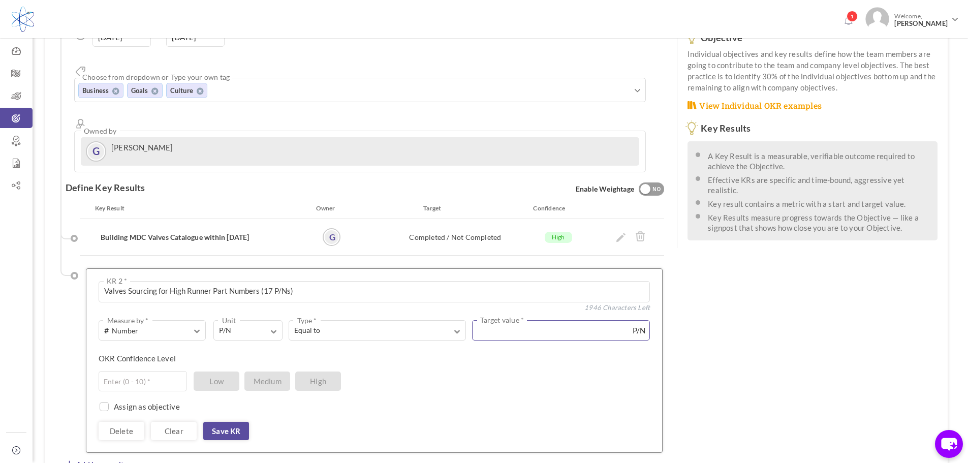
click at [558, 320] on input "text" at bounding box center [561, 330] width 178 height 20
type input "17"
click at [520, 371] on div "Enter (0 - 10) * Low Medium High" at bounding box center [370, 381] width 543 height 20
click at [147, 371] on input "text" at bounding box center [143, 381] width 88 height 20
type input "10"
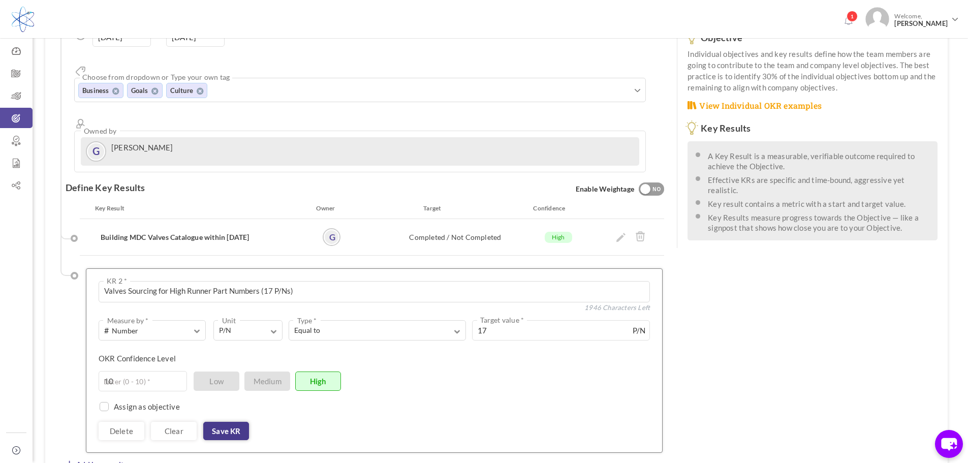
drag, startPoint x: 228, startPoint y: 394, endPoint x: 280, endPoint y: 447, distance: 75.1
click at [228, 422] on link "Save KR" at bounding box center [226, 431] width 46 height 18
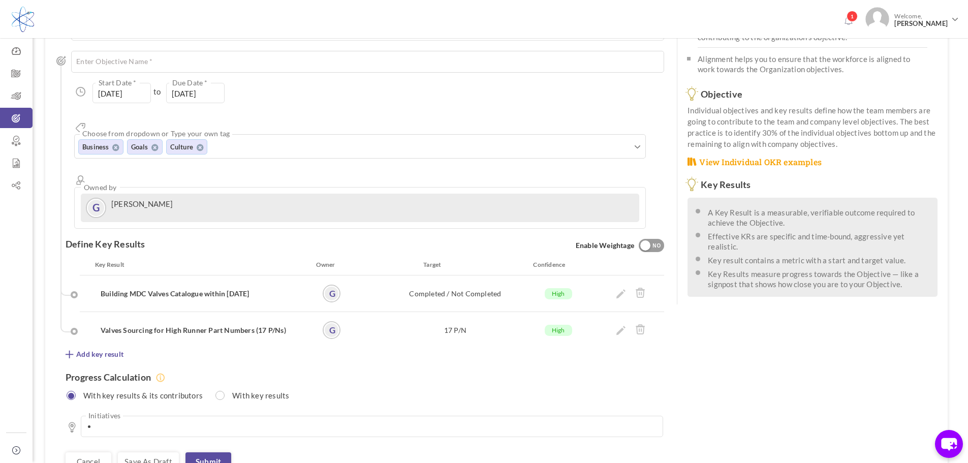
scroll to position [157, 0]
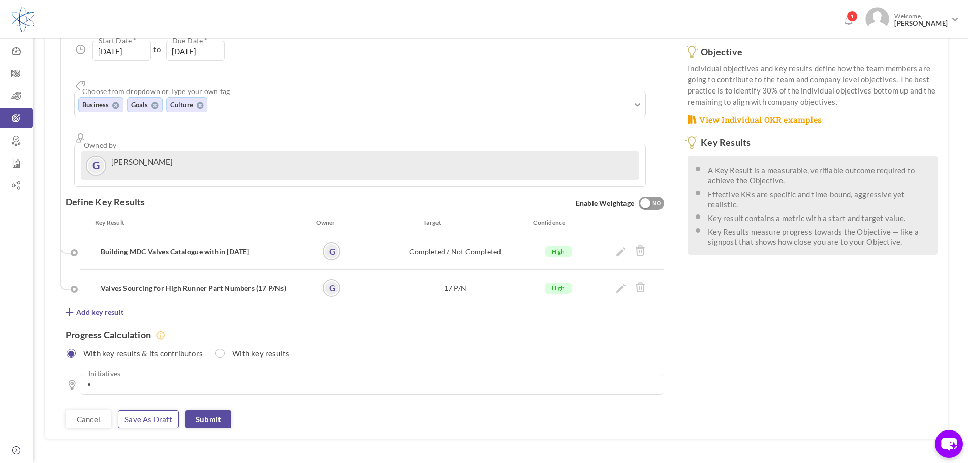
drag, startPoint x: 144, startPoint y: 379, endPoint x: 232, endPoint y: 395, distance: 89.4
click at [144, 410] on link "Save as draft" at bounding box center [148, 419] width 61 height 18
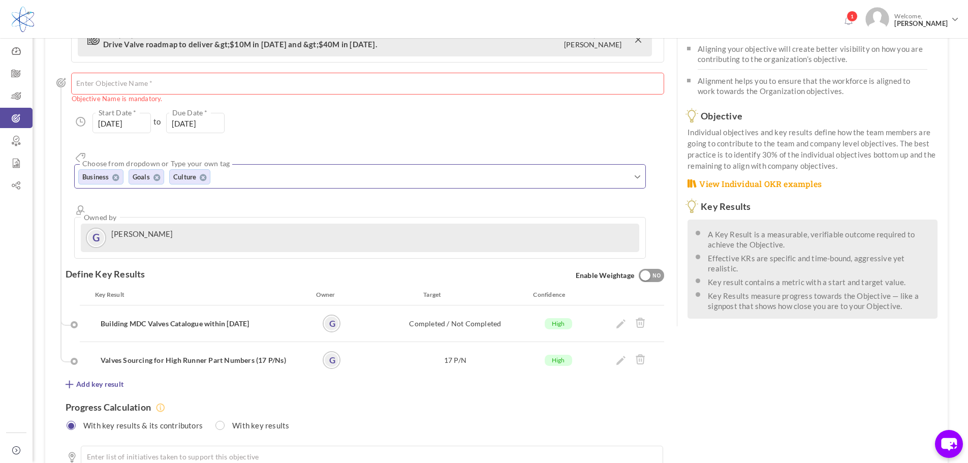
scroll to position [85, 0]
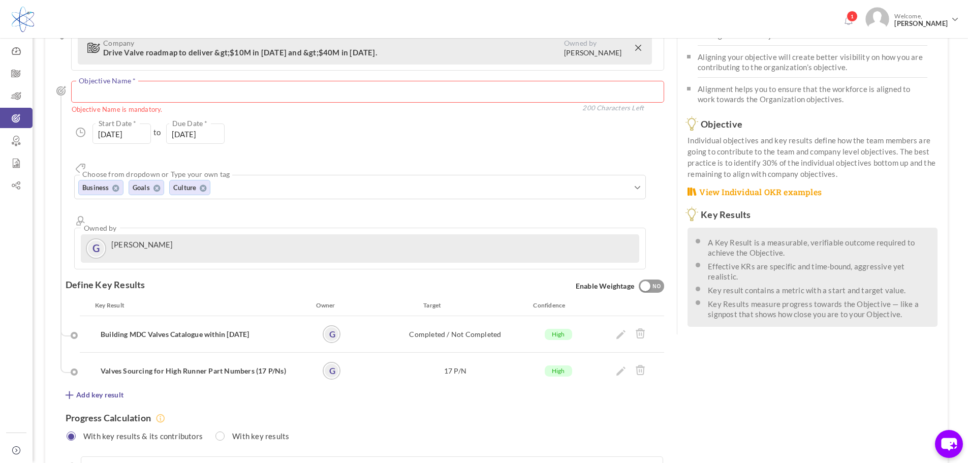
click at [237, 89] on textarea at bounding box center [367, 92] width 593 height 22
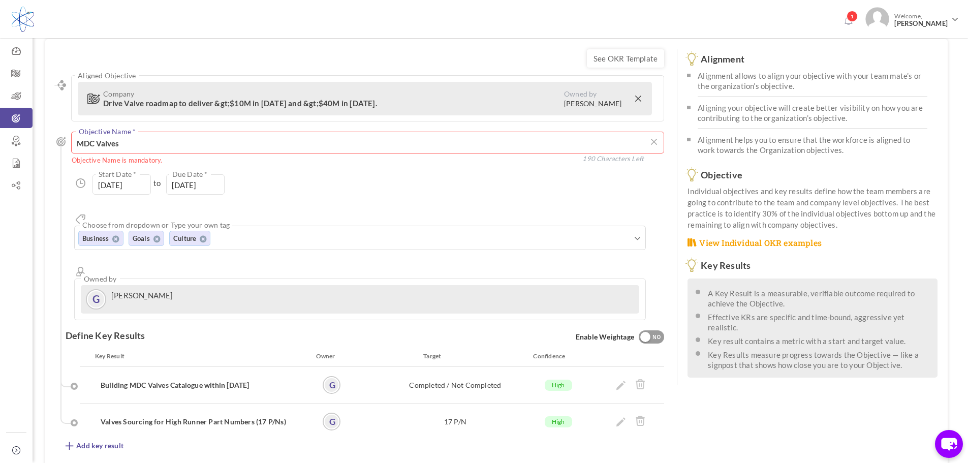
click at [234, 143] on textarea "MDC Valves" at bounding box center [367, 143] width 593 height 22
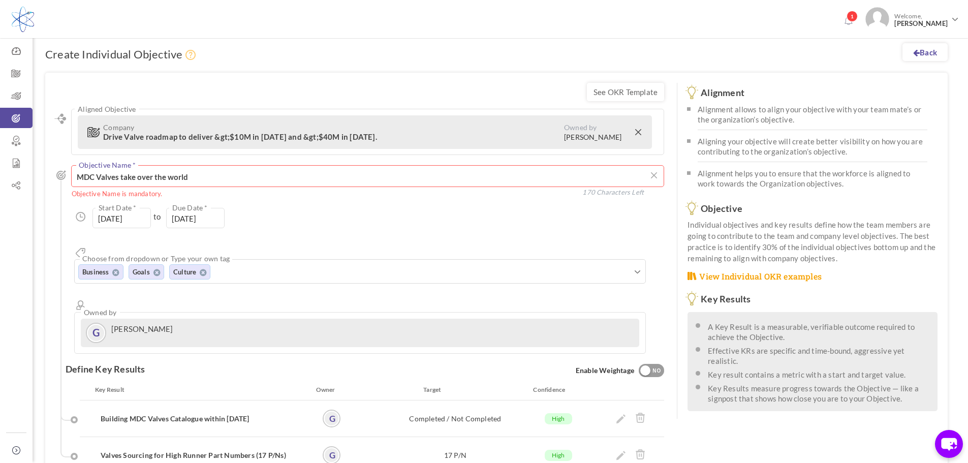
scroll to position [0, 0]
drag, startPoint x: 194, startPoint y: 177, endPoint x: 138, endPoint y: 179, distance: 56.4
click at [138, 179] on textarea "MDC Valves take over the world" at bounding box center [367, 177] width 593 height 22
drag, startPoint x: 234, startPoint y: 176, endPoint x: 120, endPoint y: 173, distance: 113.3
click at [120, 173] on textarea "MDC Valves take larger portion of market" at bounding box center [367, 177] width 593 height 22
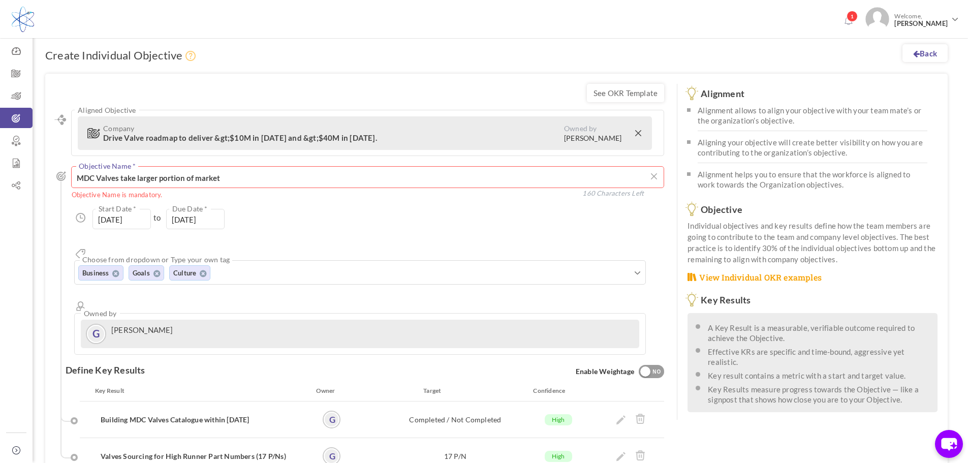
click at [300, 175] on textarea "MDC Valves take larger portion of market" at bounding box center [367, 177] width 593 height 22
type textarea "MDC Valves take larger portion of market"
drag, startPoint x: 247, startPoint y: 136, endPoint x: 221, endPoint y: 135, distance: 26.4
click at [221, 135] on span "Drive Valve roadmap to deliver &gt;$10M in [DATE] and &gt;$40M in [DATE]." at bounding box center [240, 137] width 274 height 9
click at [217, 137] on span "Drive Valve roadmap to deliver &gt;$10M in [DATE] and &gt;$40M in [DATE]." at bounding box center [240, 137] width 274 height 9
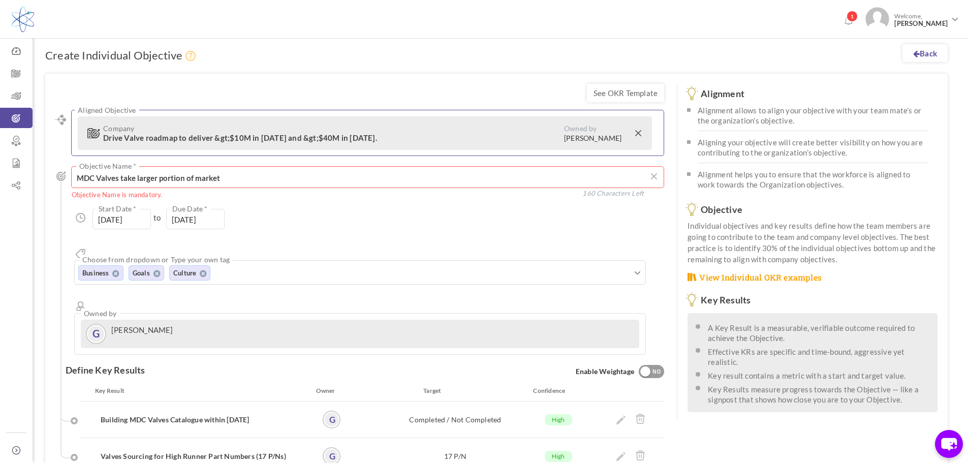
click at [233, 137] on span "Drive Valve roadmap to deliver &gt;$10M in [DATE] and &gt;$40M in [DATE]." at bounding box center [240, 137] width 274 height 9
drag, startPoint x: 310, startPoint y: 135, endPoint x: 328, endPoint y: 137, distance: 17.9
click at [328, 137] on span "Drive Valve roadmap to deliver &gt;$10M in [DATE] and &gt;$40M in [DATE]." at bounding box center [240, 137] width 274 height 9
drag, startPoint x: 211, startPoint y: 138, endPoint x: 228, endPoint y: 138, distance: 16.8
click at [228, 138] on span "Drive Valve roadmap to deliver &gt;$10M in [DATE] and &gt;$40M in [DATE]." at bounding box center [240, 137] width 274 height 9
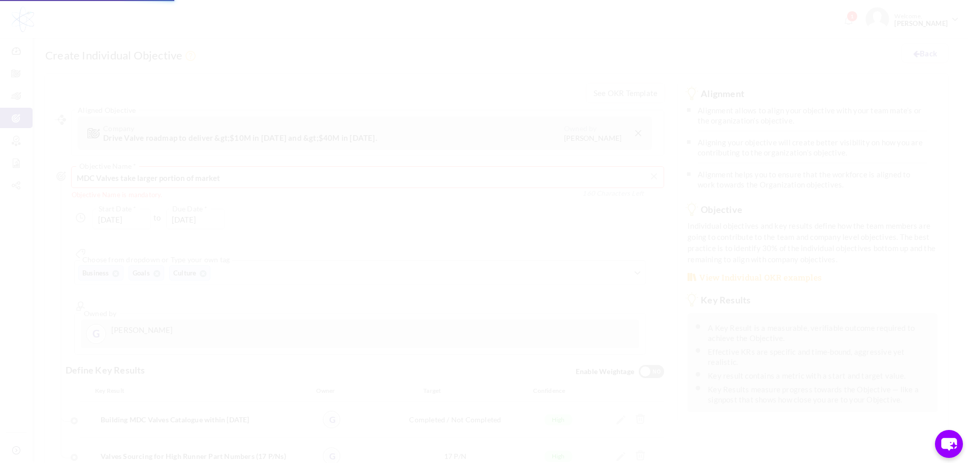
click at [350, 207] on body "Trial Extended! Subscribe to continue using all the features. 1 Welcome, Glenn …" at bounding box center [484, 231] width 968 height 463
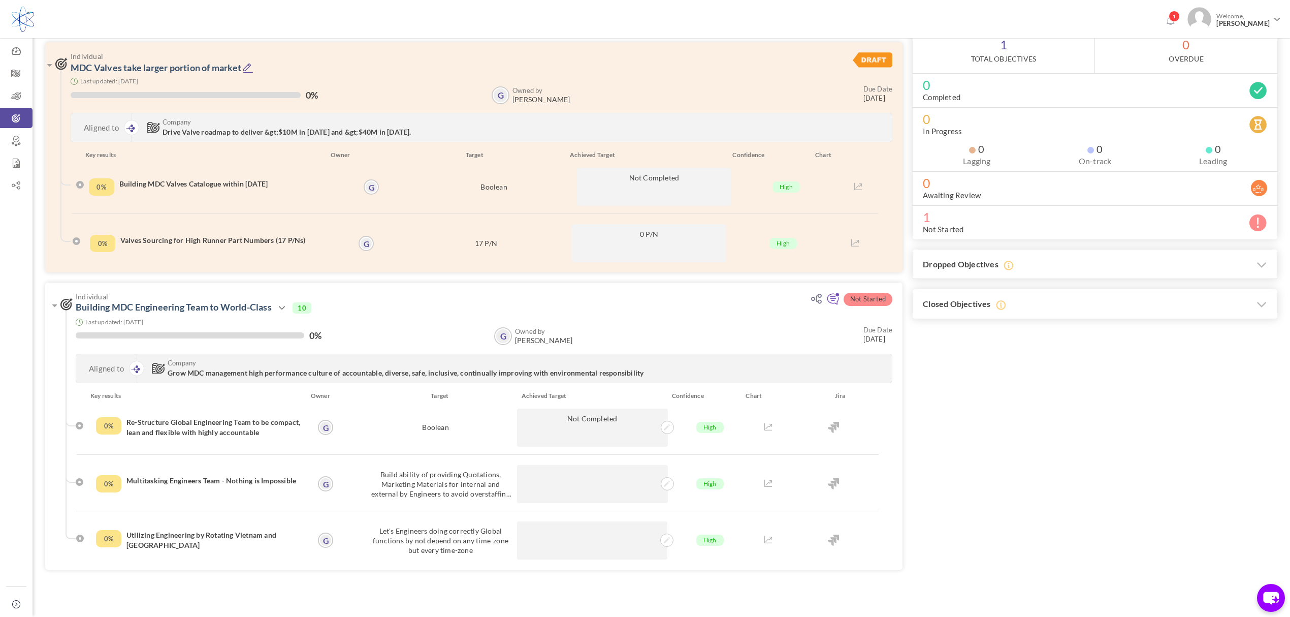
scroll to position [108, 0]
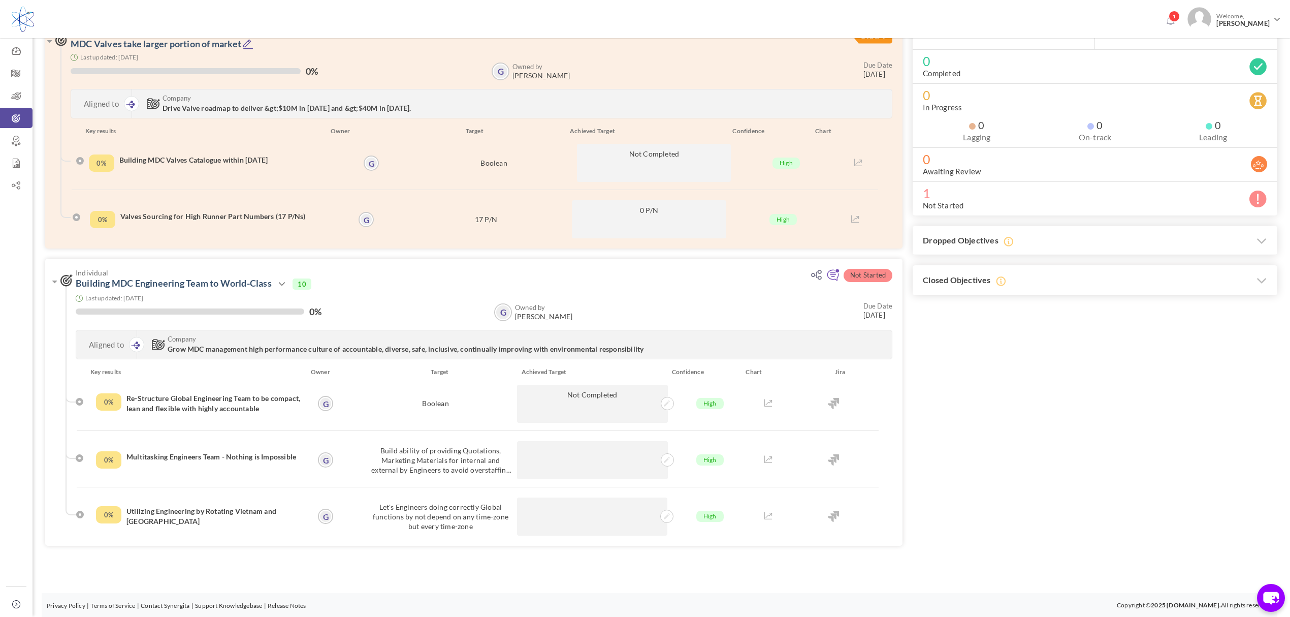
click at [967, 403] on div "Individual MDC Valves take larger portion of market Last updated: [DATE] 0% G G" at bounding box center [661, 274] width 1232 height 562
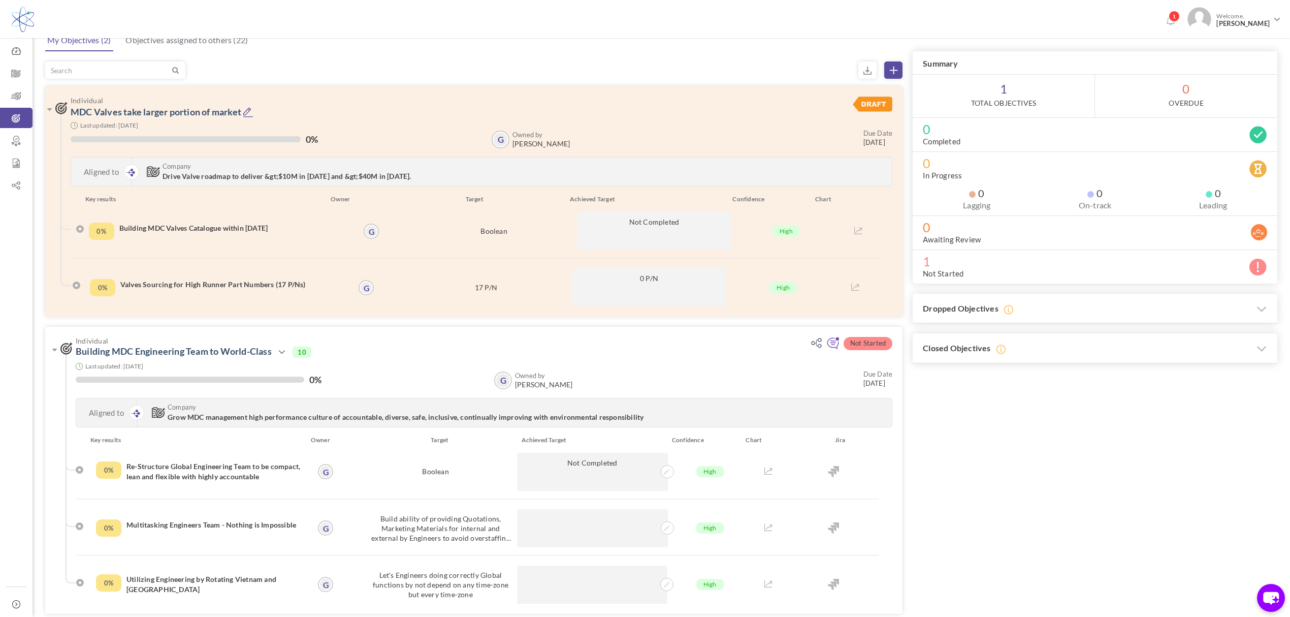
click at [967, 445] on div "Individual MDC Valves take larger portion of market Last updated: [DATE] 0% G G" at bounding box center [661, 342] width 1232 height 562
click at [250, 110] on icon at bounding box center [248, 112] width 11 height 11
